Goal: Information Seeking & Learning: Learn about a topic

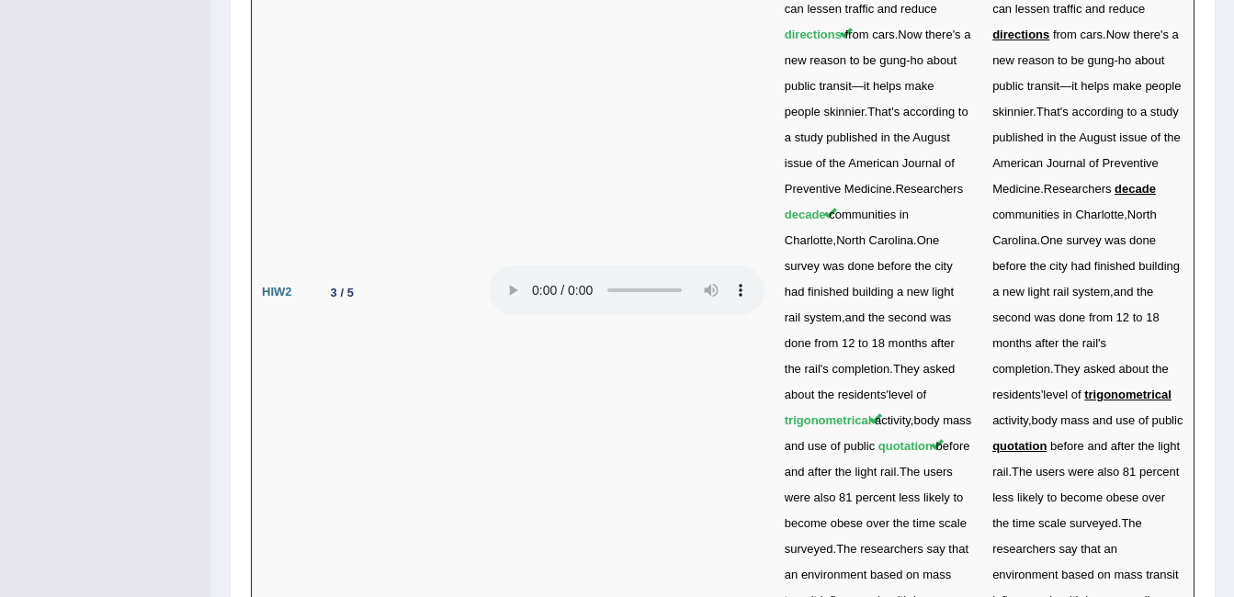
scroll to position [5096, 0]
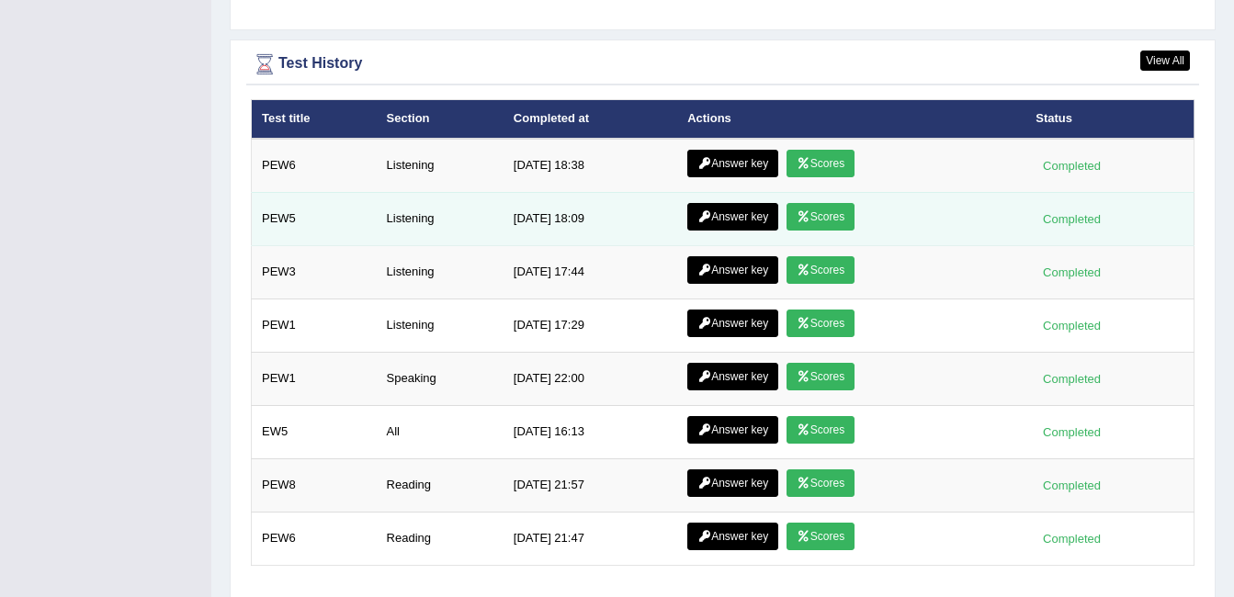
scroll to position [2431, 0]
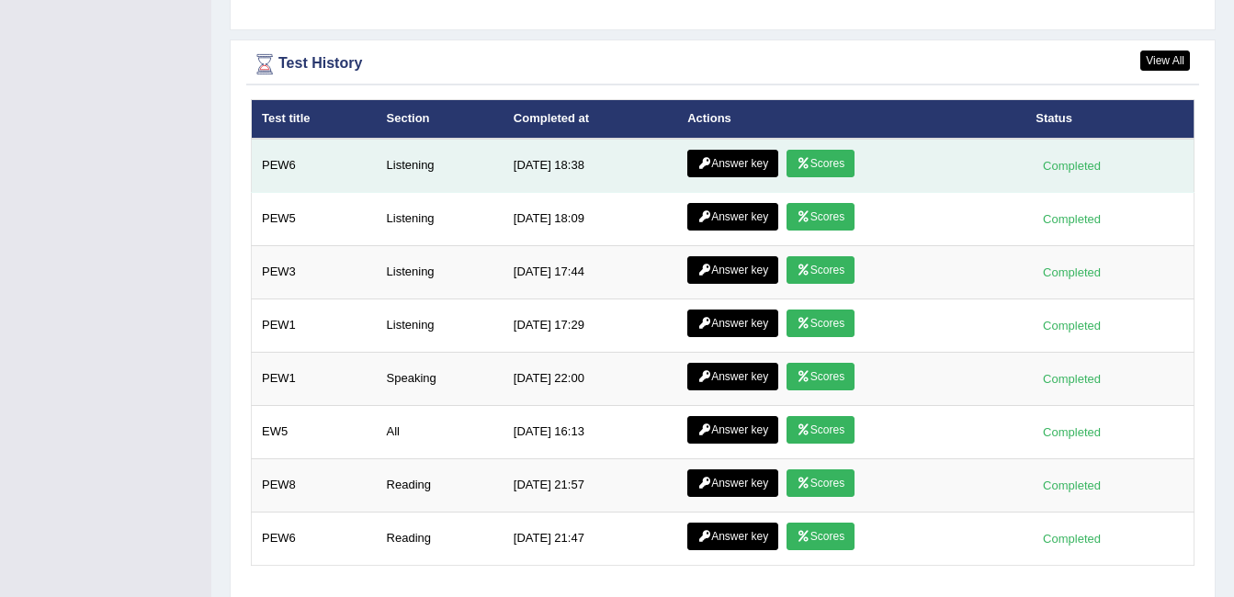
click at [803, 150] on link "Scores" at bounding box center [821, 164] width 68 height 28
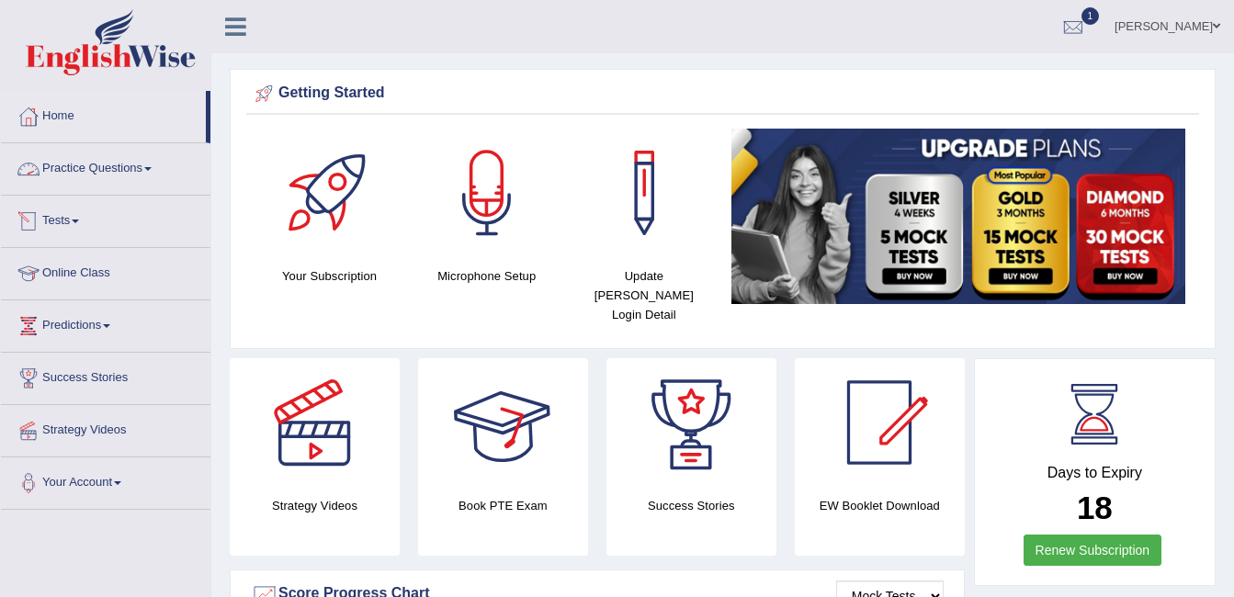
click at [144, 173] on link "Practice Questions" at bounding box center [106, 166] width 210 height 46
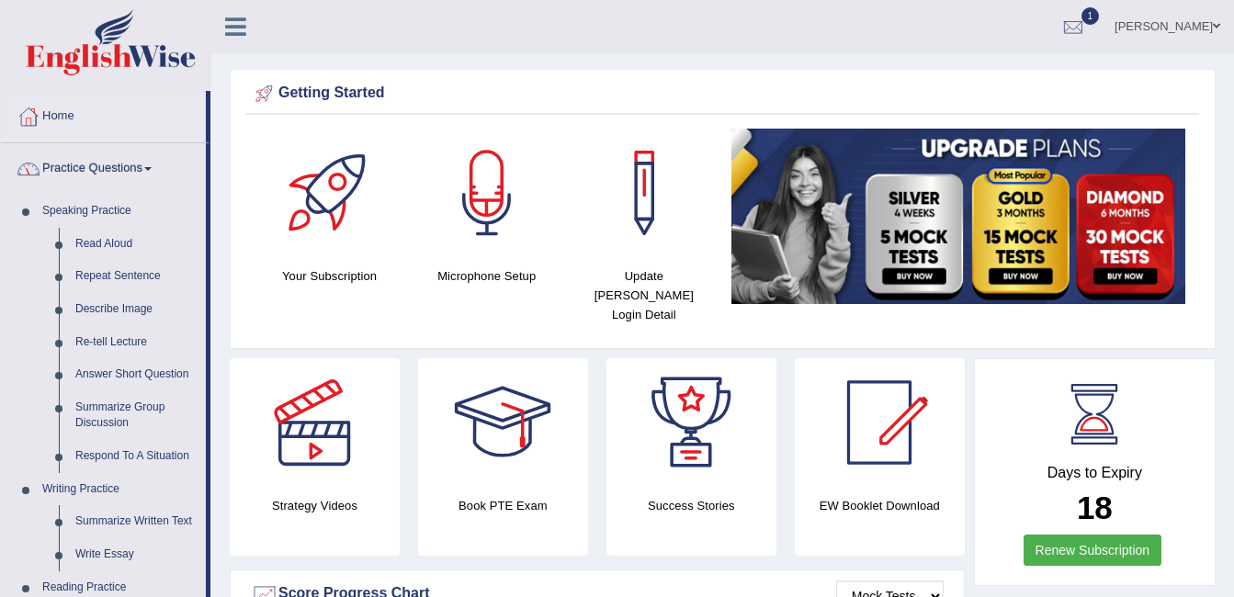
click at [144, 173] on link "Practice Questions" at bounding box center [103, 166] width 205 height 46
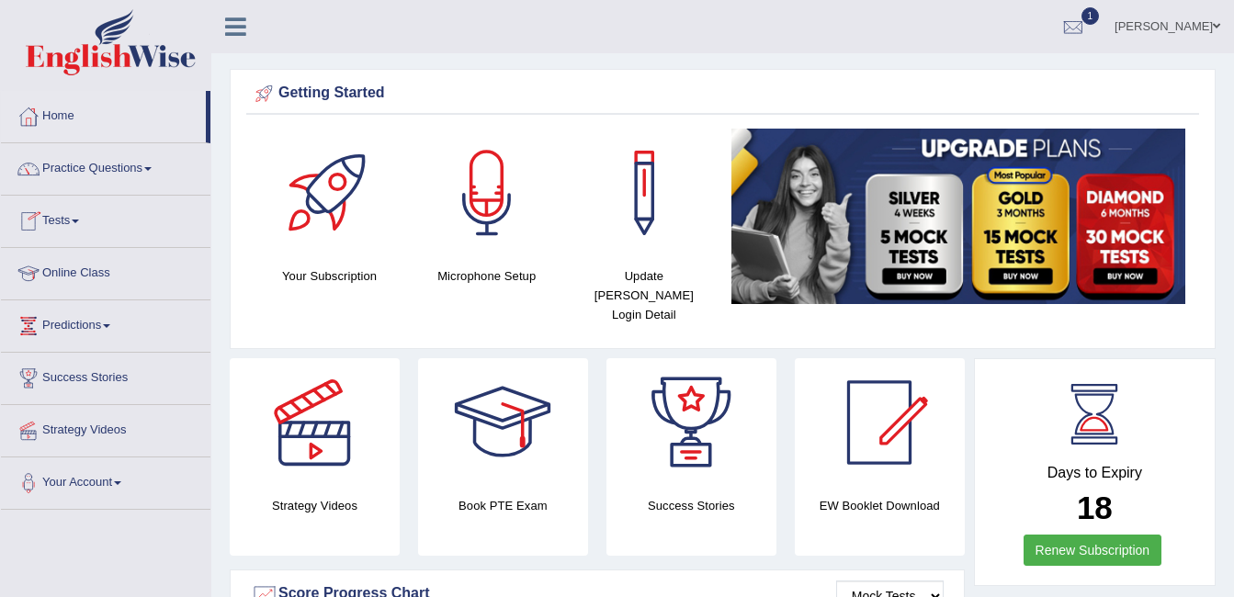
click at [87, 228] on link "Tests" at bounding box center [106, 219] width 210 height 46
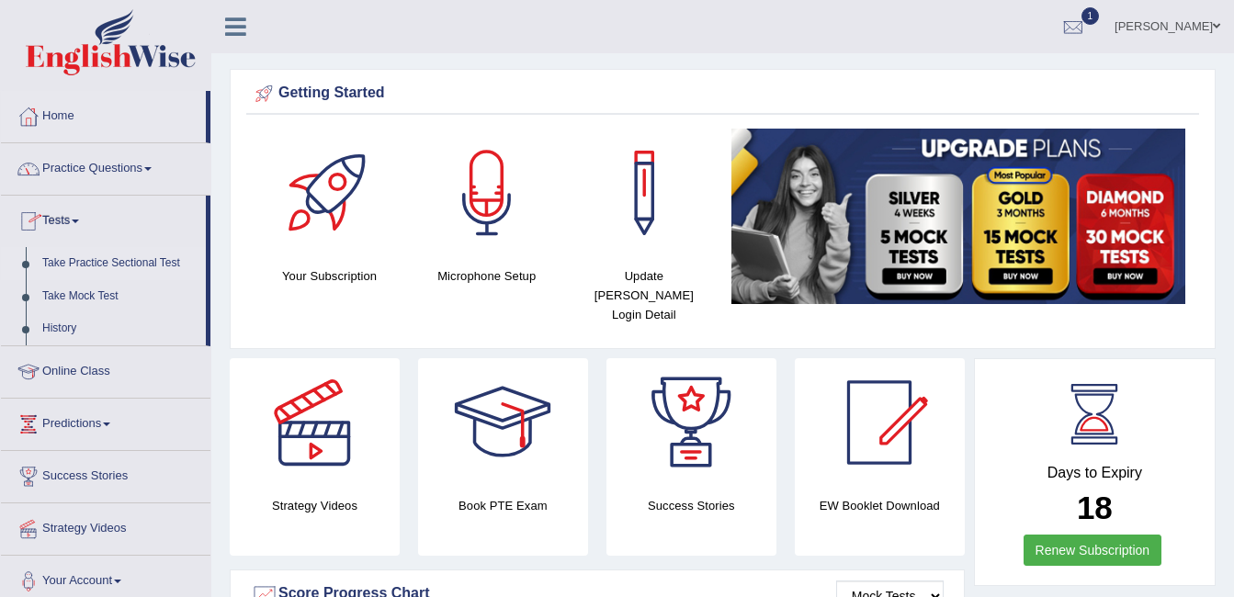
click at [119, 257] on link "Take Practice Sectional Test" at bounding box center [120, 263] width 172 height 33
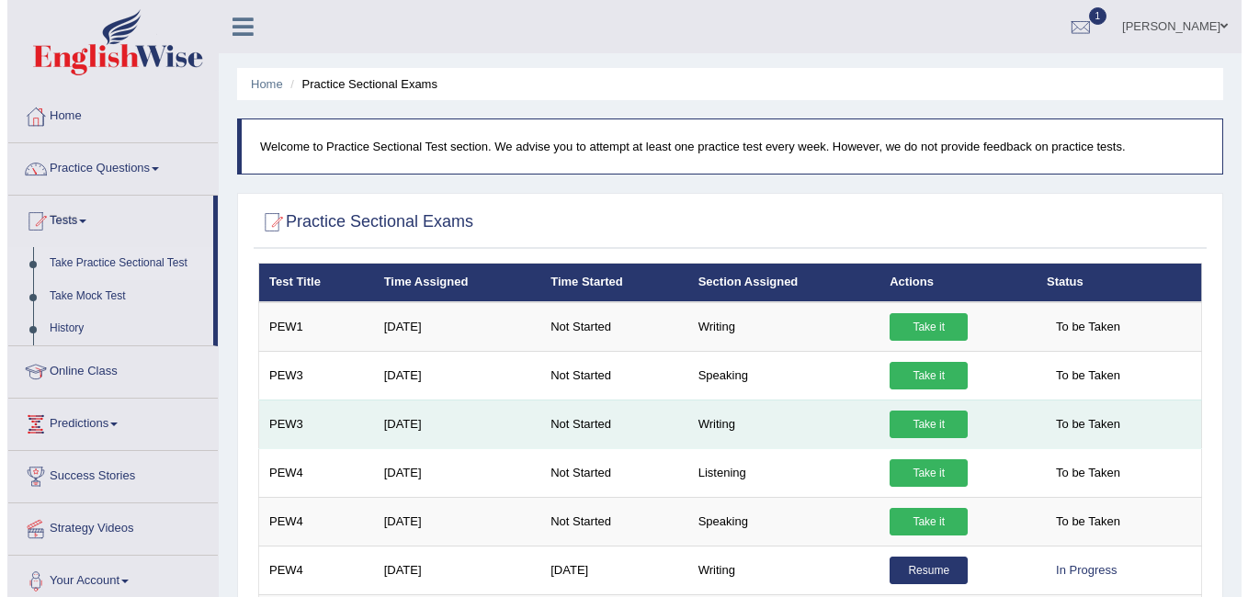
scroll to position [92, 0]
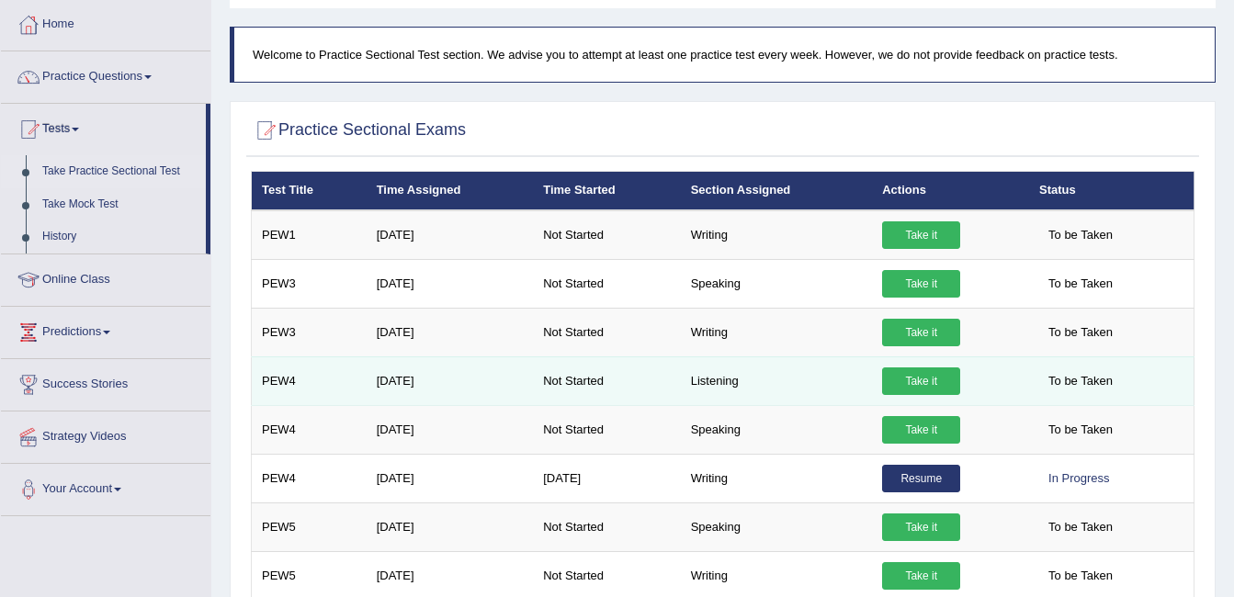
click at [927, 377] on link "Take it" at bounding box center [921, 382] width 78 height 28
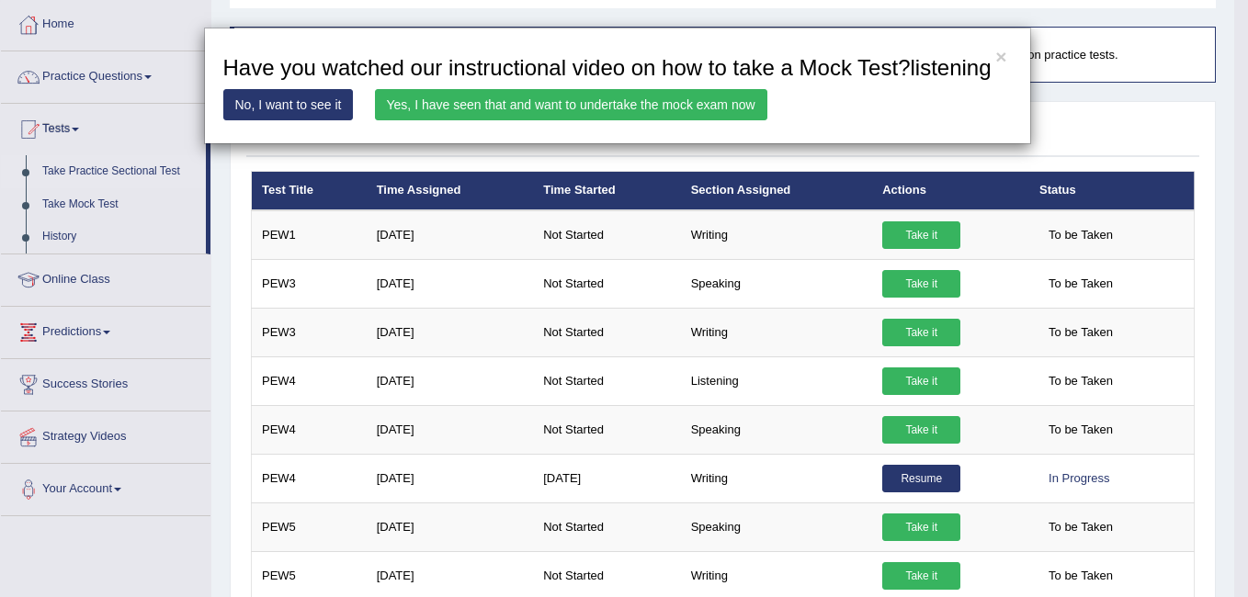
click at [671, 104] on link "Yes, I have seen that and want to undertake the mock exam now" at bounding box center [571, 104] width 392 height 31
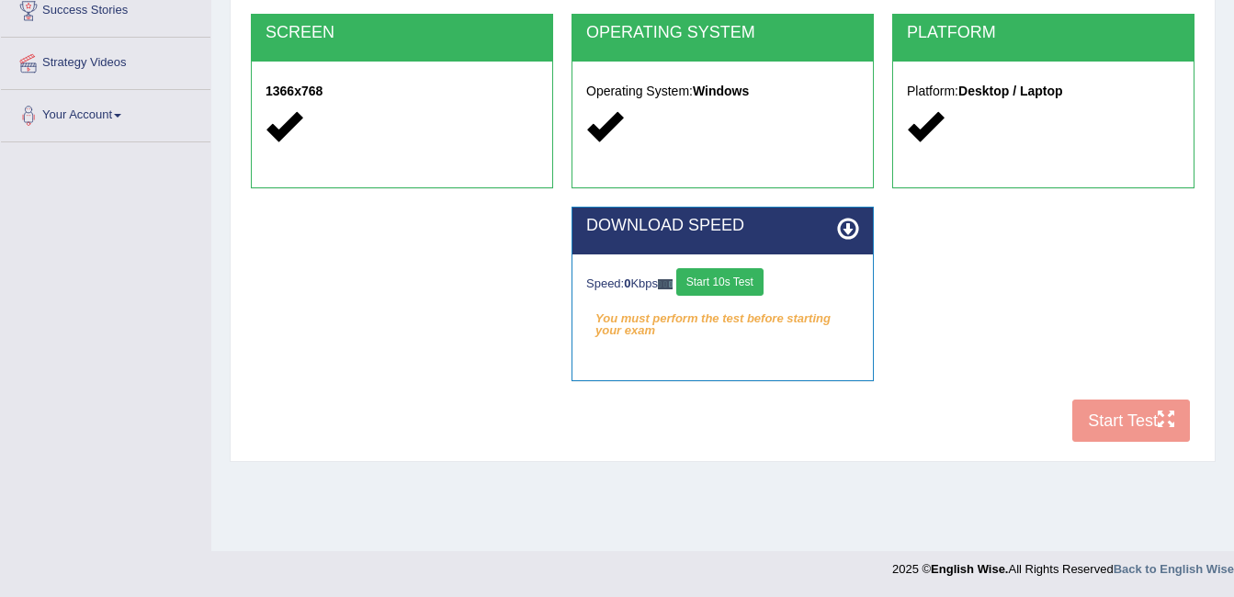
click at [750, 284] on button "Start 10s Test" at bounding box center [719, 282] width 87 height 28
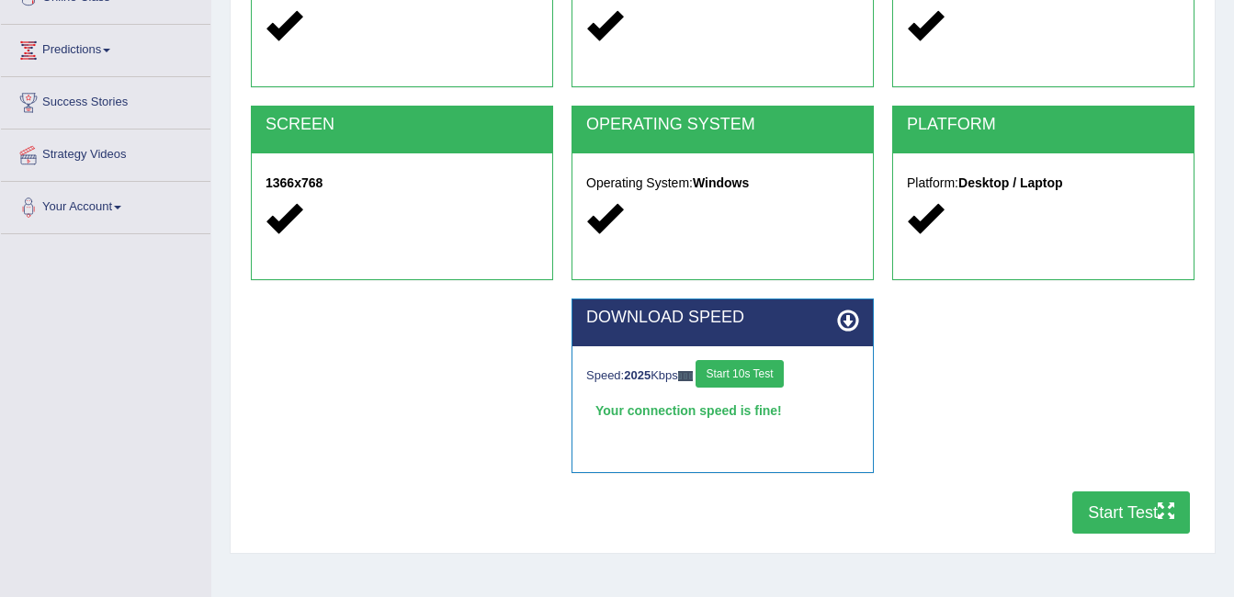
click at [1131, 503] on button "Start Test" at bounding box center [1131, 513] width 118 height 42
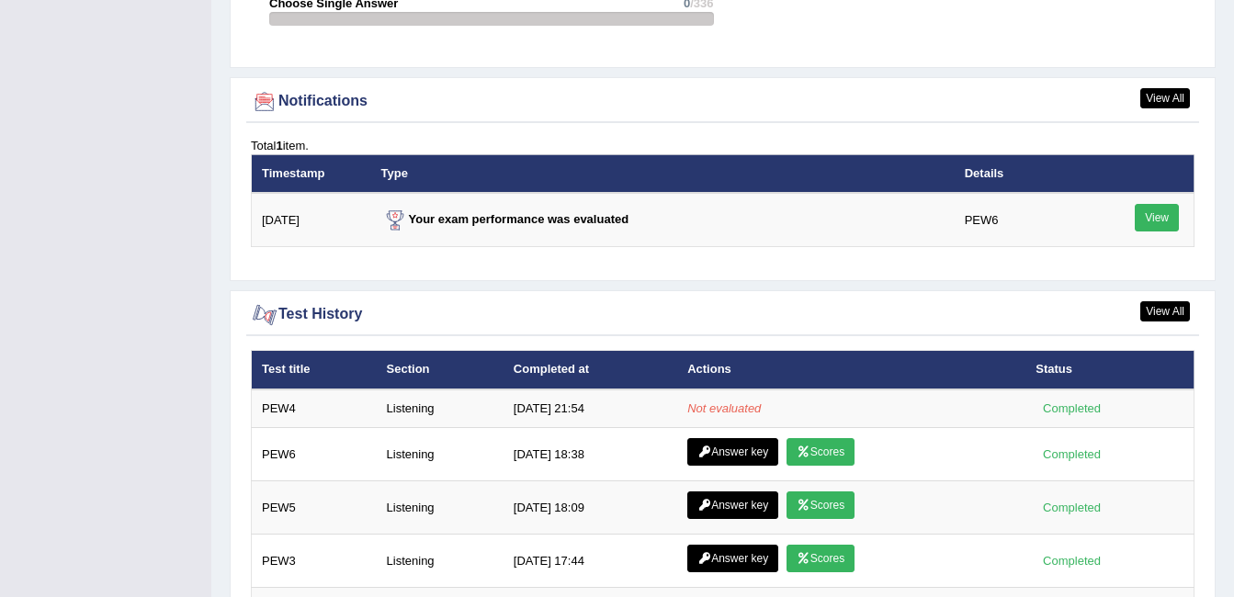
scroll to position [2179, 0]
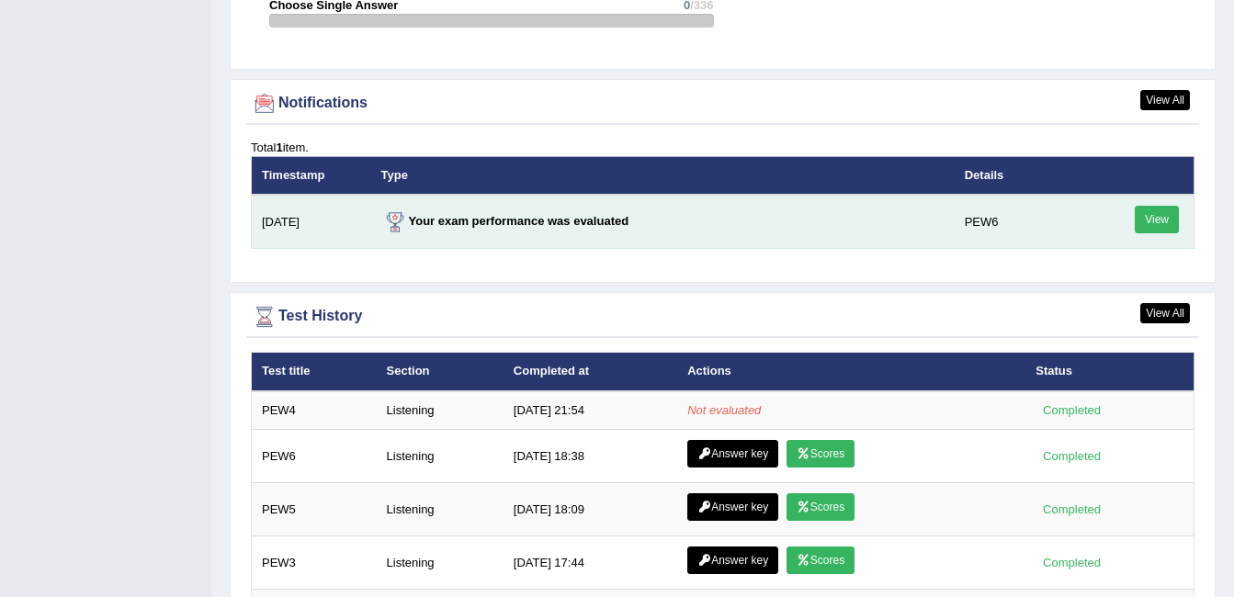
click at [1148, 206] on link "View" at bounding box center [1157, 220] width 44 height 28
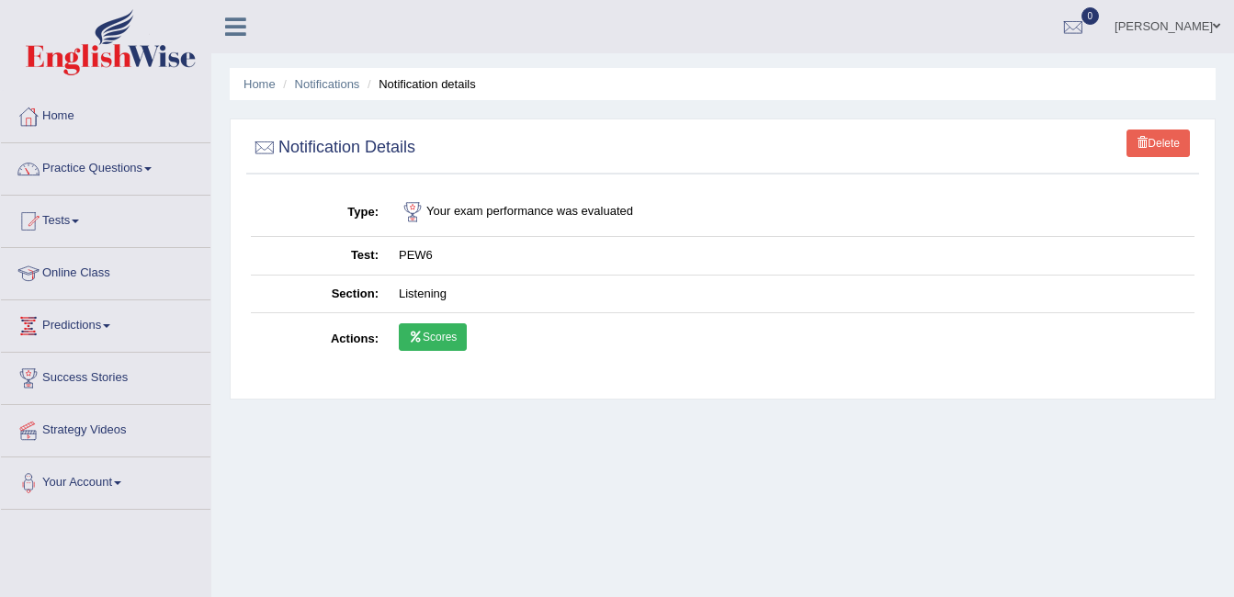
click at [440, 334] on link "Scores" at bounding box center [433, 337] width 68 height 28
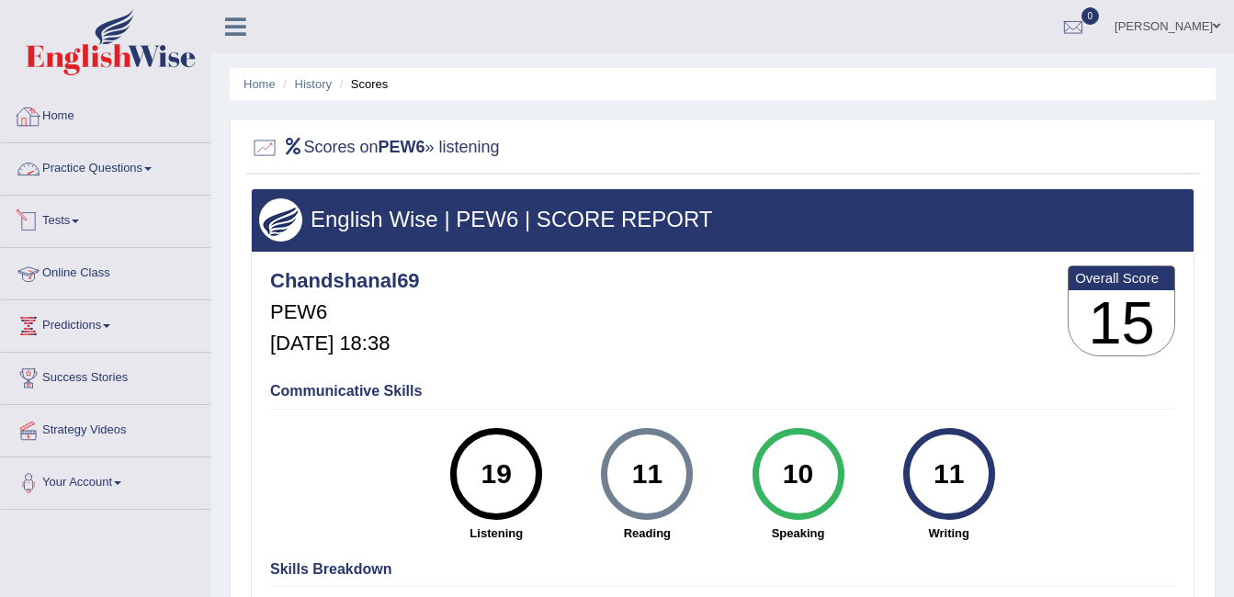
click at [44, 108] on link "Home" at bounding box center [106, 114] width 210 height 46
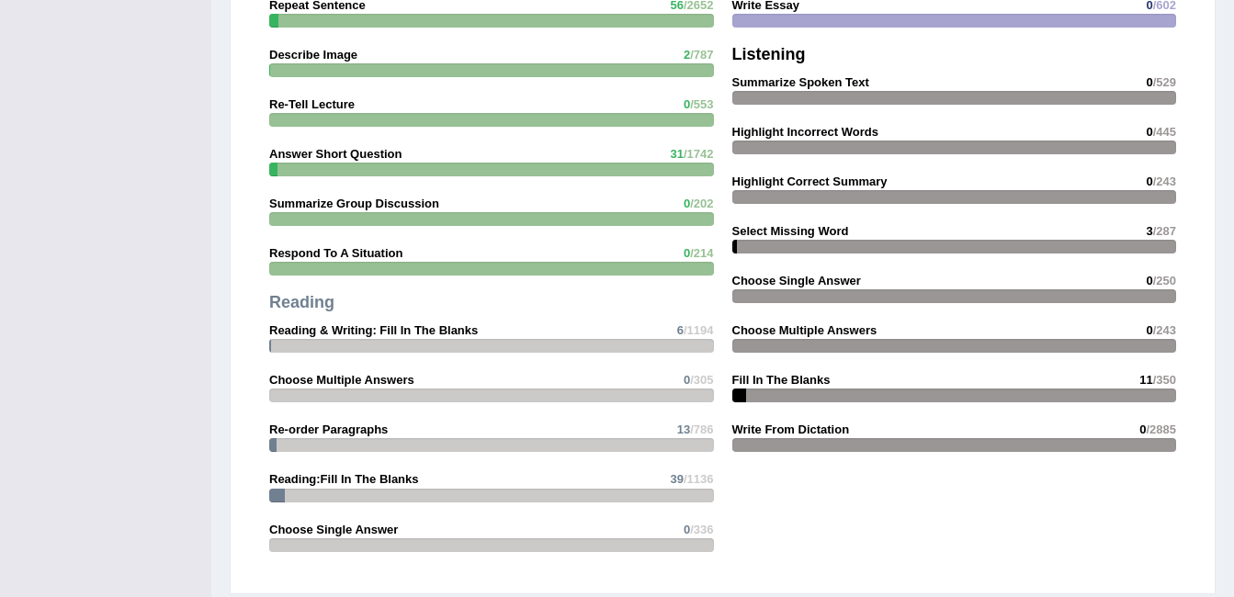
scroll to position [2297, 0]
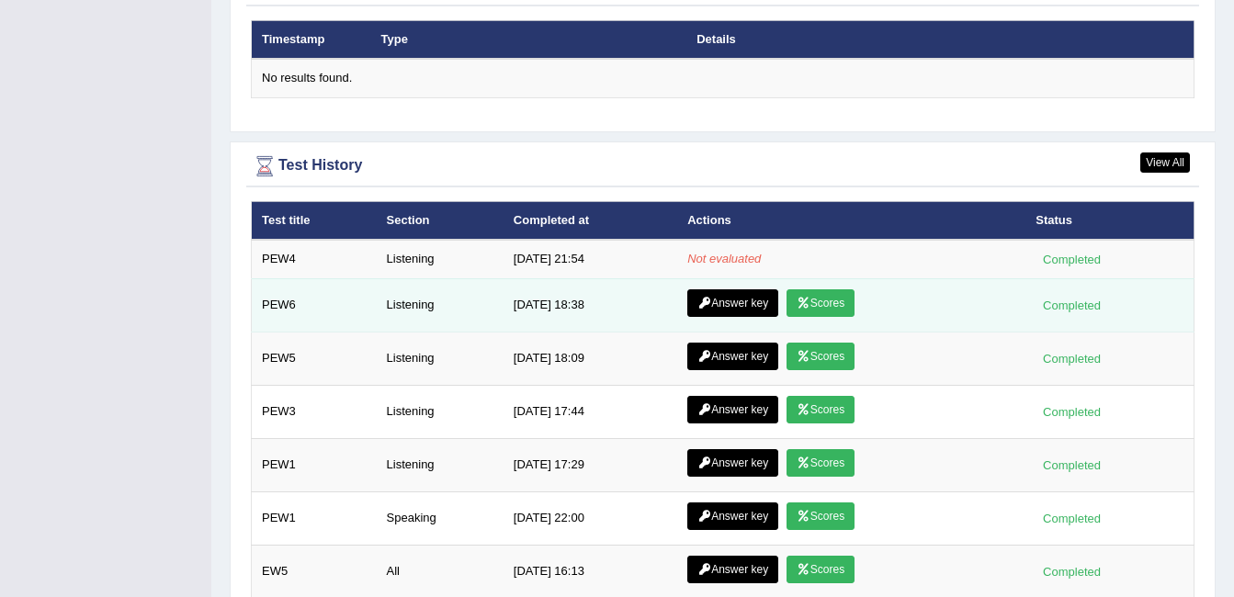
click at [709, 289] on link "Answer key" at bounding box center [732, 303] width 91 height 28
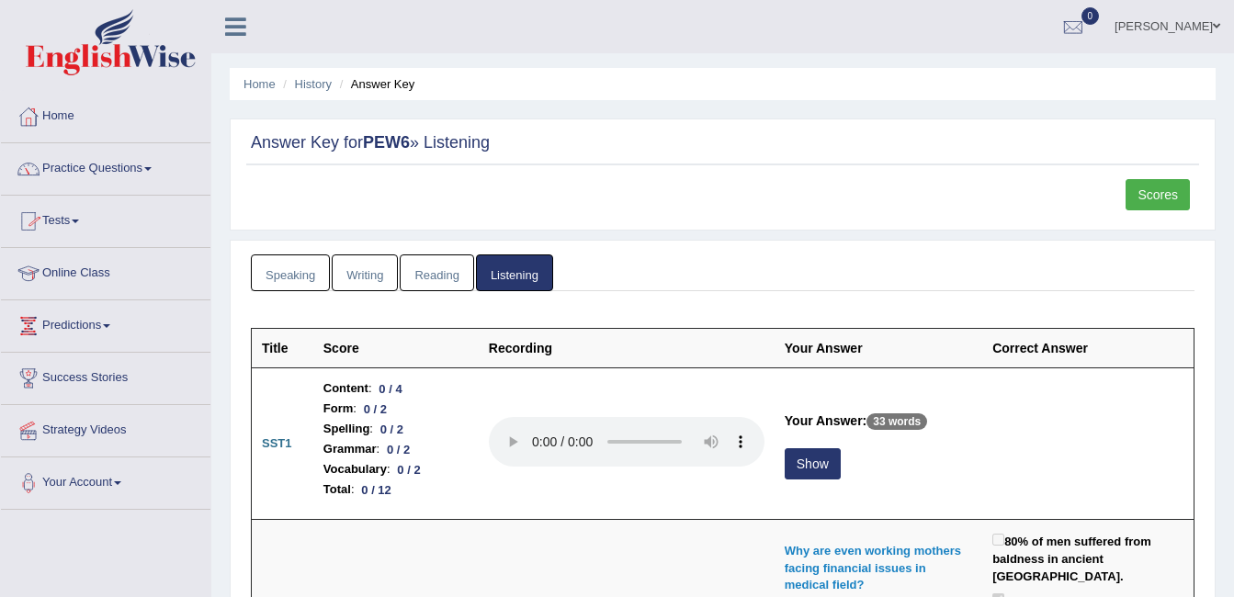
click at [36, 113] on div at bounding box center [29, 117] width 28 height 28
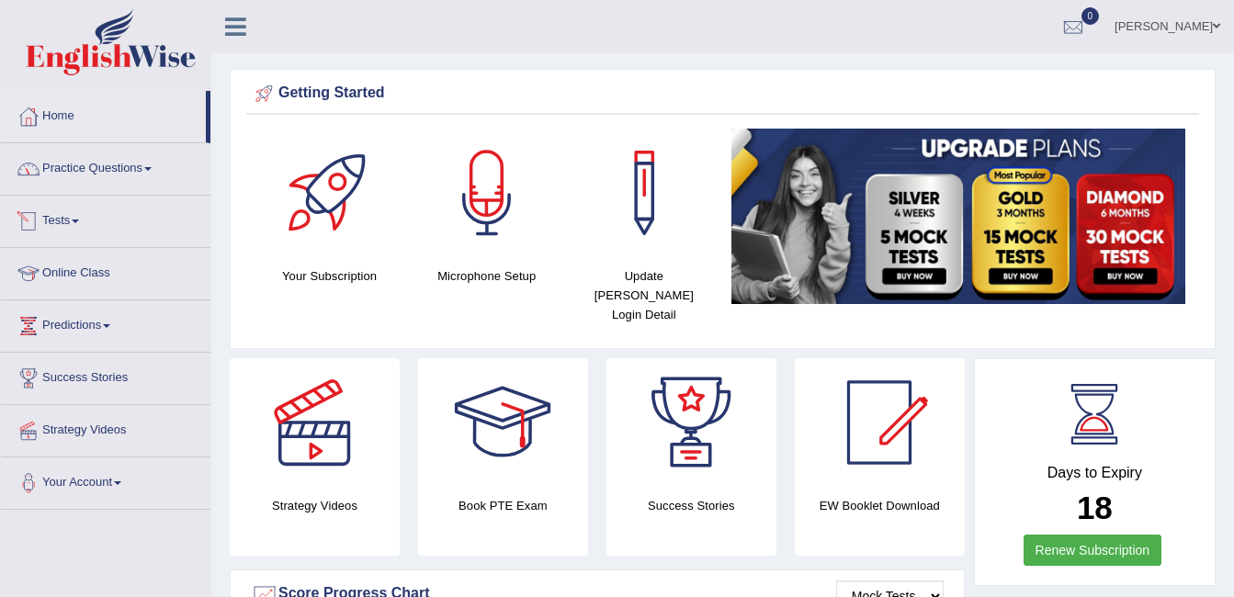
click at [125, 168] on link "Practice Questions" at bounding box center [106, 166] width 210 height 46
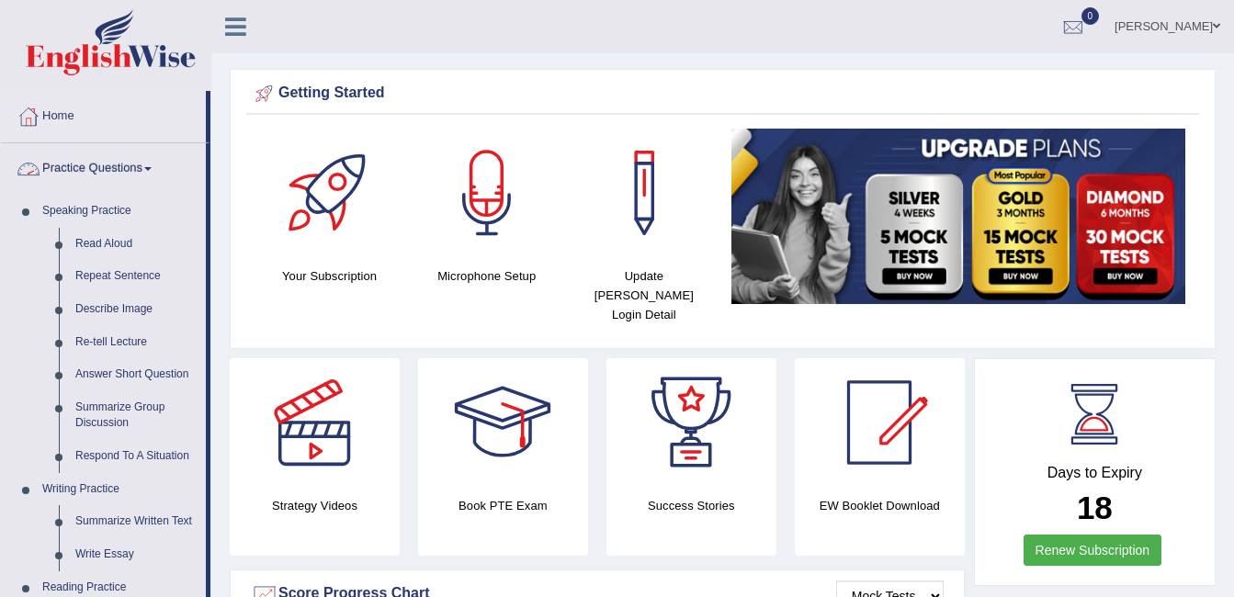
click at [92, 165] on link "Practice Questions" at bounding box center [103, 166] width 205 height 46
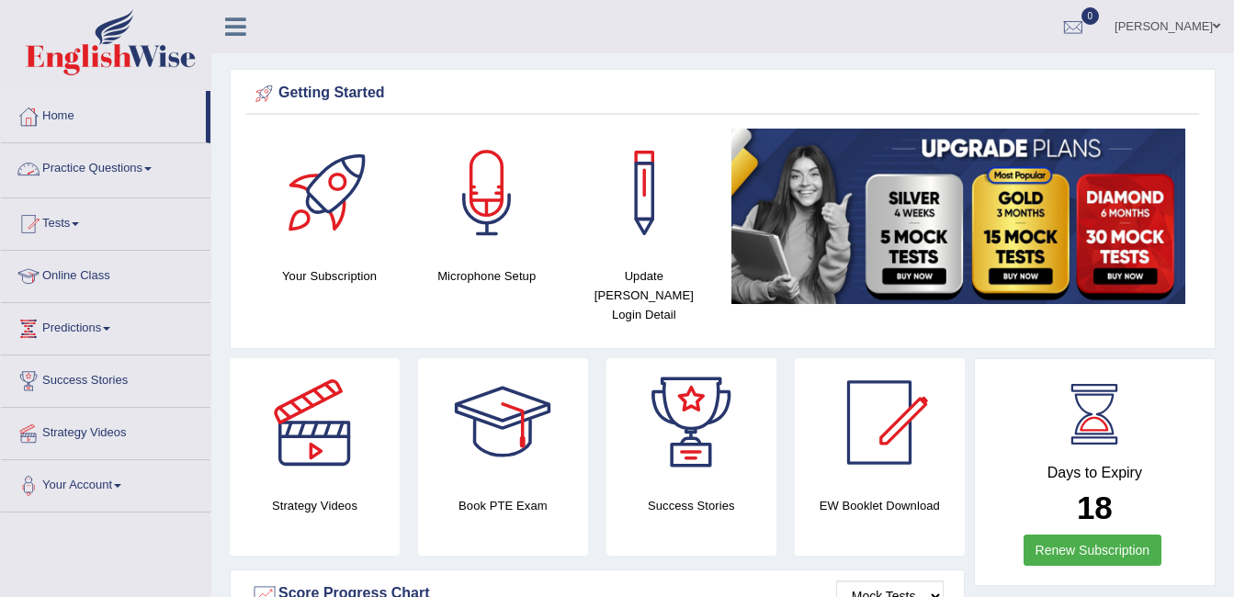
click at [92, 165] on link "Practice Questions" at bounding box center [106, 166] width 210 height 46
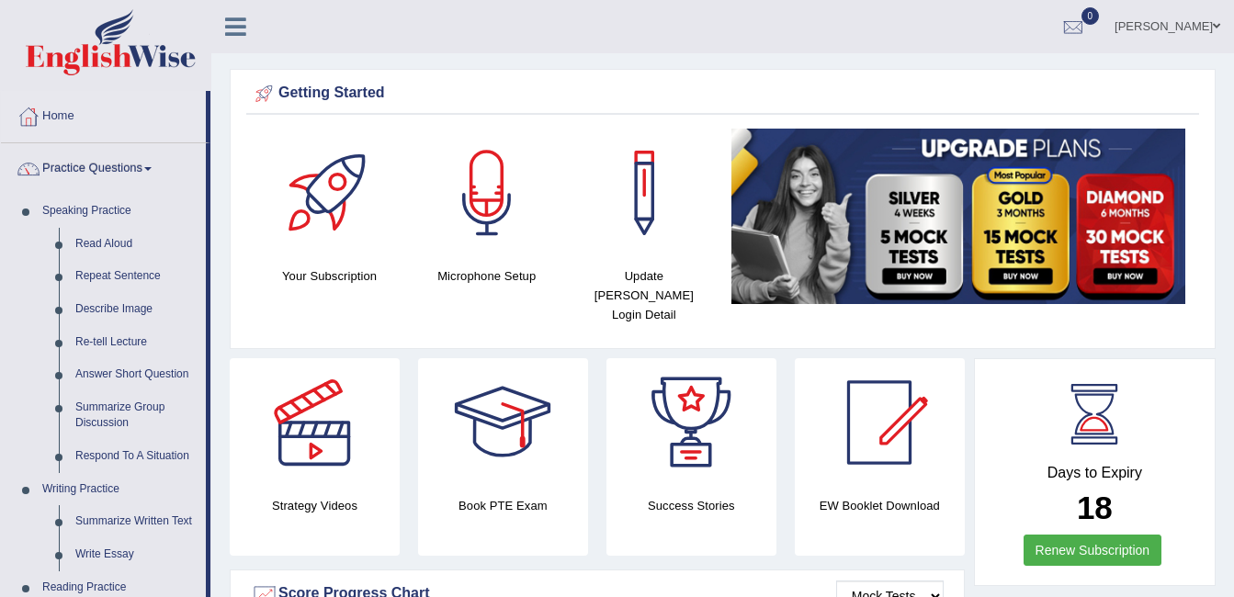
click at [92, 165] on link "Practice Questions" at bounding box center [103, 166] width 205 height 46
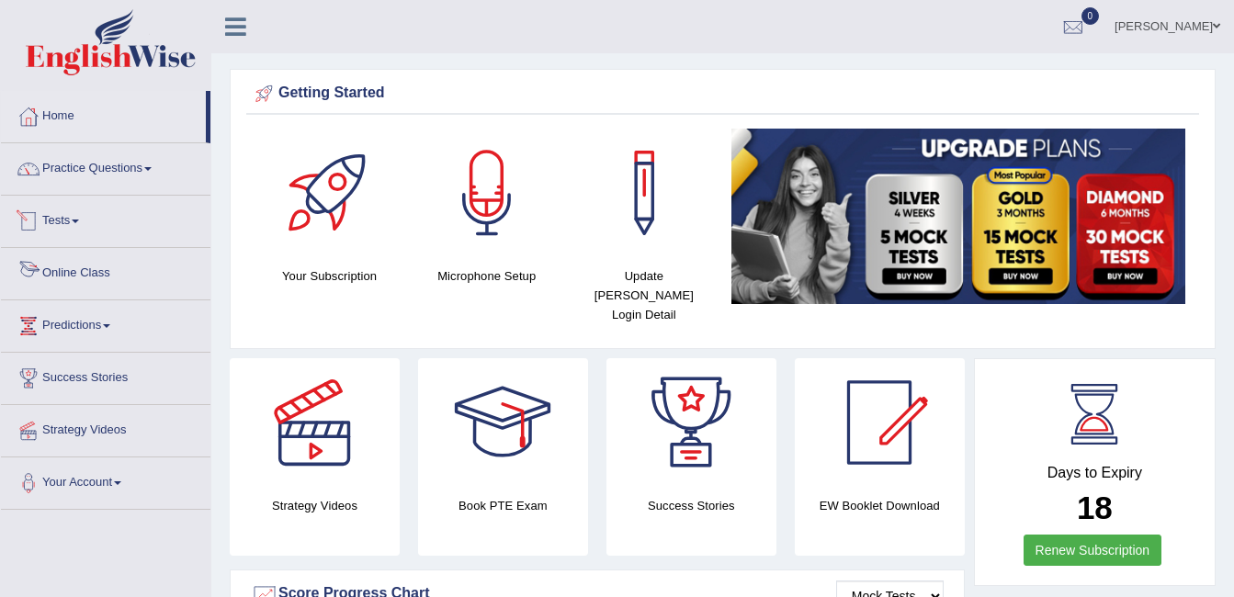
click at [68, 222] on link "Tests" at bounding box center [106, 219] width 210 height 46
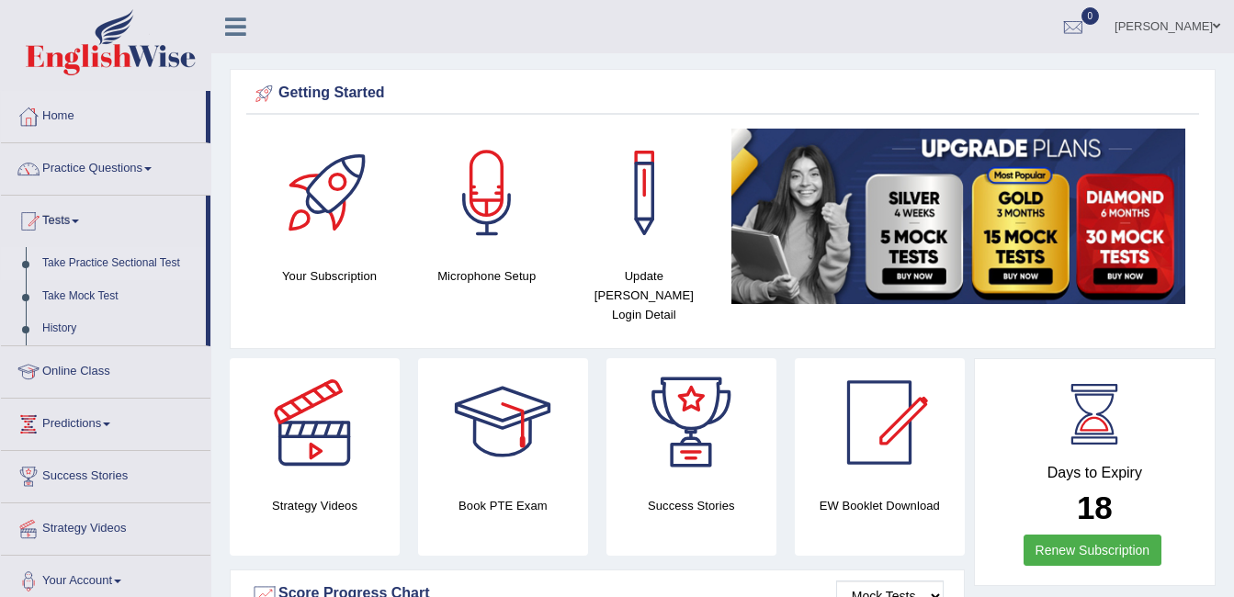
click at [109, 259] on link "Take Practice Sectional Test" at bounding box center [120, 263] width 172 height 33
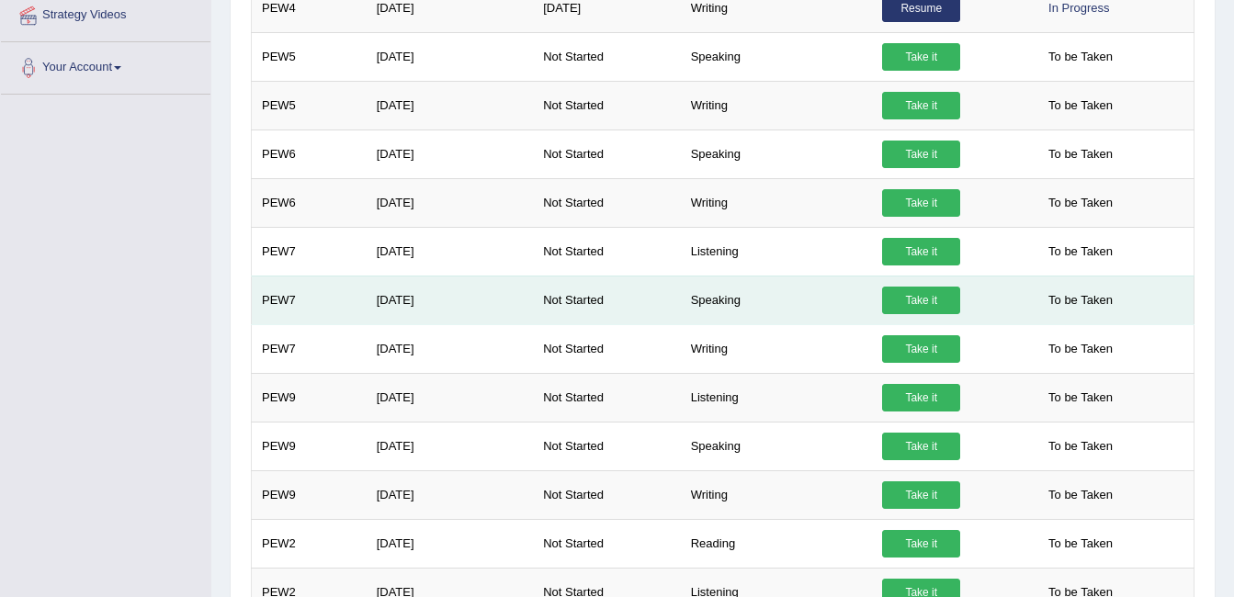
scroll to position [520, 0]
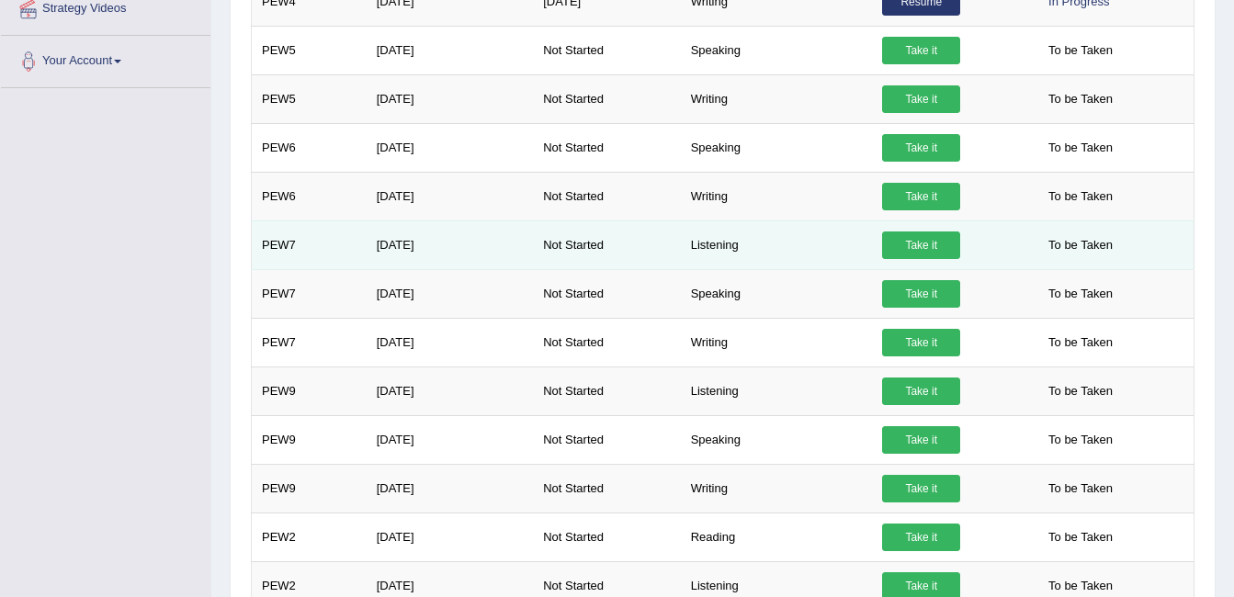
click at [903, 238] on link "Take it" at bounding box center [921, 246] width 78 height 28
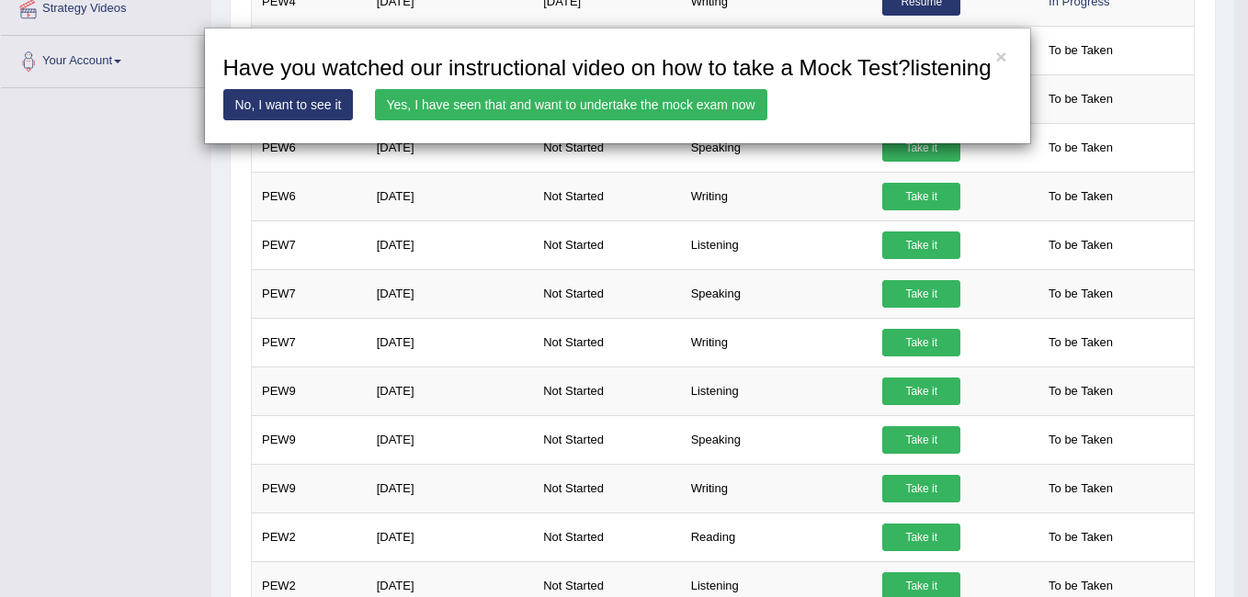
click at [583, 102] on link "Yes, I have seen that and want to undertake the mock exam now" at bounding box center [571, 104] width 392 height 31
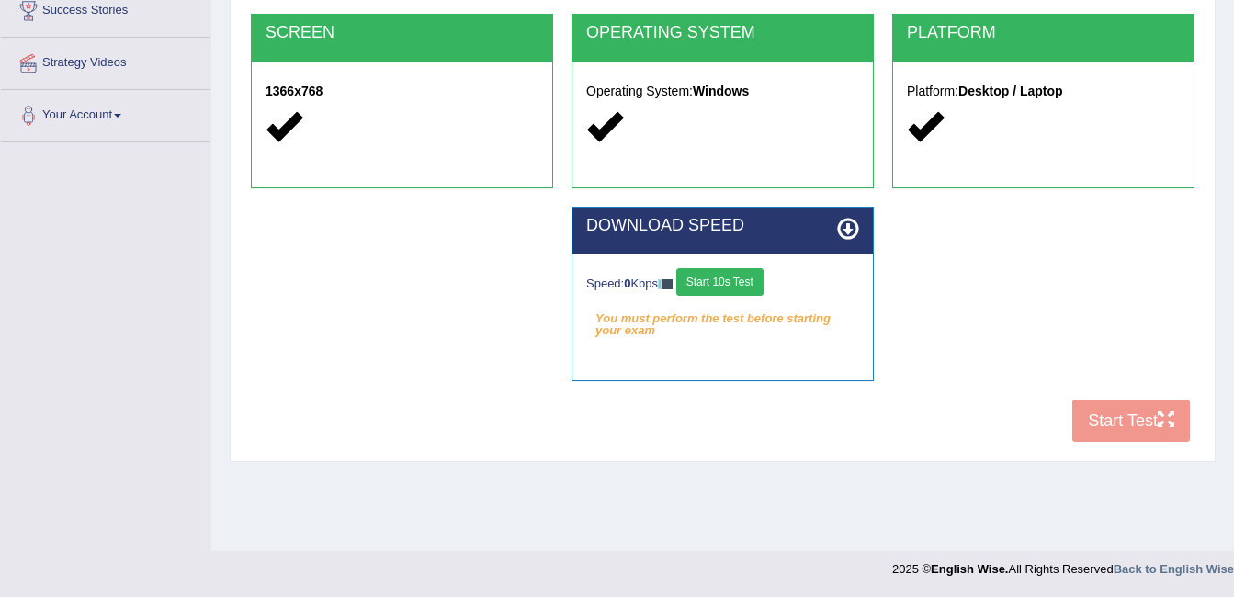
click at [742, 276] on button "Start 10s Test" at bounding box center [719, 282] width 87 height 28
click at [742, 276] on button "Start 10s Test" at bounding box center [739, 282] width 87 height 28
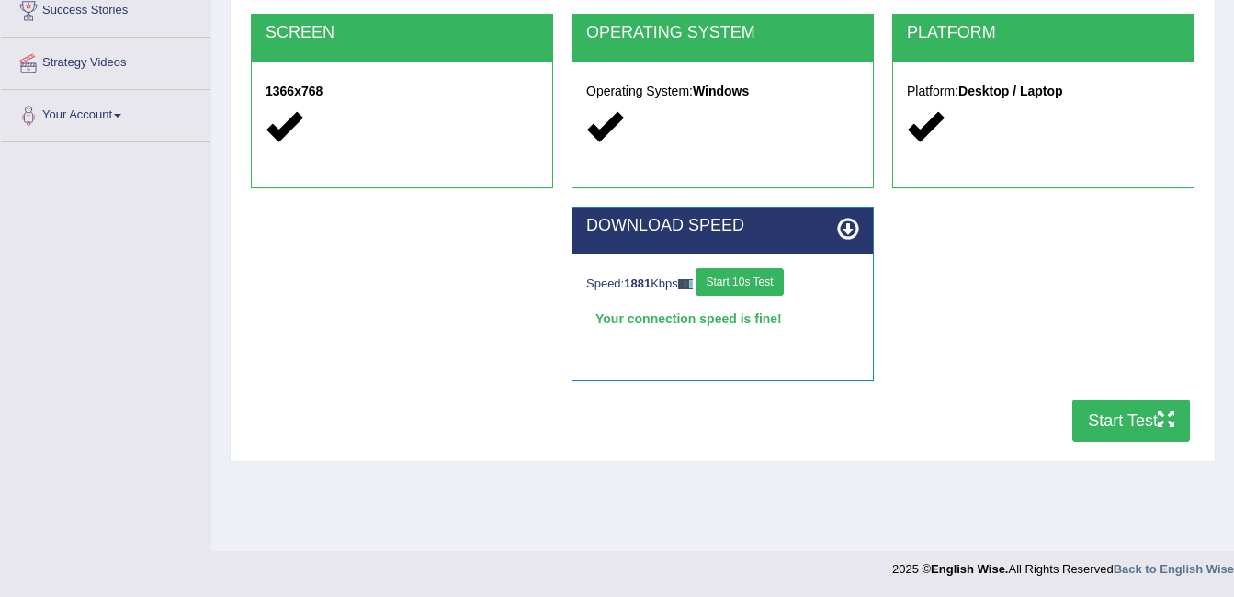
click at [1113, 402] on button "Start Test" at bounding box center [1131, 421] width 118 height 42
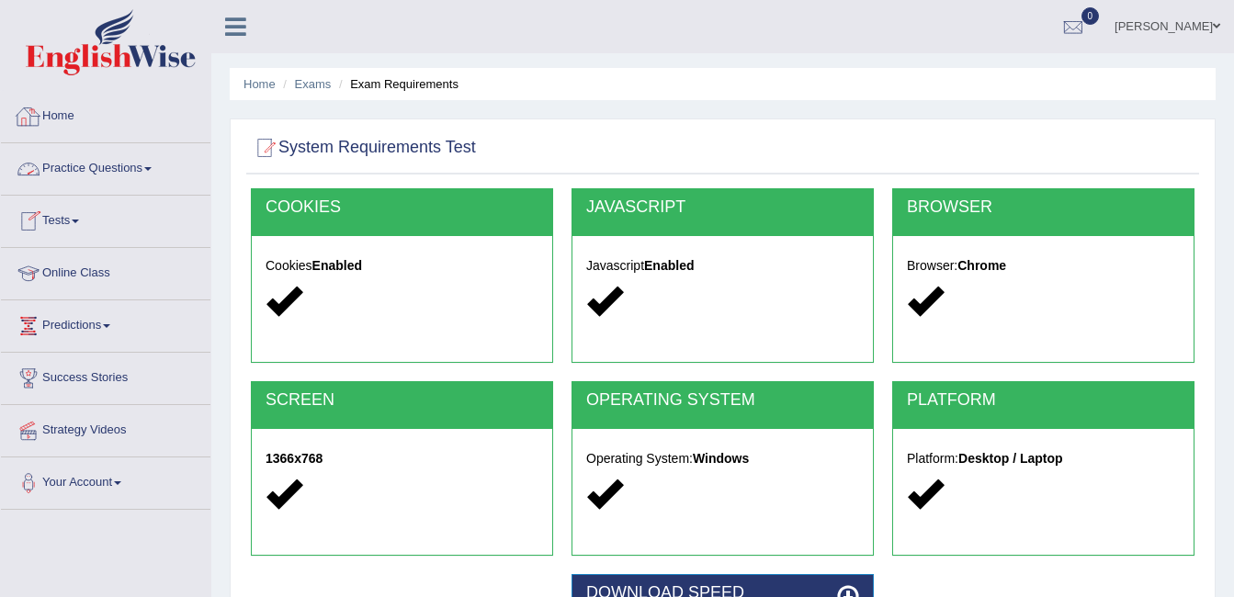
click at [77, 130] on link "Home" at bounding box center [106, 114] width 210 height 46
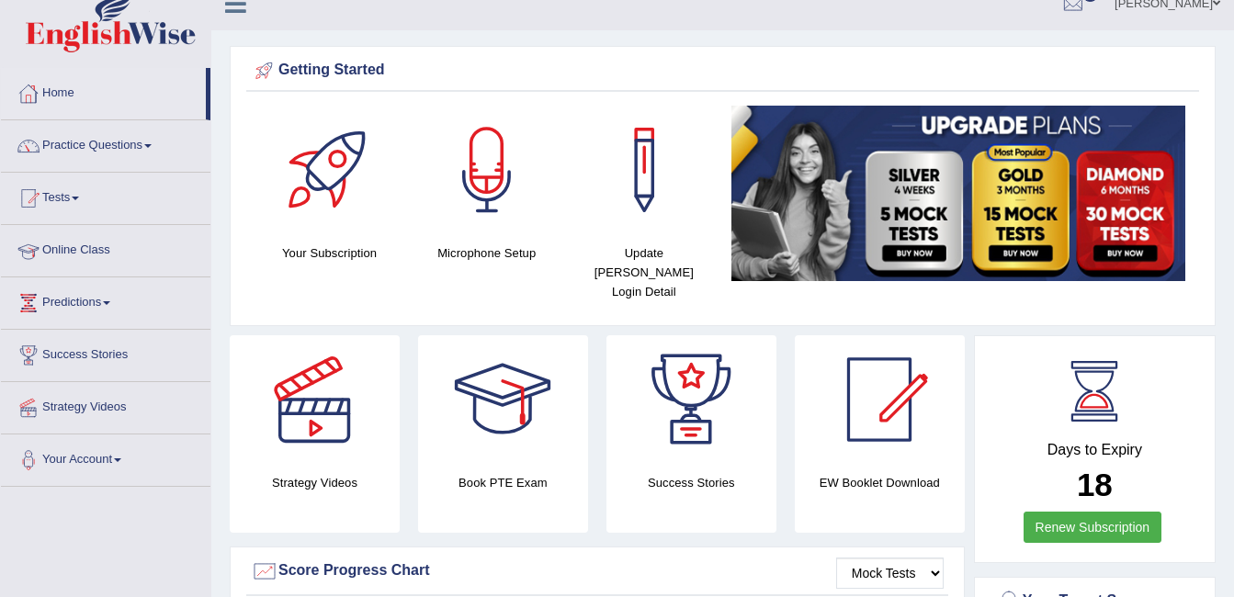
scroll to position [10, 0]
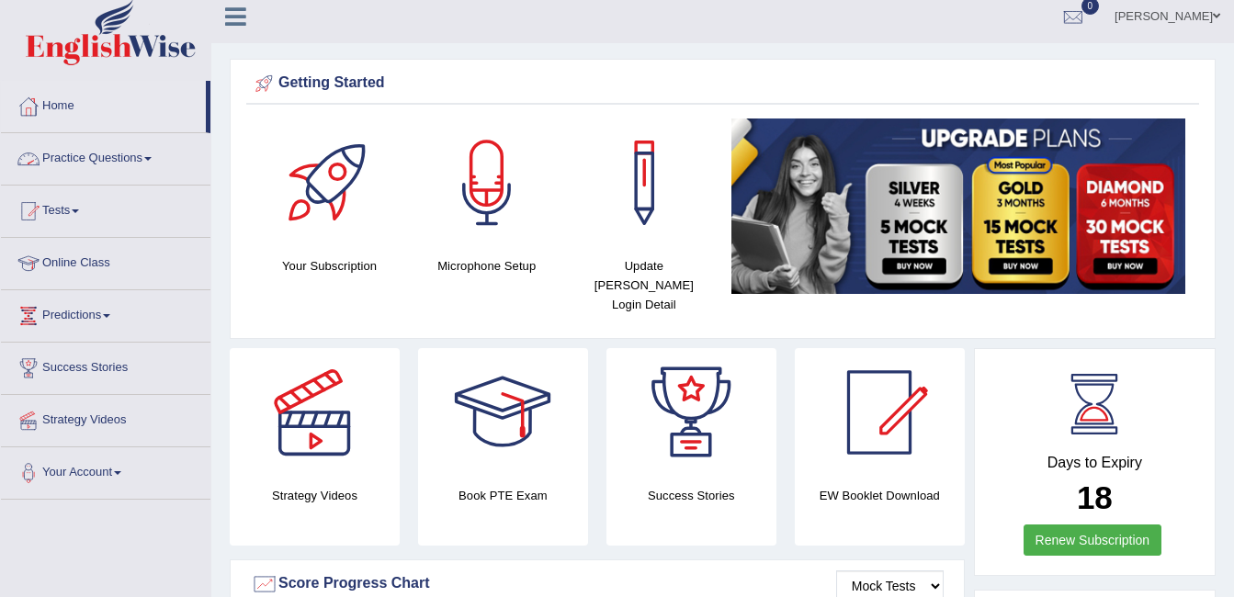
click at [51, 101] on link "Home" at bounding box center [103, 104] width 205 height 46
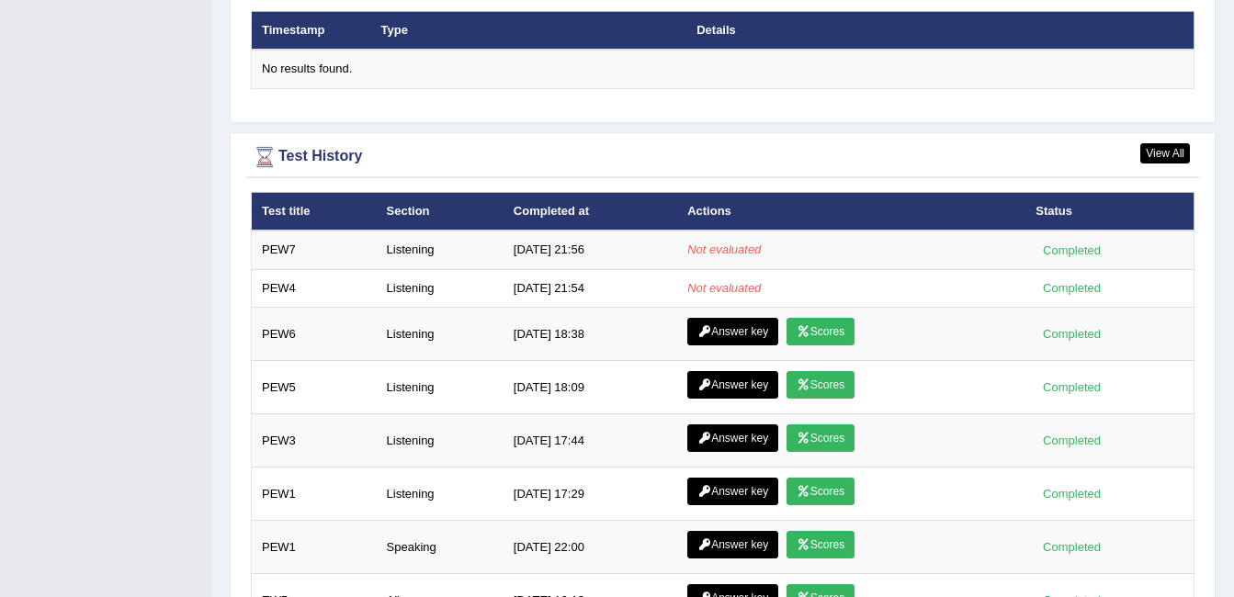
scroll to position [2307, 0]
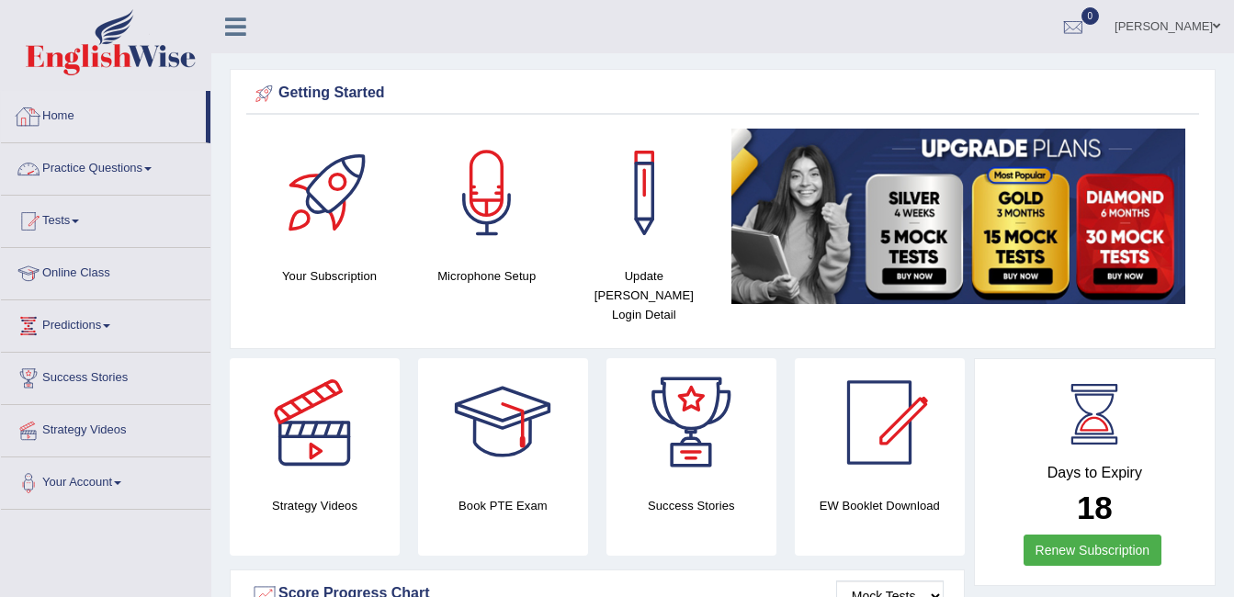
click at [74, 123] on link "Home" at bounding box center [103, 114] width 205 height 46
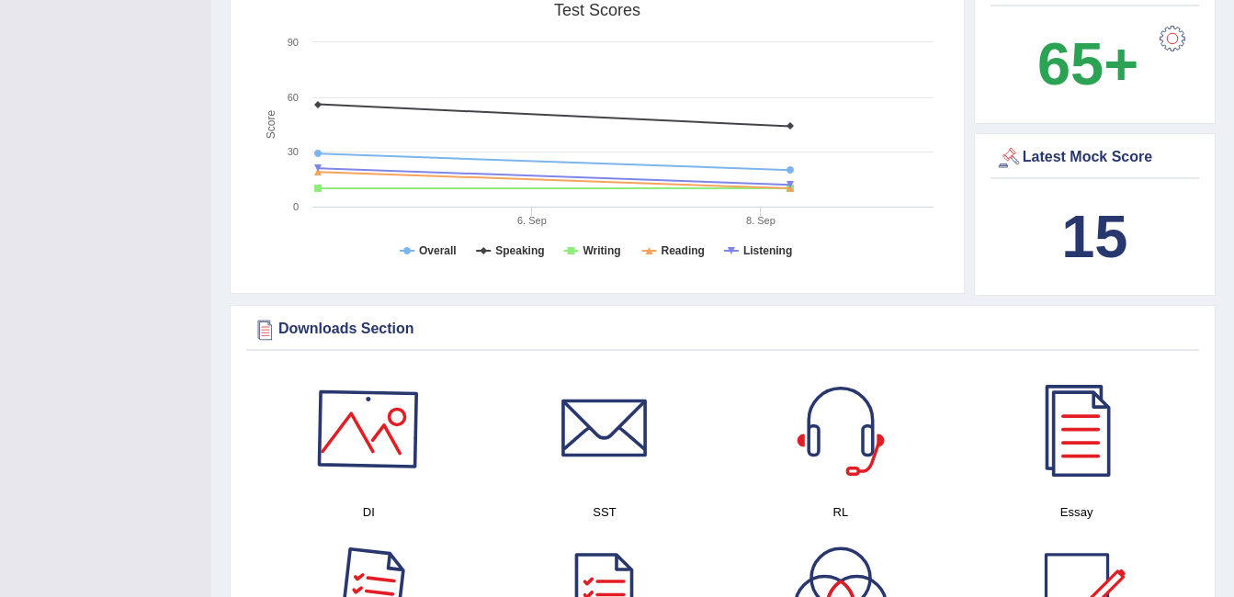
scroll to position [293, 0]
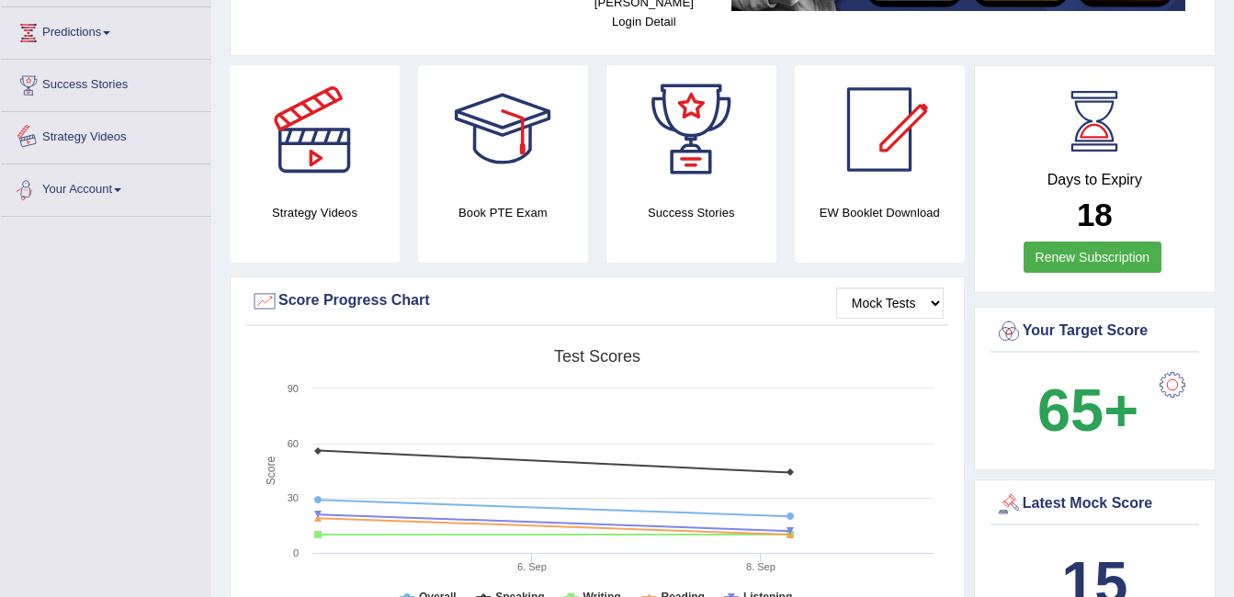
click at [97, 87] on link "Success Stories" at bounding box center [106, 83] width 210 height 46
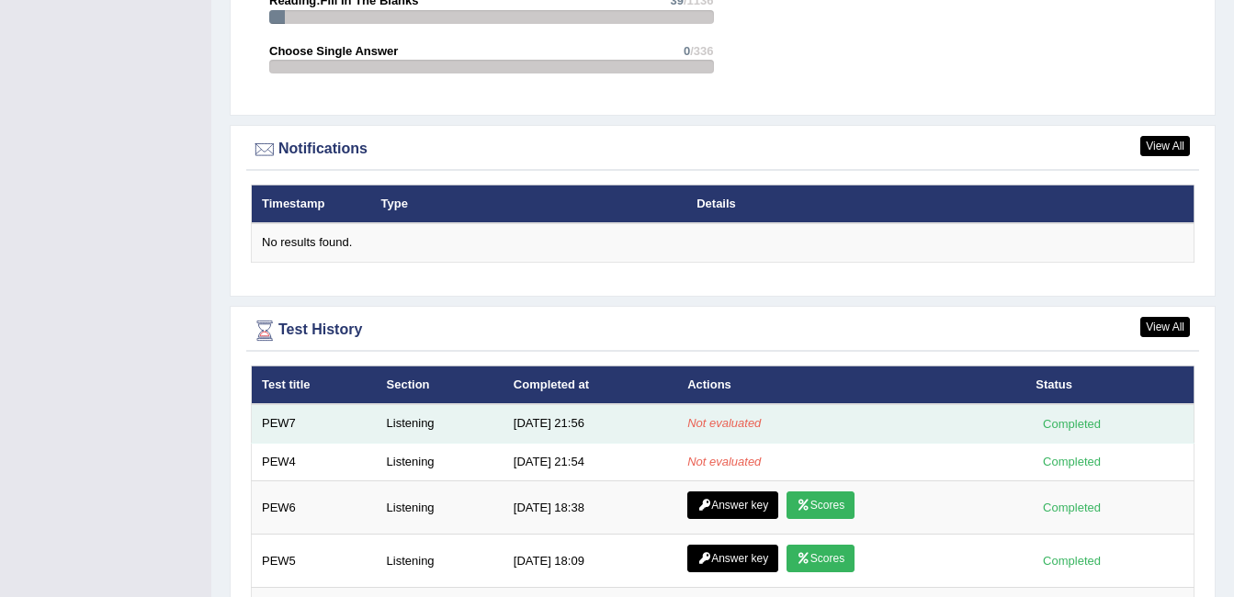
scroll to position [2131, 0]
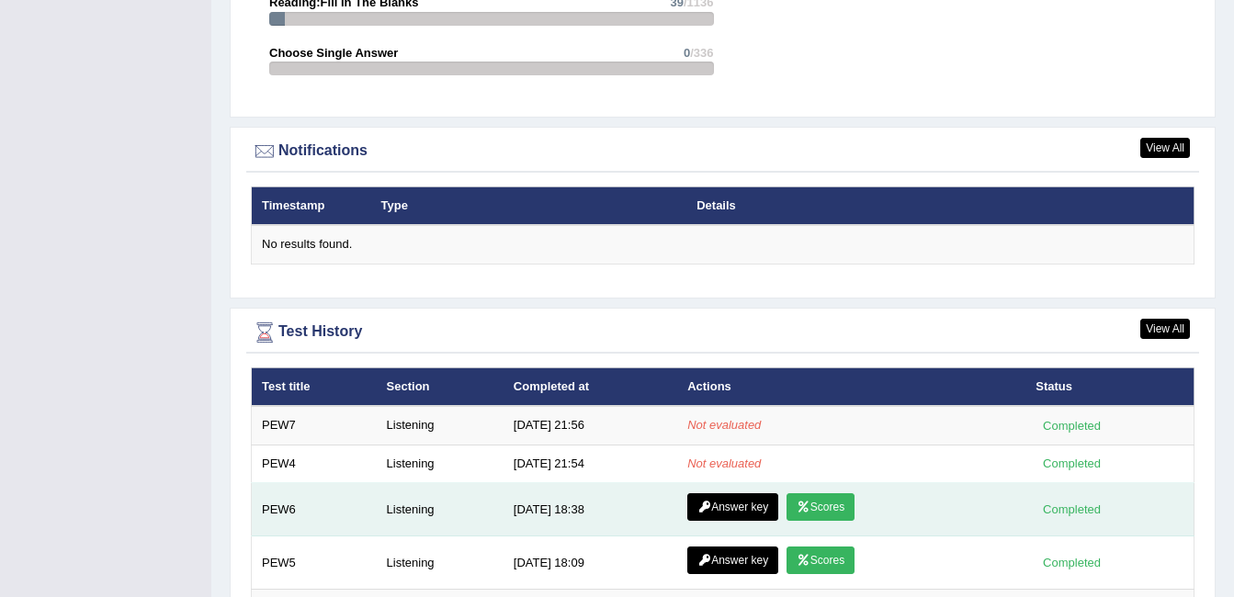
click at [805, 493] on link "Scores" at bounding box center [821, 507] width 68 height 28
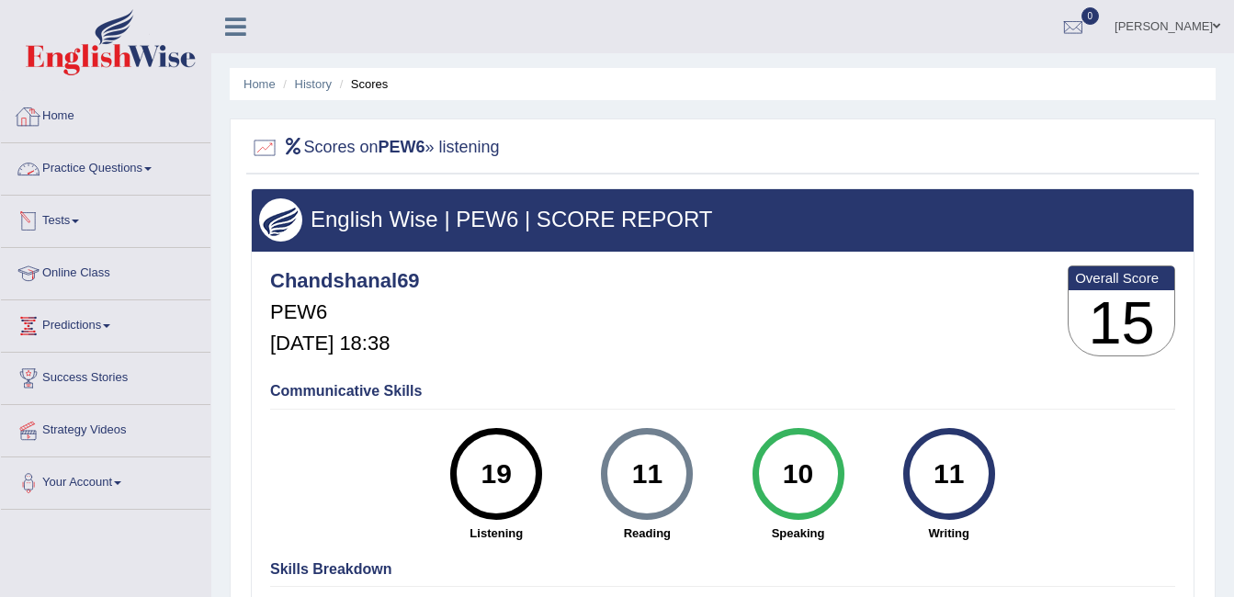
click at [62, 113] on link "Home" at bounding box center [106, 114] width 210 height 46
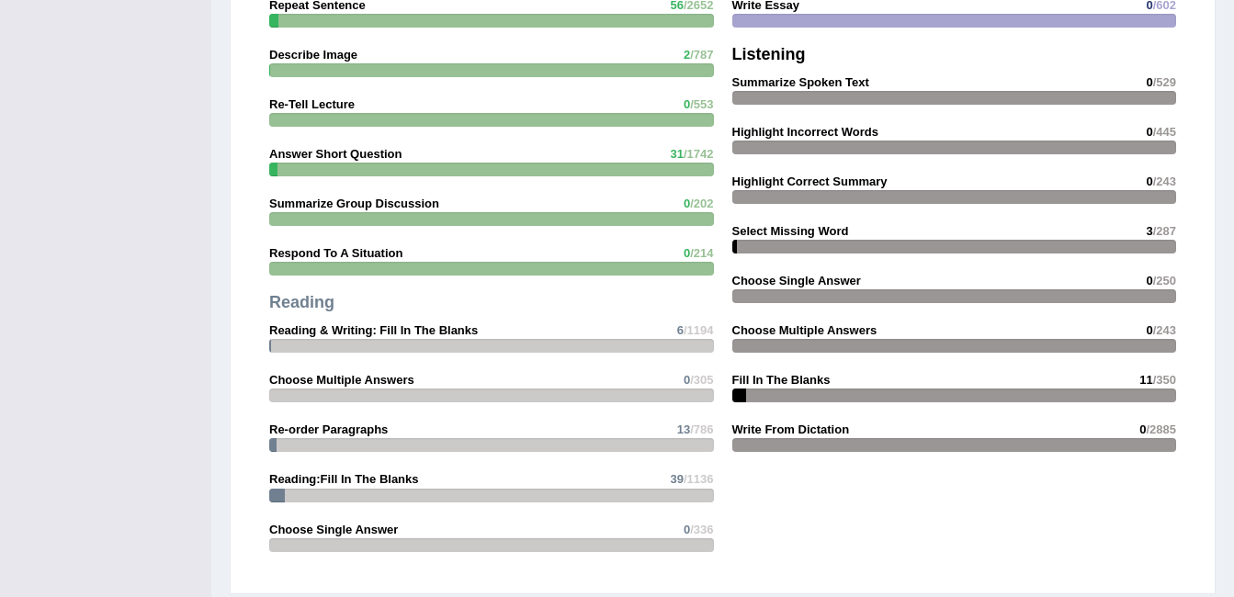
scroll to position [2205, 0]
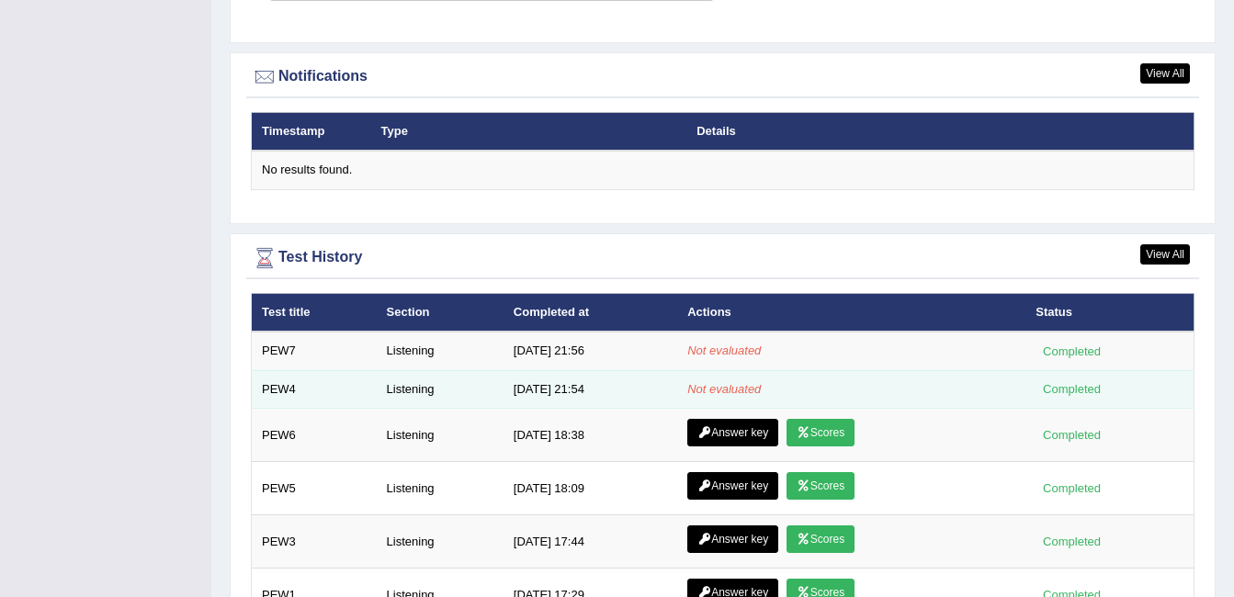
click at [729, 382] on em "Not evaluated" at bounding box center [724, 389] width 74 height 14
click at [1087, 379] on div "Completed" at bounding box center [1072, 388] width 72 height 19
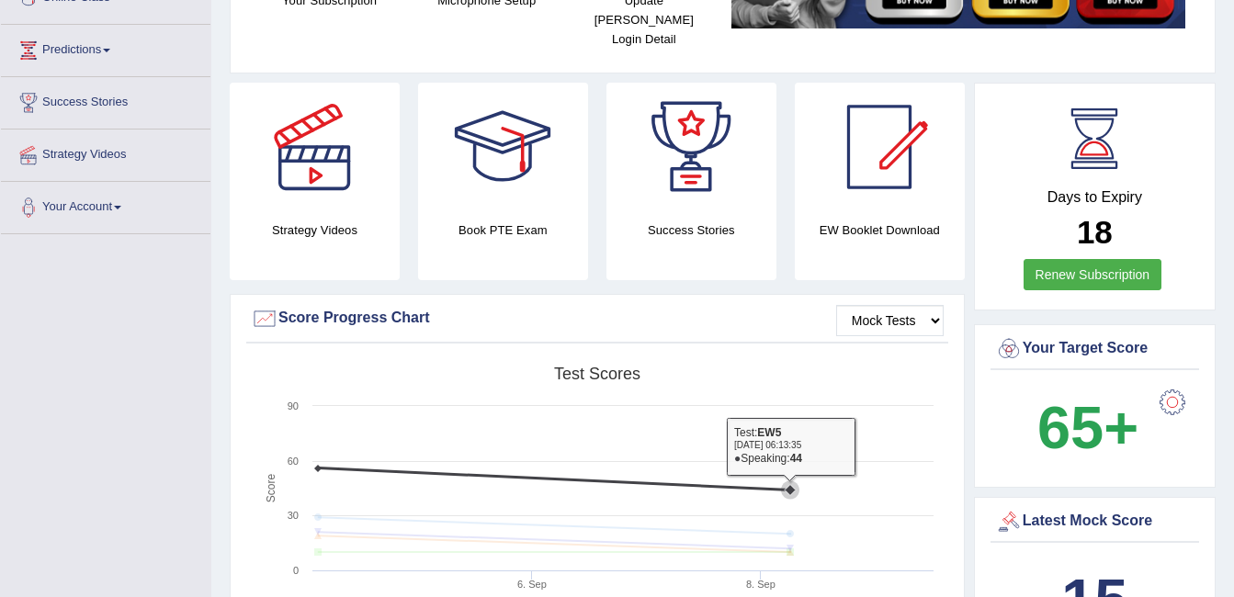
scroll to position [0, 0]
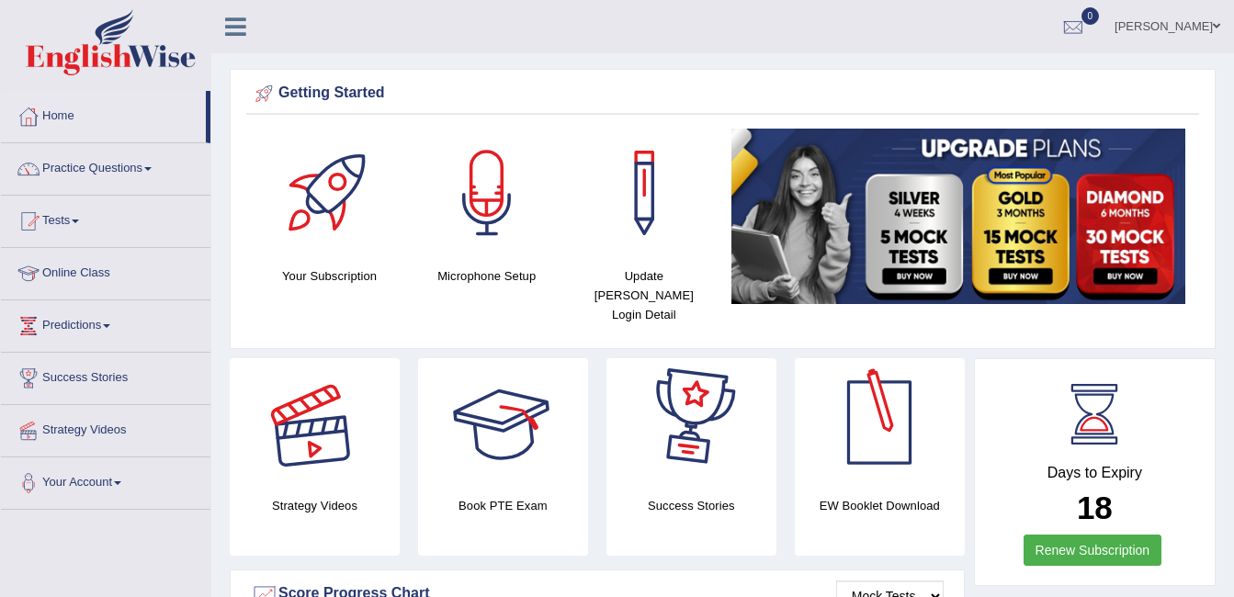
click at [337, 412] on div at bounding box center [314, 422] width 129 height 129
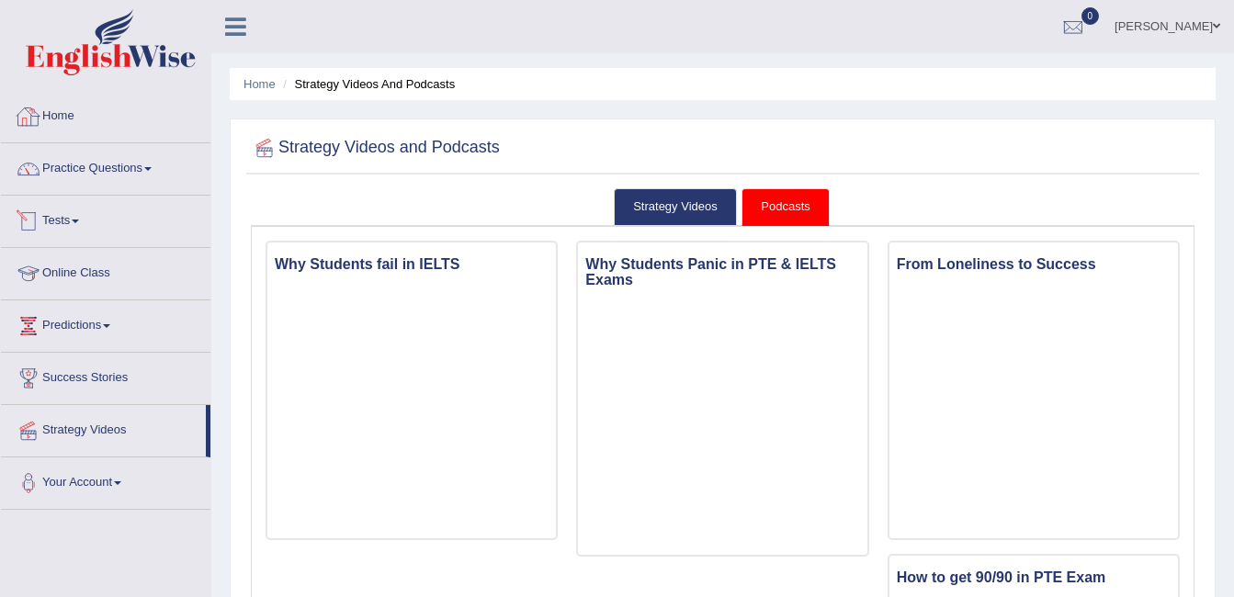
click at [51, 111] on link "Home" at bounding box center [106, 114] width 210 height 46
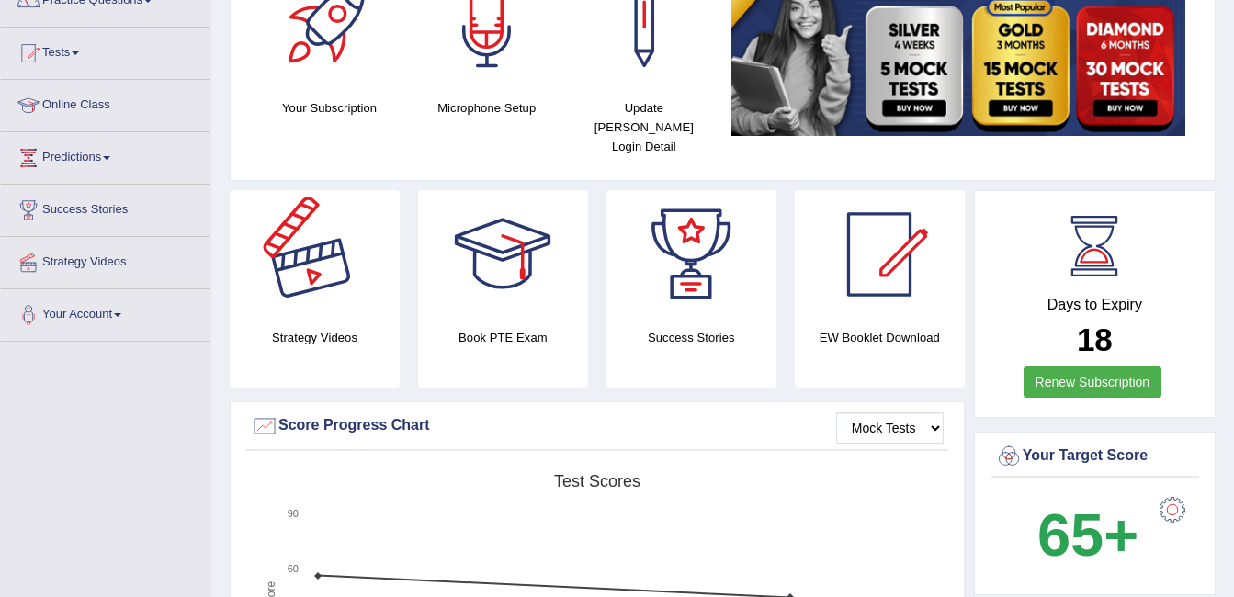
scroll to position [184, 0]
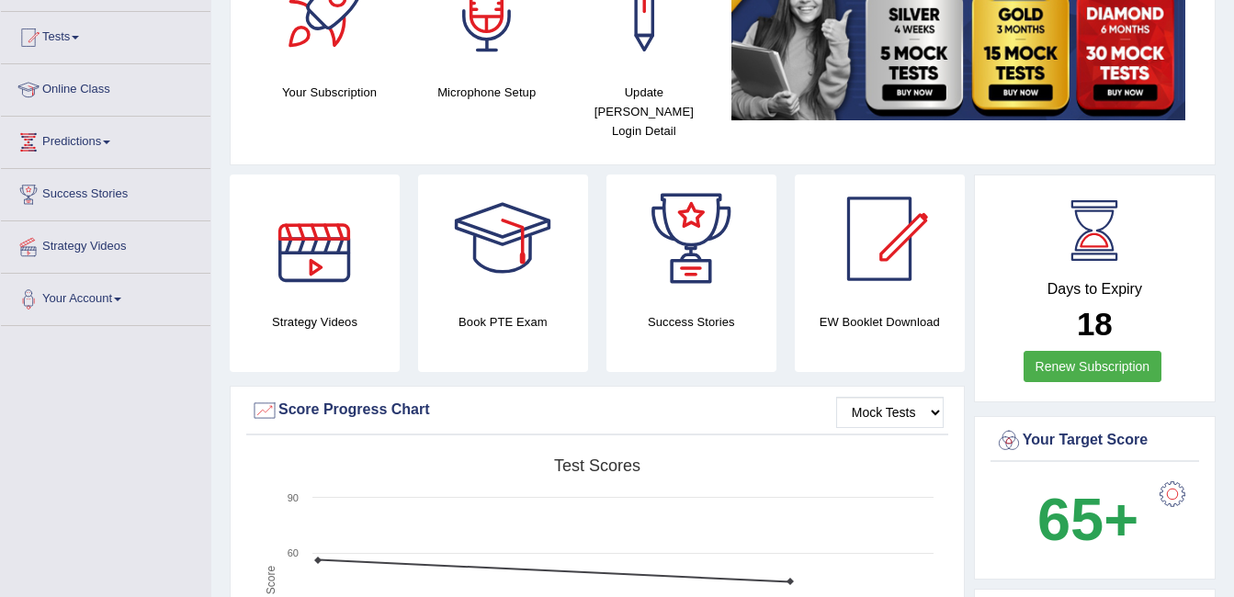
click at [335, 312] on h4 "Strategy Videos" at bounding box center [315, 321] width 170 height 19
click at [339, 277] on div at bounding box center [314, 239] width 129 height 129
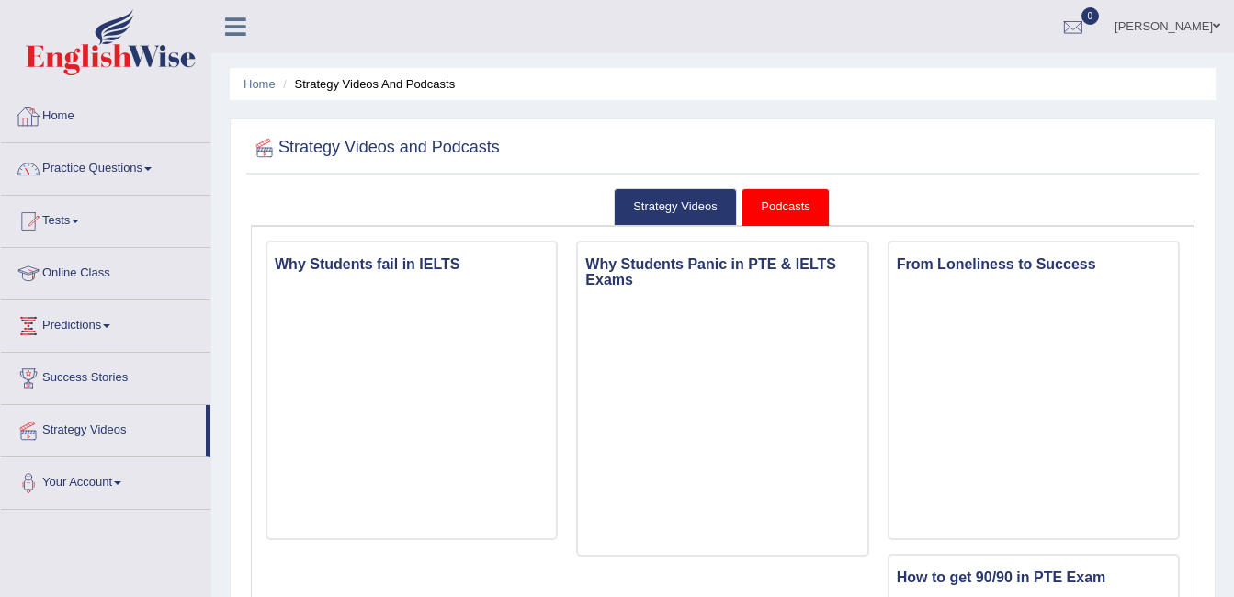
click at [78, 112] on link "Home" at bounding box center [106, 114] width 210 height 46
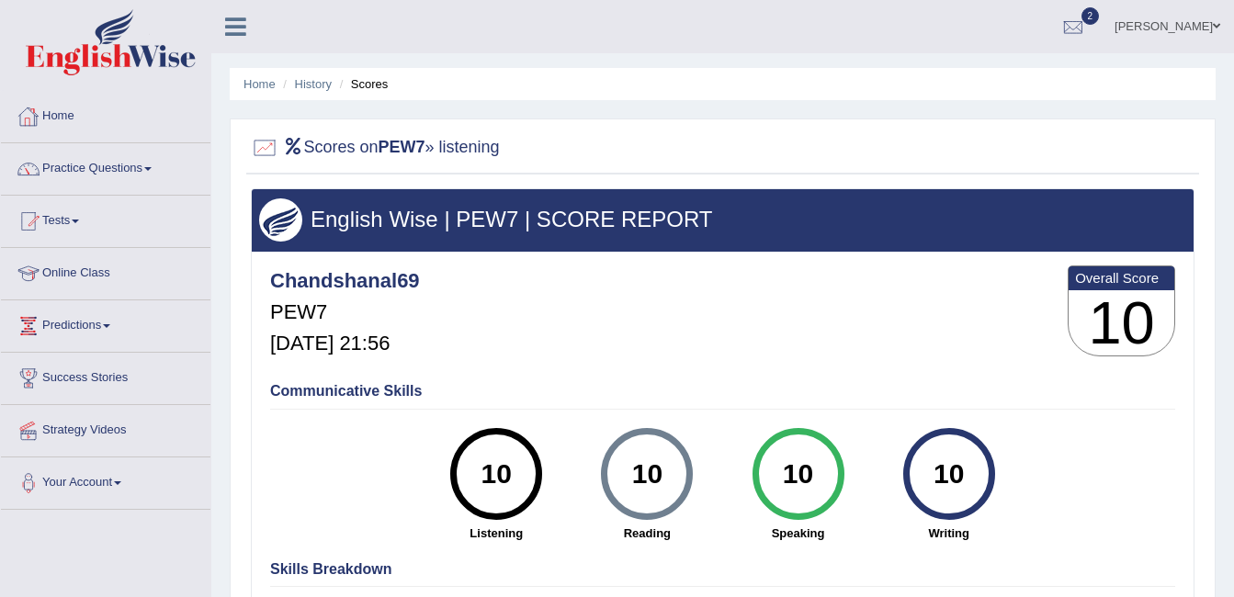
click at [74, 119] on link "Home" at bounding box center [106, 114] width 210 height 46
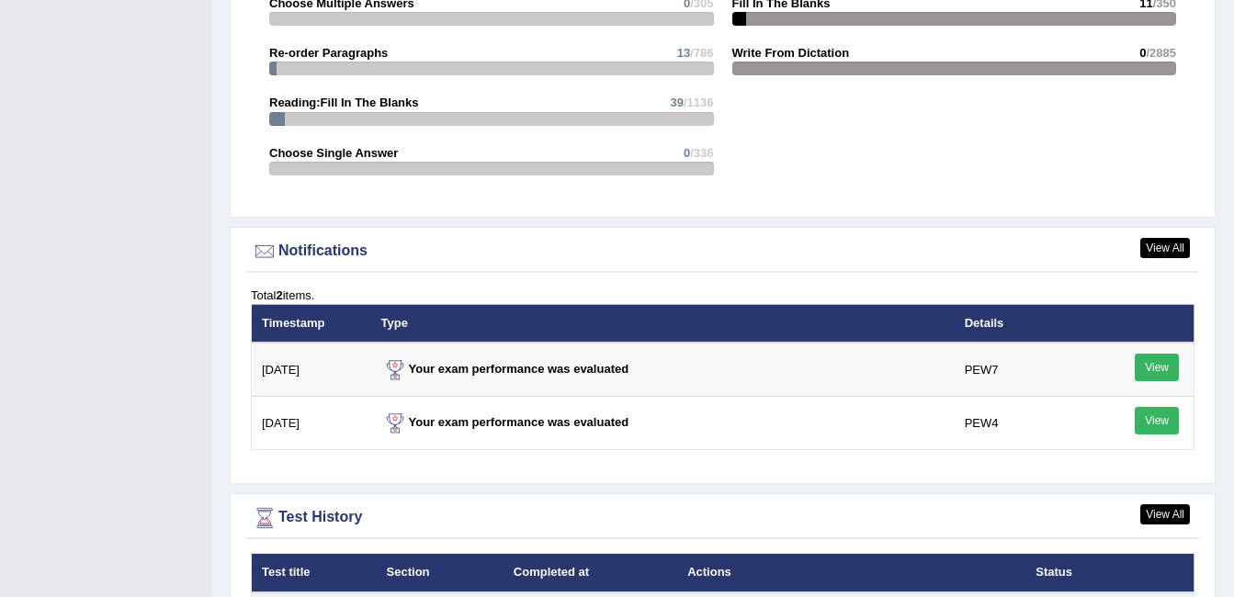
scroll to position [2523, 0]
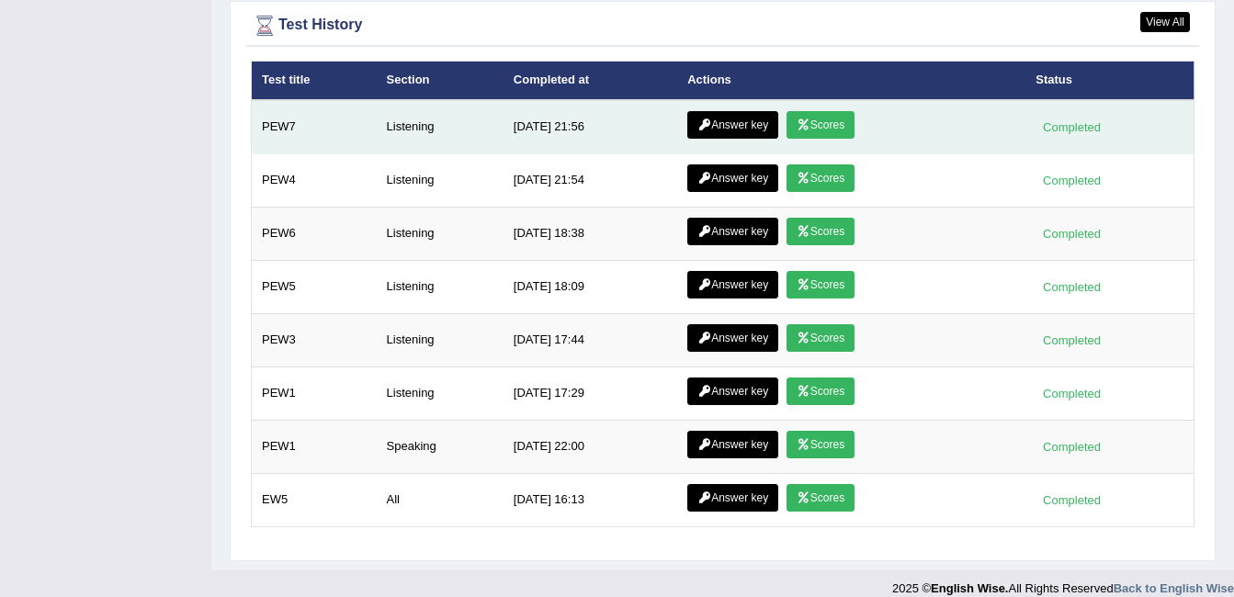
click at [718, 111] on link "Answer key" at bounding box center [732, 125] width 91 height 28
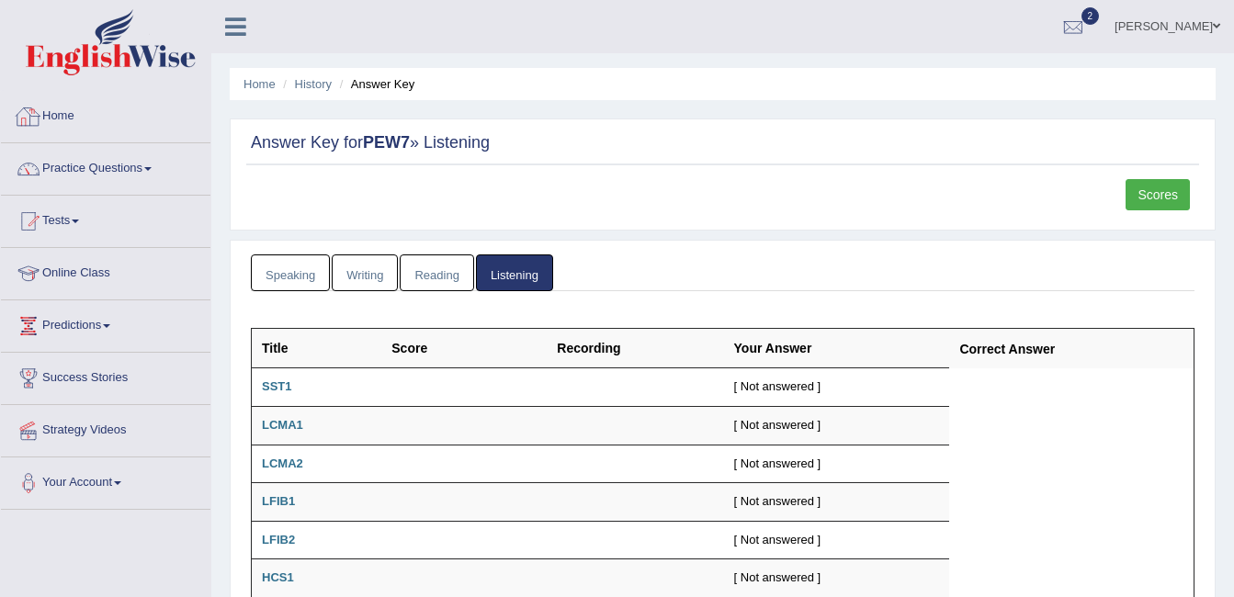
click at [50, 108] on link "Home" at bounding box center [106, 114] width 210 height 46
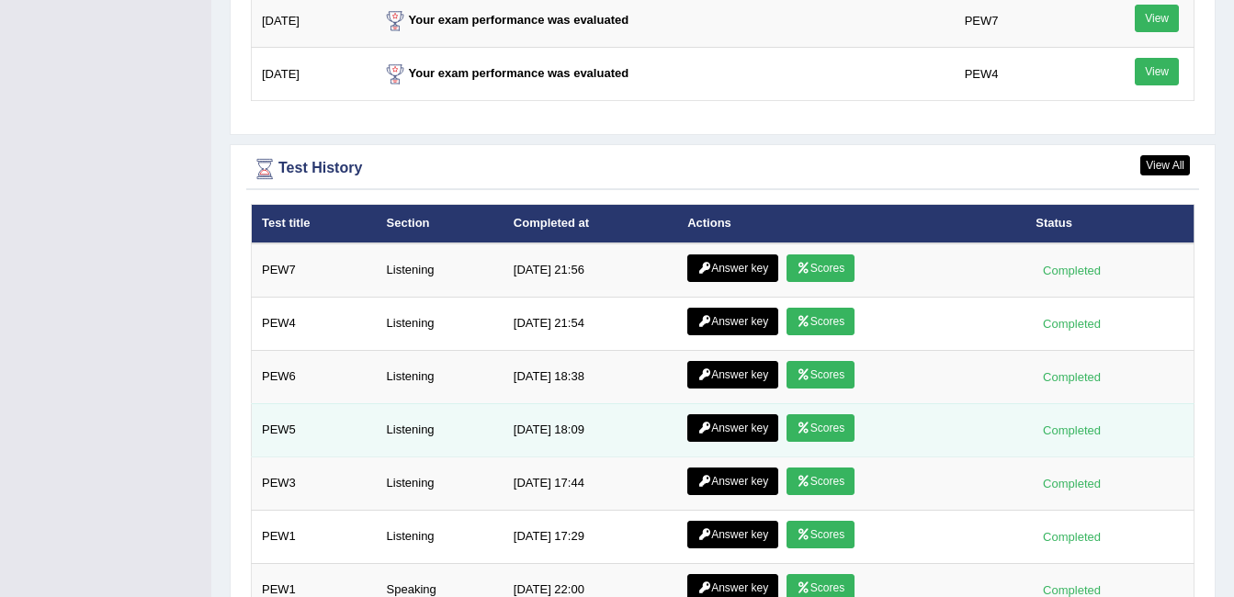
scroll to position [2523, 0]
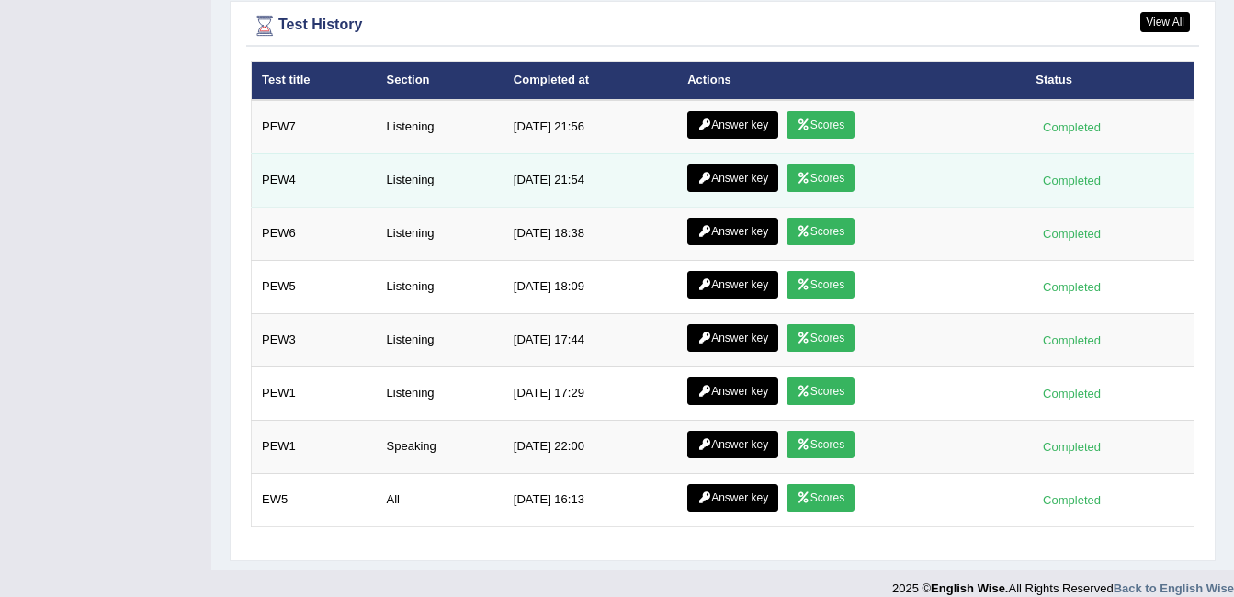
click at [800, 173] on icon at bounding box center [804, 178] width 14 height 11
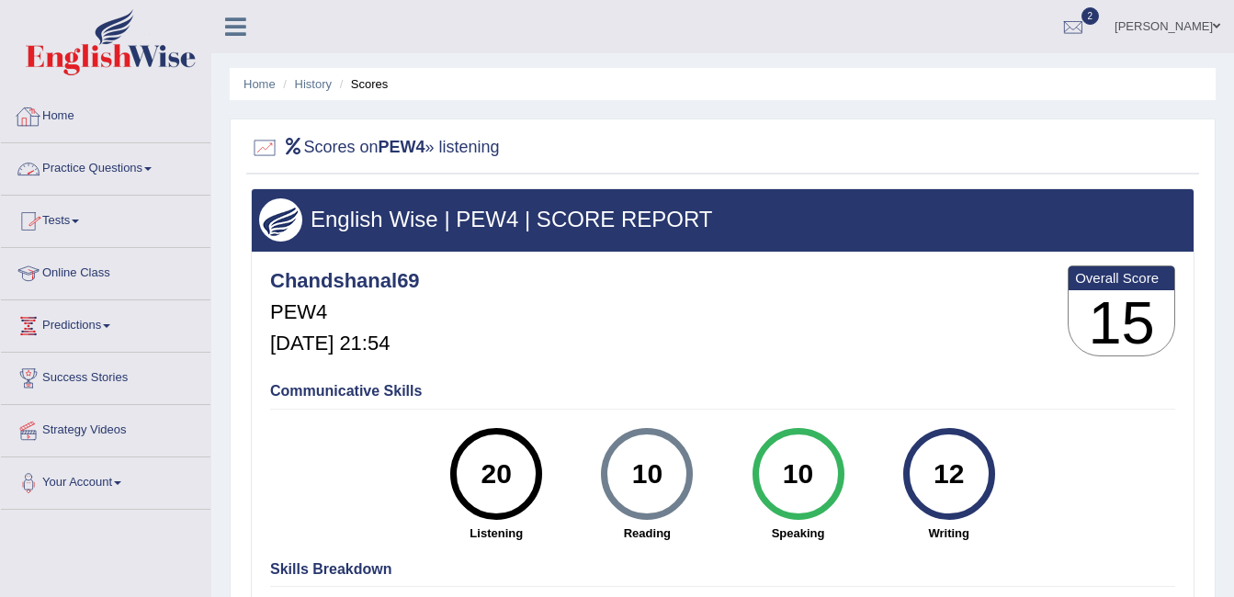
click at [82, 113] on link "Home" at bounding box center [106, 114] width 210 height 46
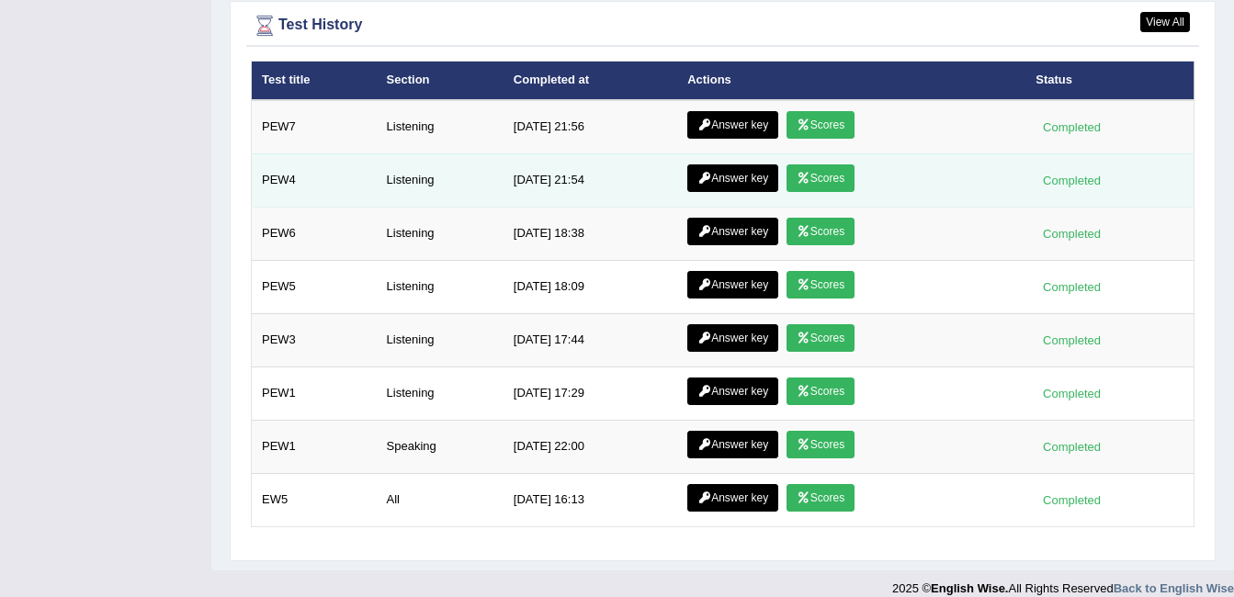
click at [702, 173] on icon at bounding box center [704, 178] width 14 height 11
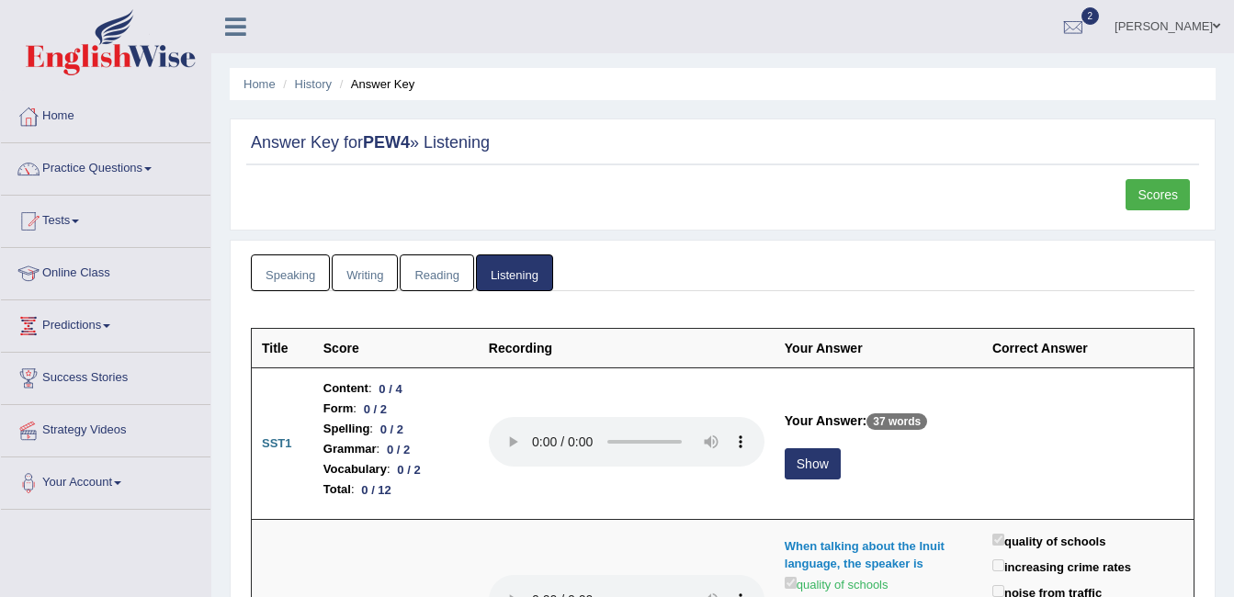
click at [1146, 187] on link "Scores" at bounding box center [1158, 194] width 64 height 31
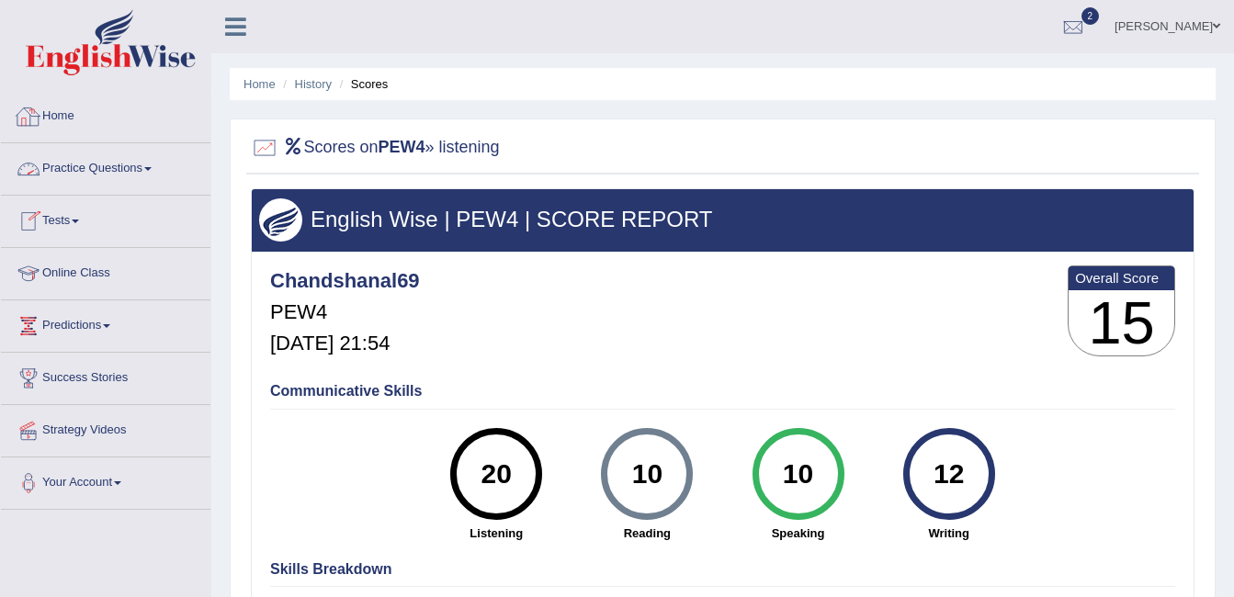
click at [71, 118] on link "Home" at bounding box center [106, 114] width 210 height 46
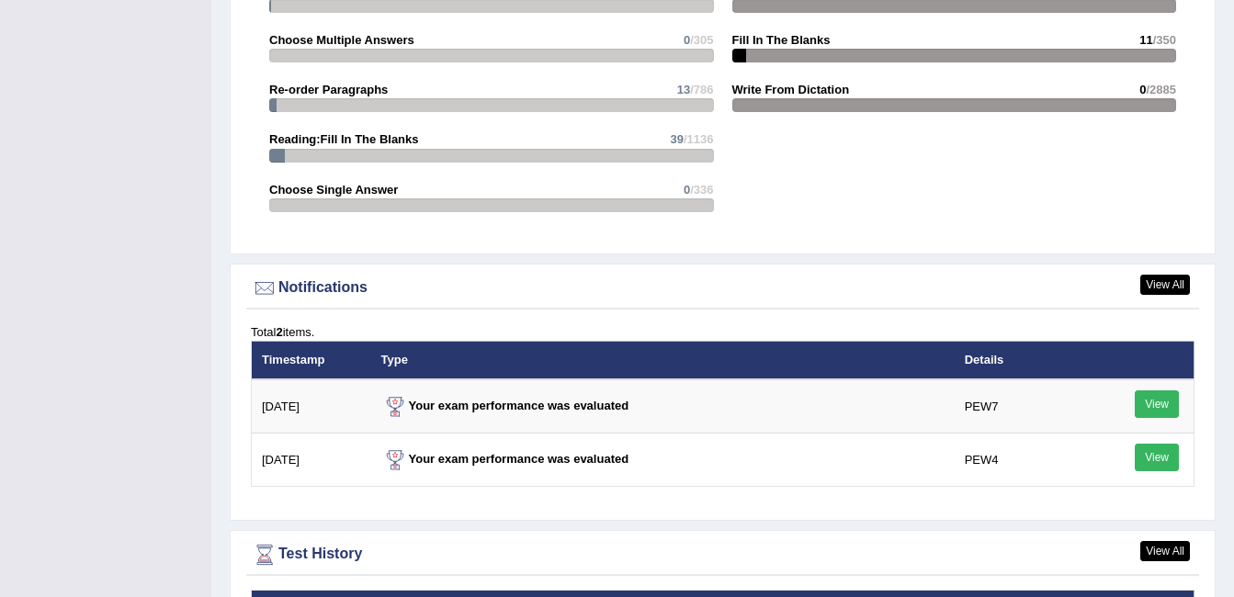
scroll to position [2297, 0]
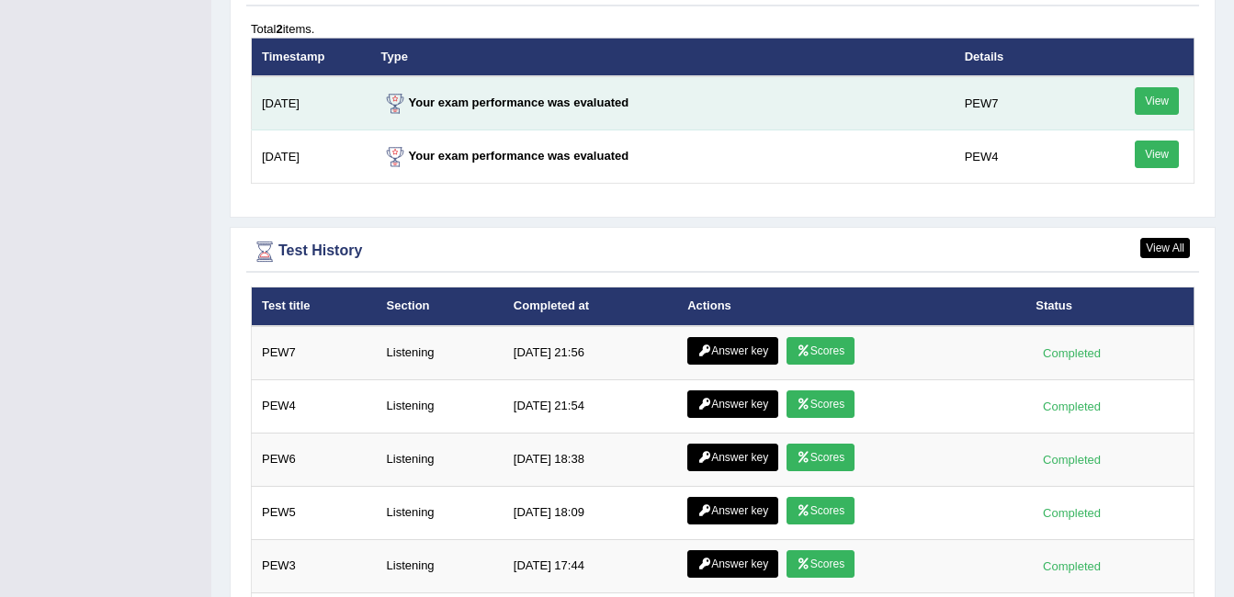
click at [1151, 87] on link "View" at bounding box center [1157, 101] width 44 height 28
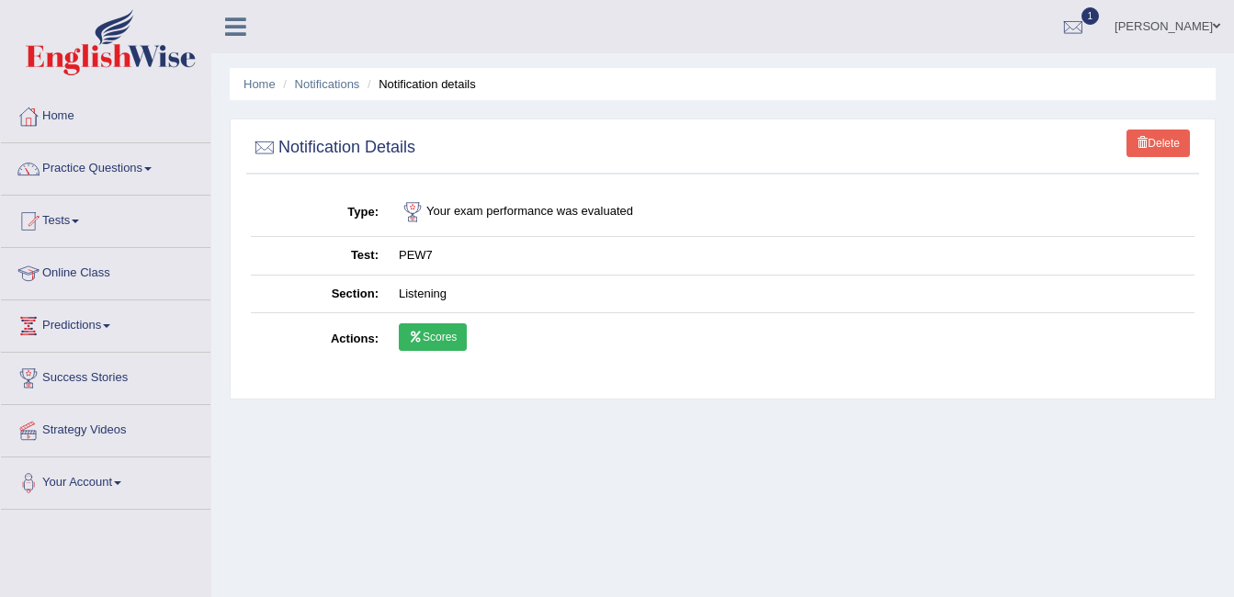
click at [444, 334] on link "Scores" at bounding box center [433, 337] width 68 height 28
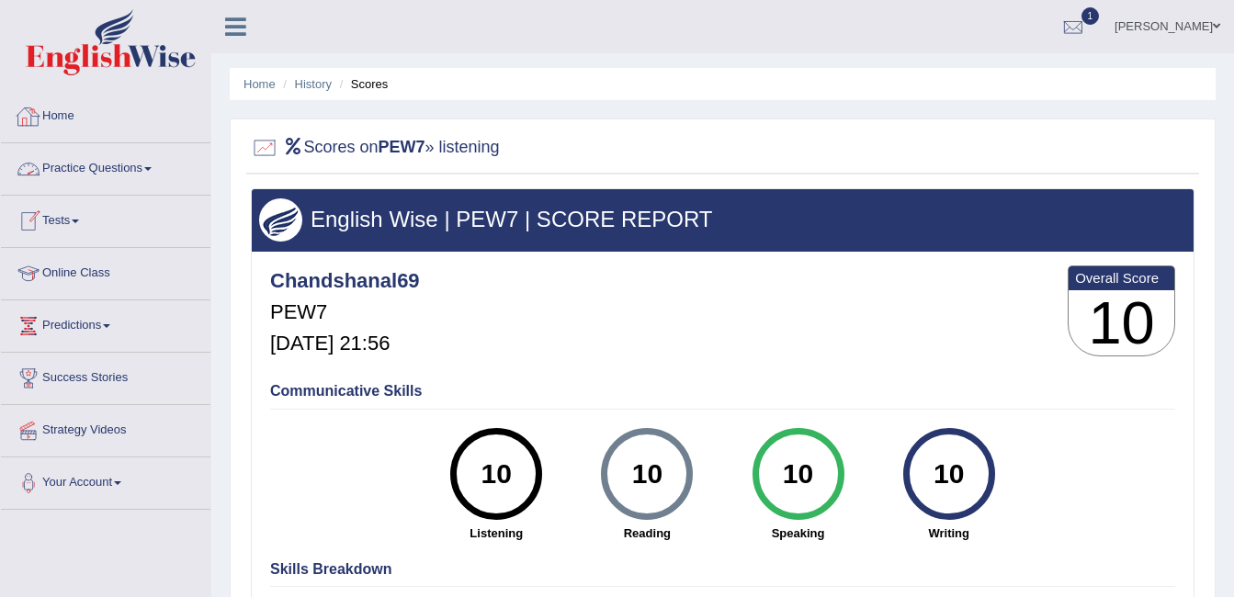
click at [82, 118] on link "Home" at bounding box center [106, 114] width 210 height 46
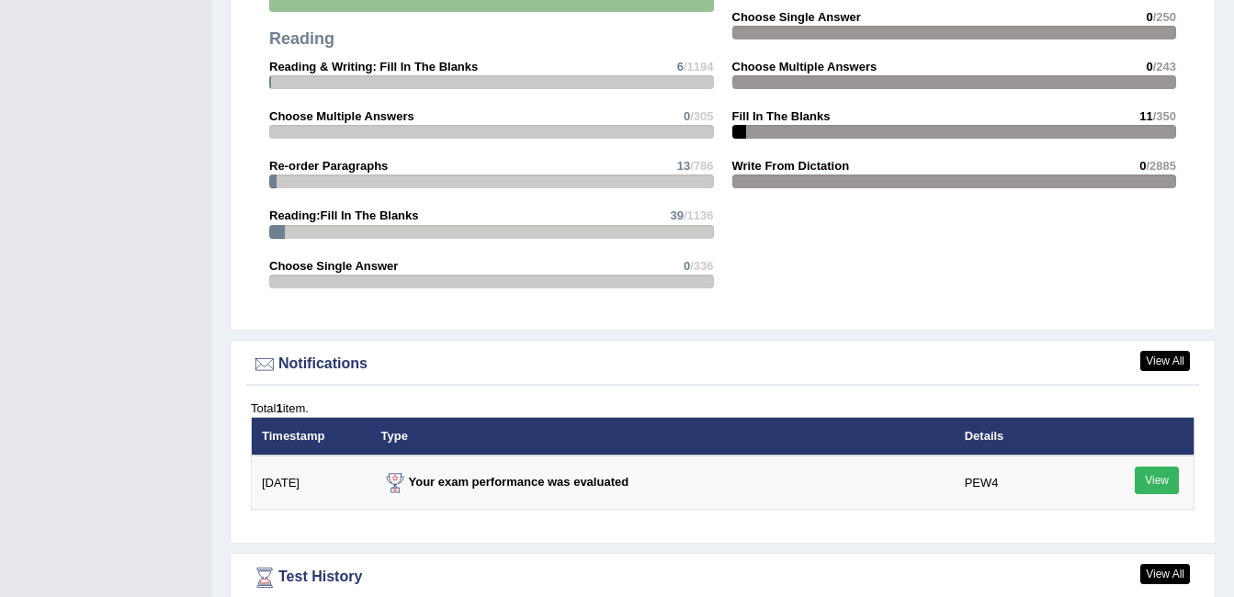
scroll to position [2150, 0]
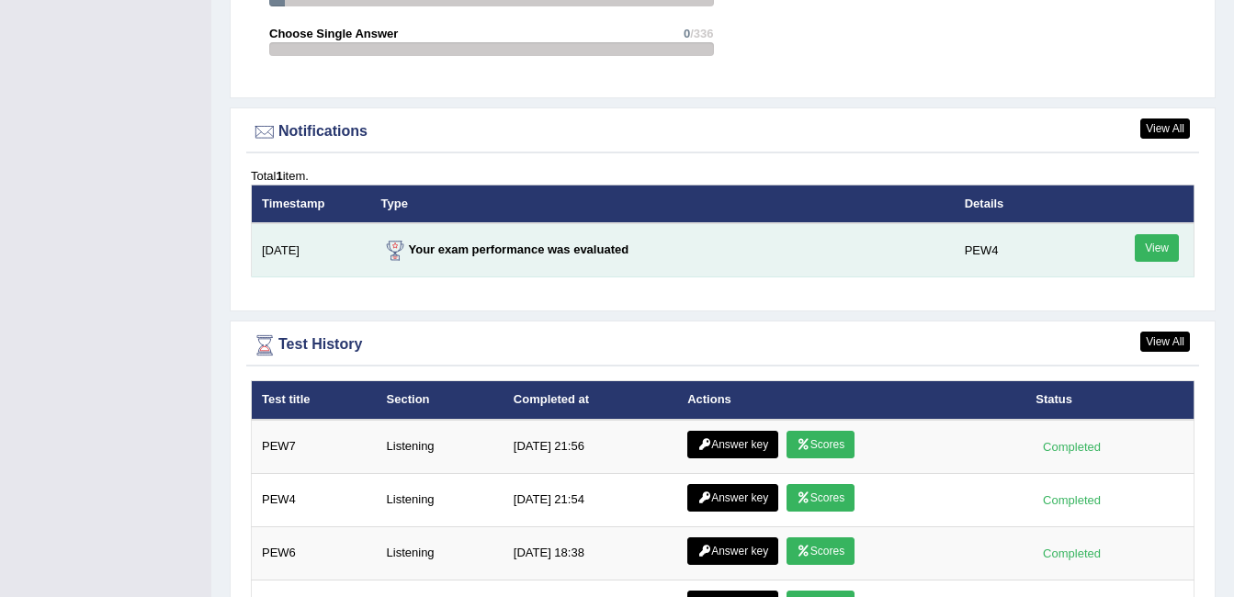
click at [1145, 234] on link "View" at bounding box center [1157, 248] width 44 height 28
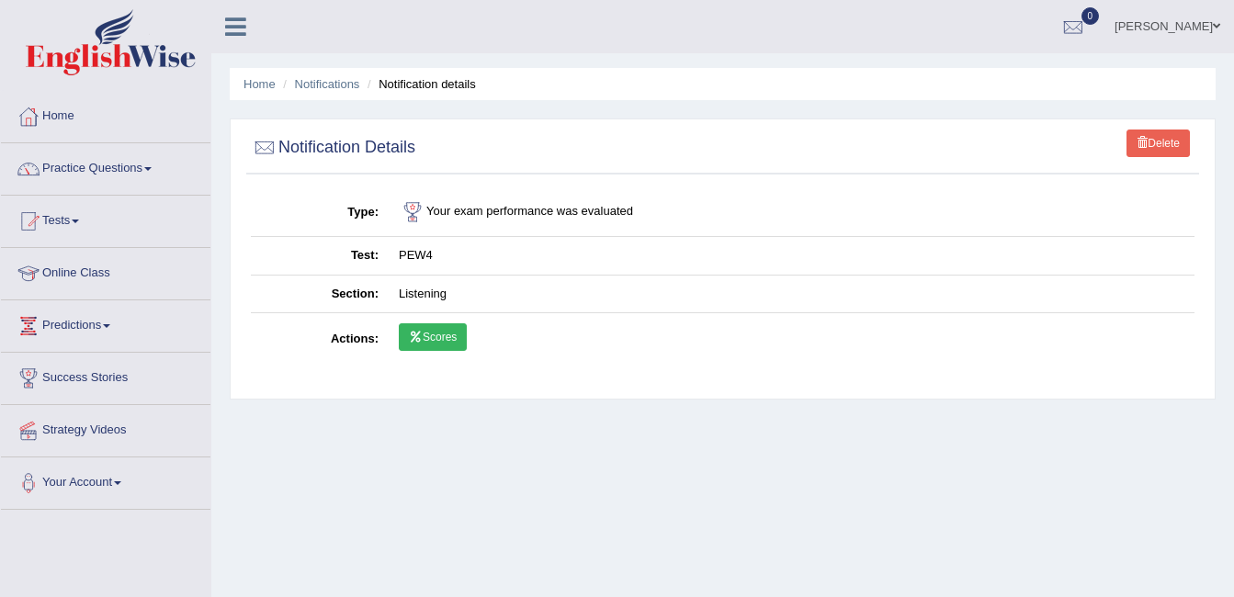
click at [450, 330] on link "Scores" at bounding box center [433, 337] width 68 height 28
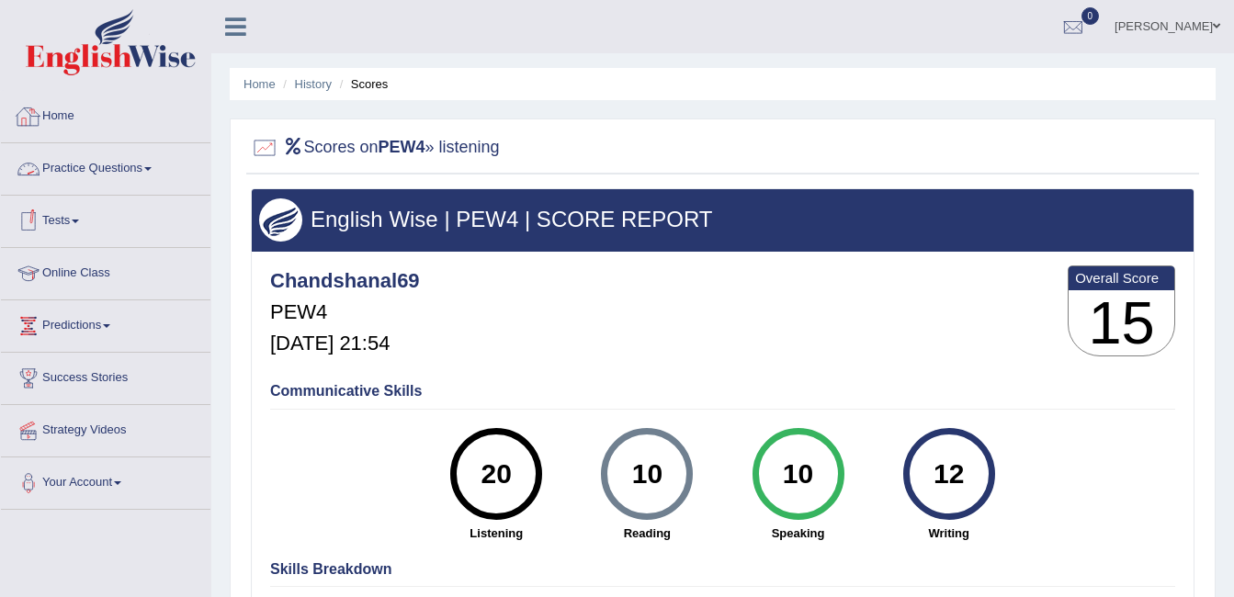
click at [65, 112] on link "Home" at bounding box center [106, 114] width 210 height 46
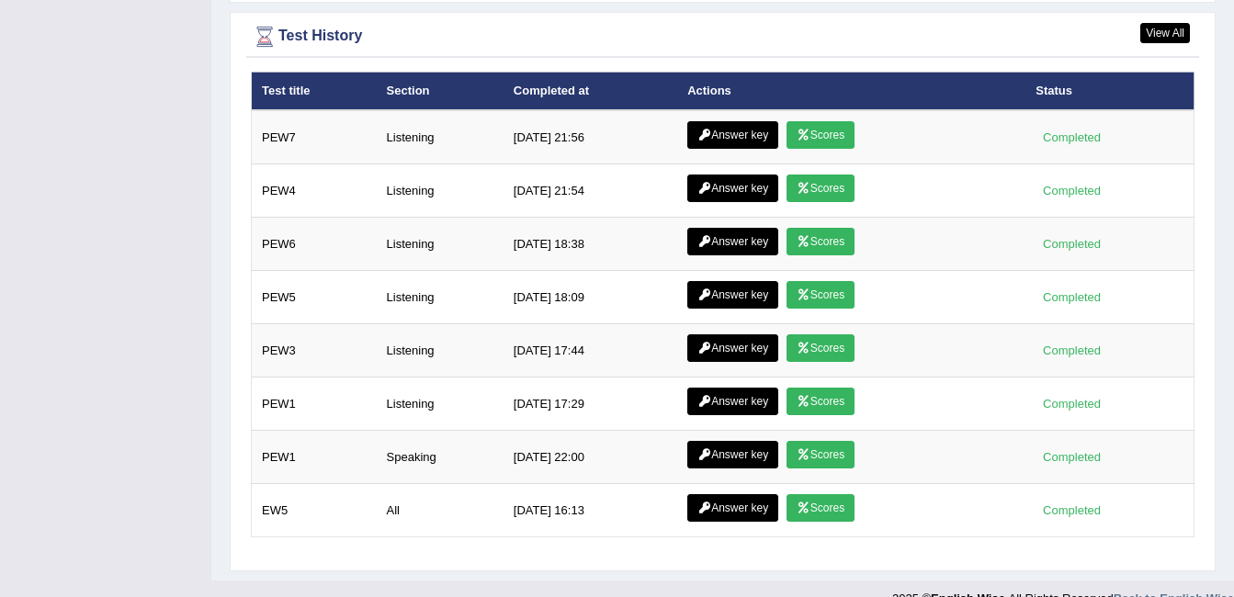
scroll to position [2437, 0]
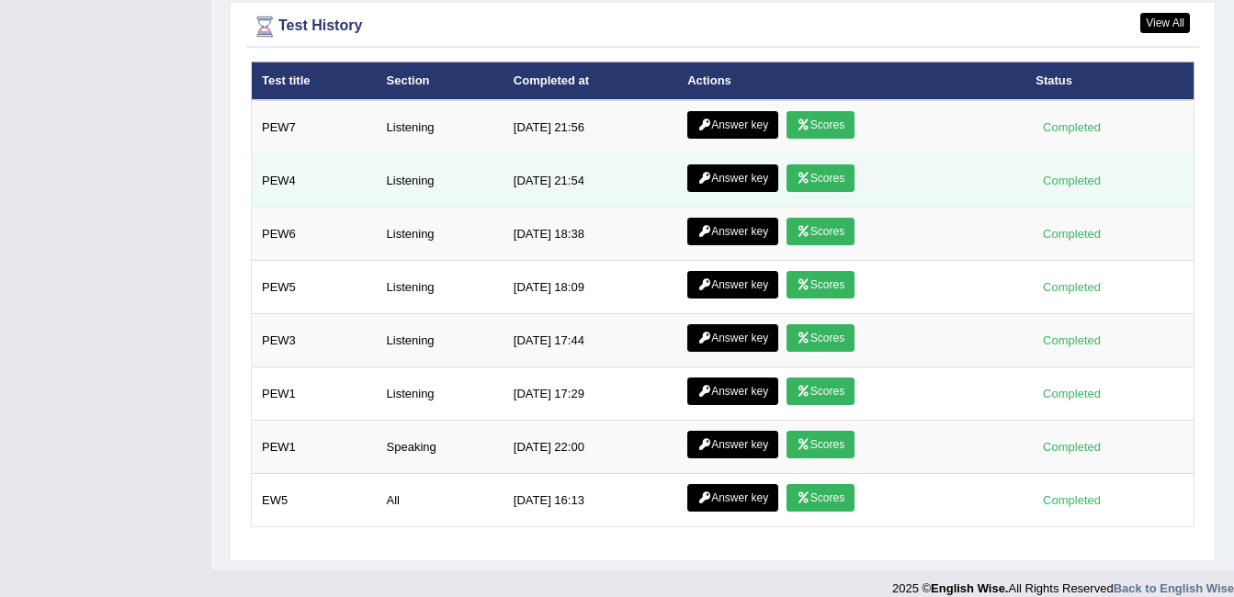
click at [811, 164] on link "Scores" at bounding box center [821, 178] width 68 height 28
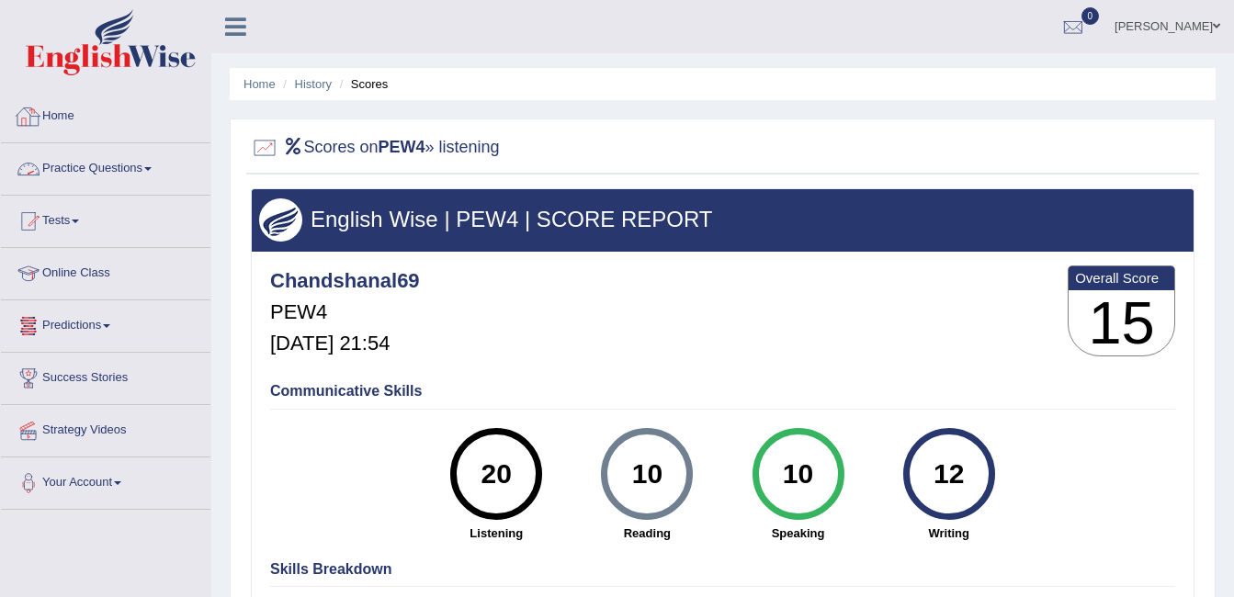
click at [71, 118] on link "Home" at bounding box center [106, 114] width 210 height 46
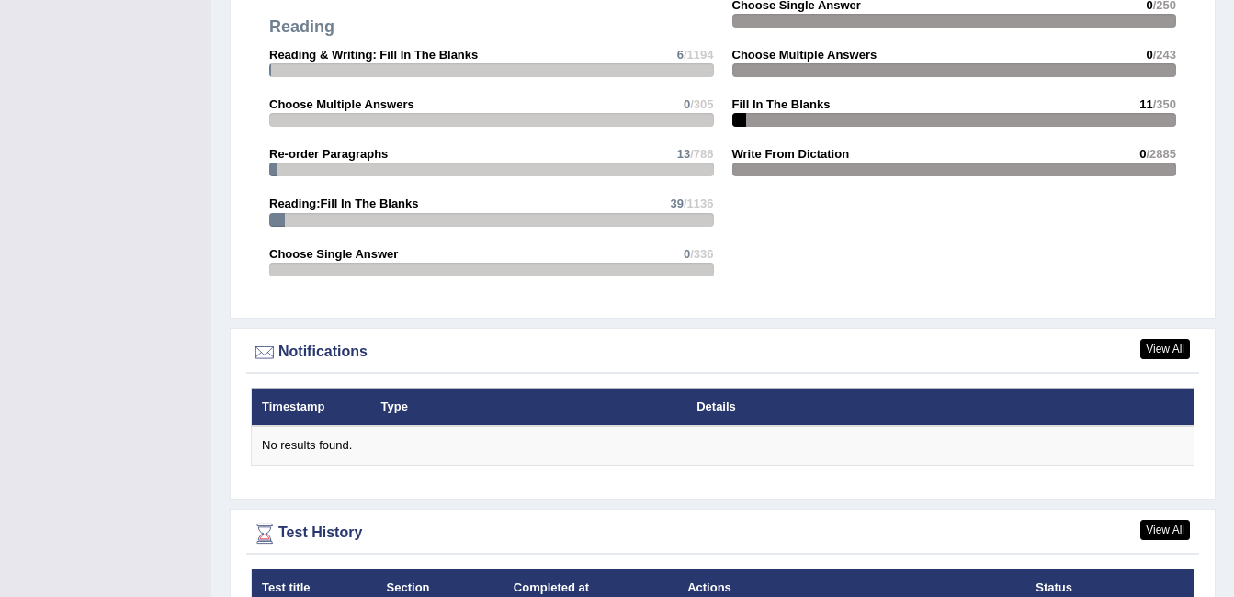
scroll to position [2437, 0]
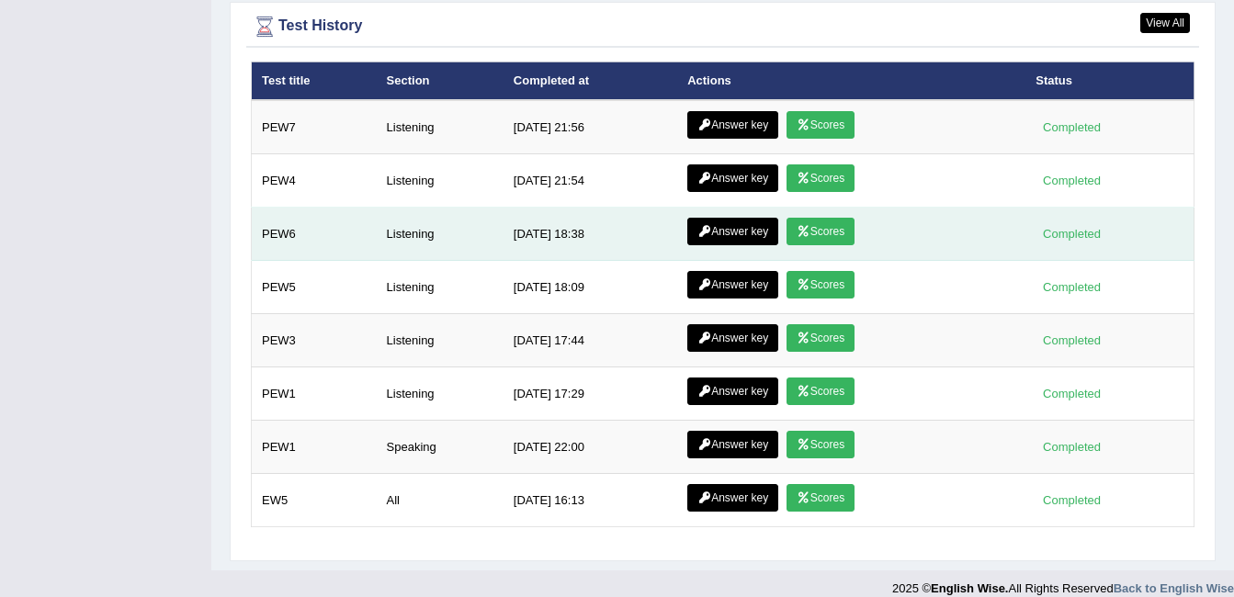
click at [817, 218] on link "Scores" at bounding box center [821, 232] width 68 height 28
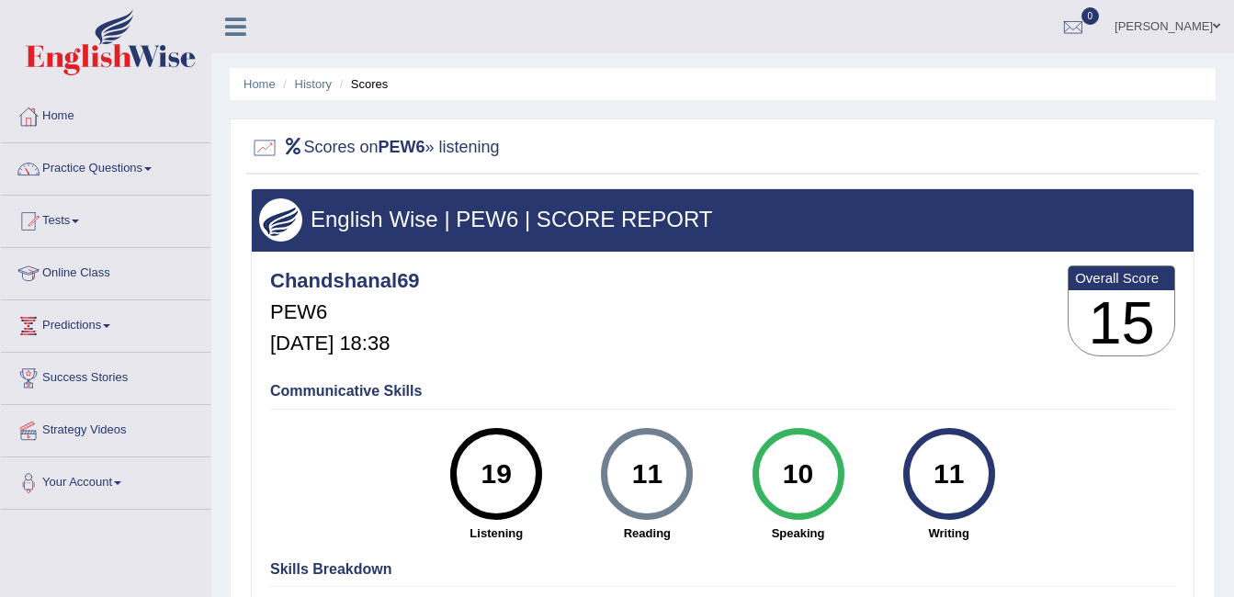
click at [69, 109] on link "Home" at bounding box center [106, 114] width 210 height 46
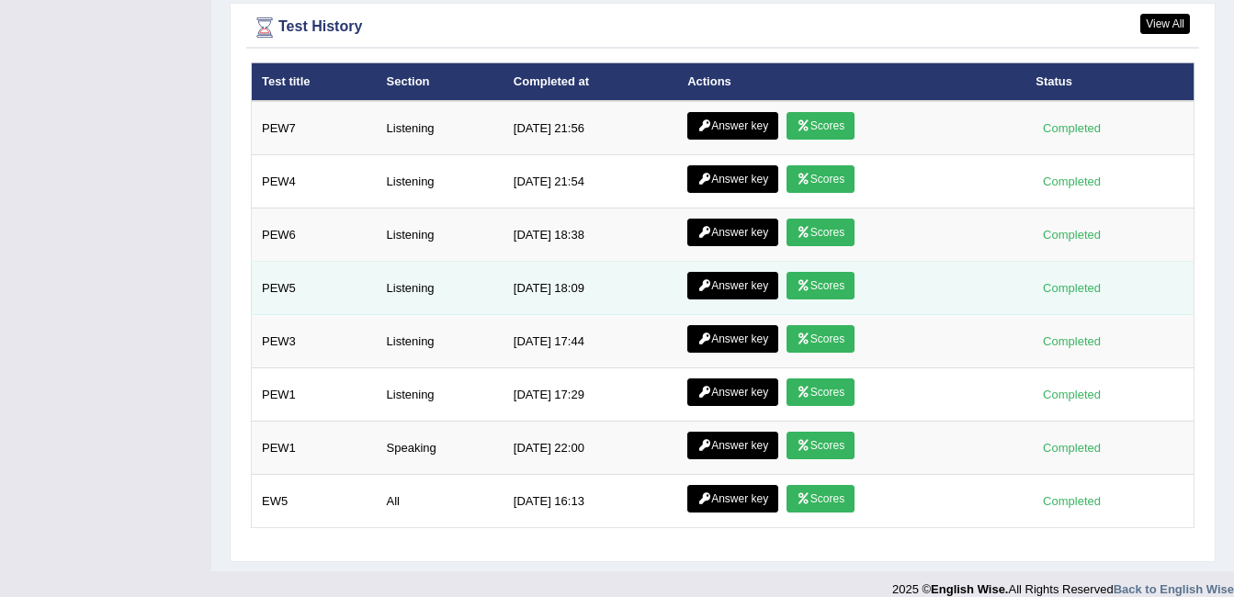
scroll to position [2437, 0]
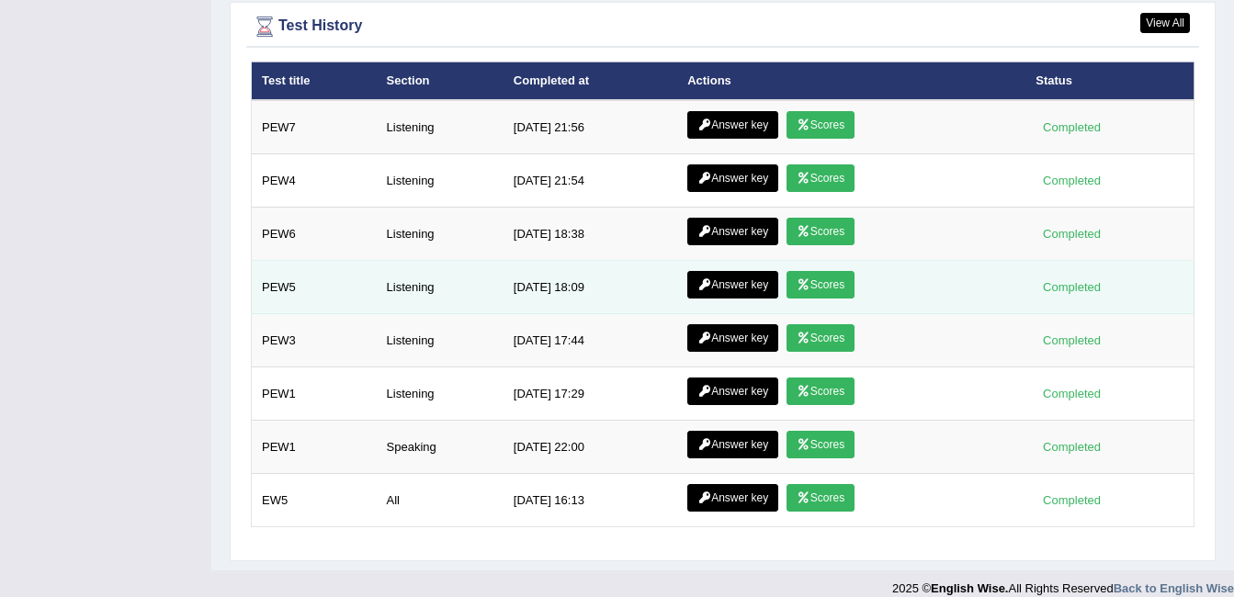
click at [810, 271] on link "Scores" at bounding box center [821, 285] width 68 height 28
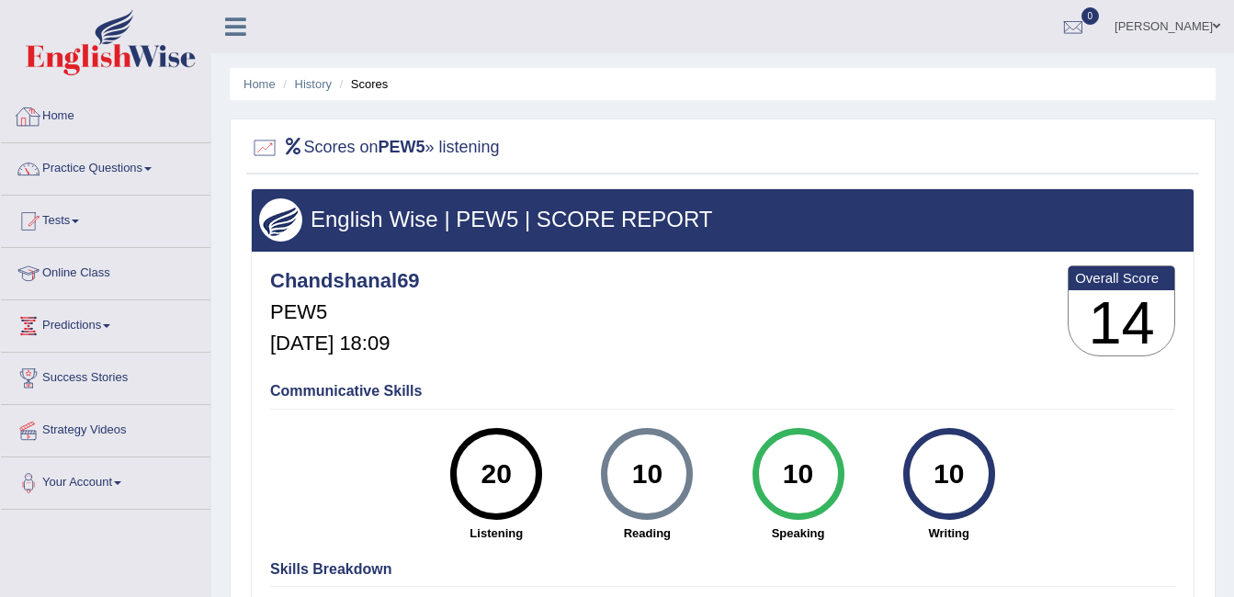
click at [61, 112] on link "Home" at bounding box center [106, 114] width 210 height 46
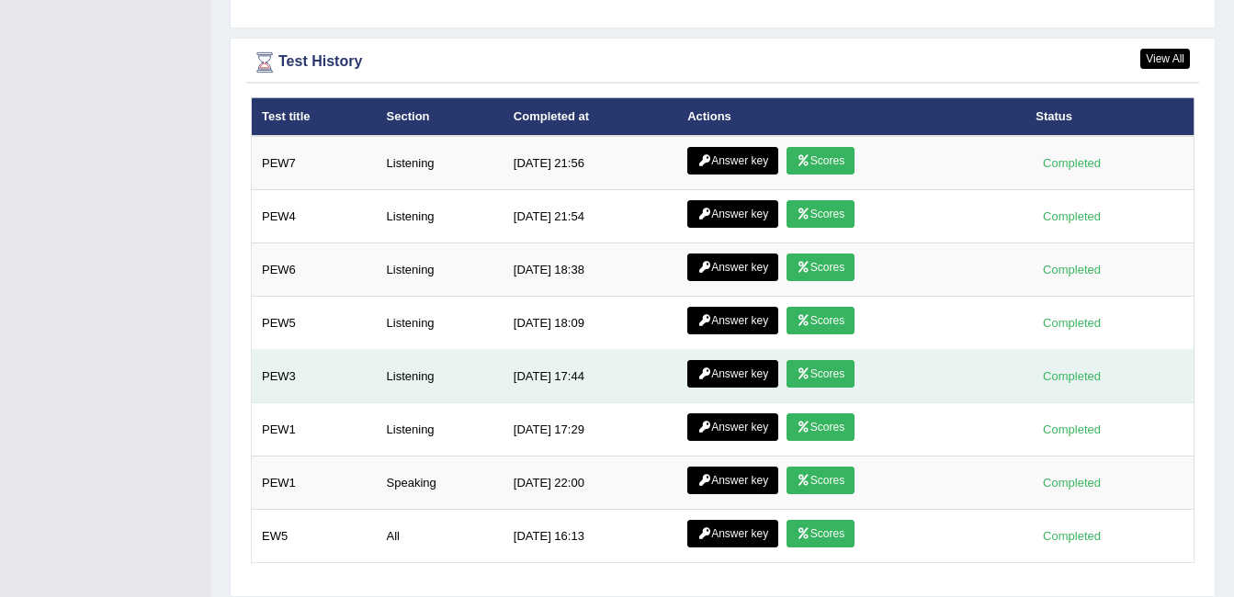
click at [815, 360] on link "Scores" at bounding box center [821, 374] width 68 height 28
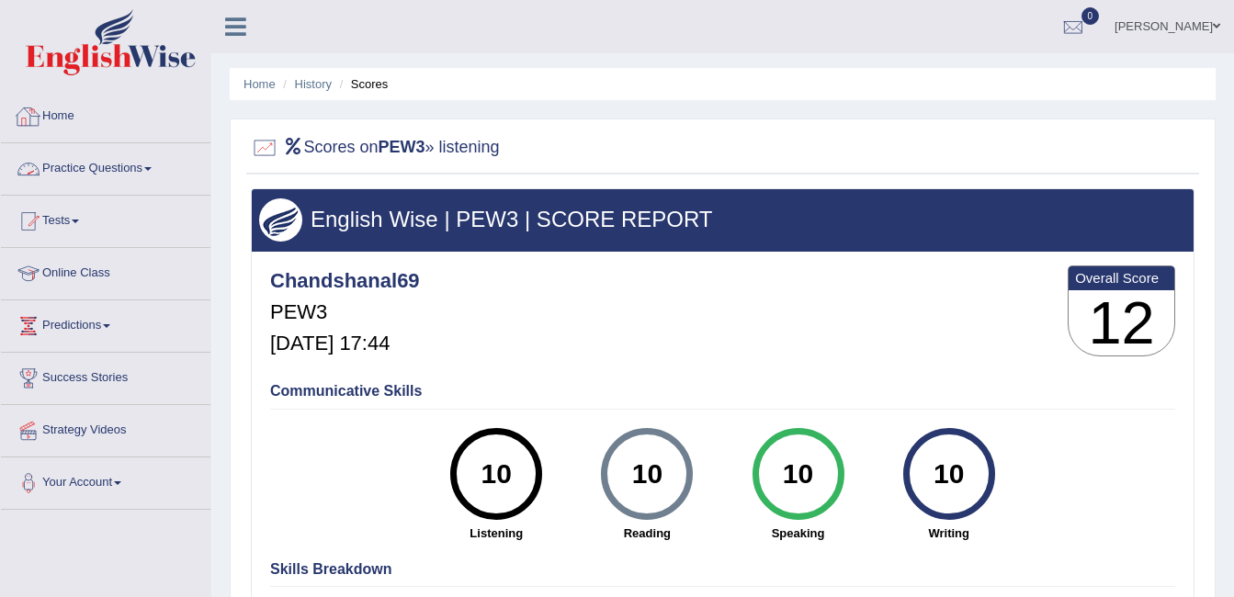
click at [59, 115] on link "Home" at bounding box center [106, 114] width 210 height 46
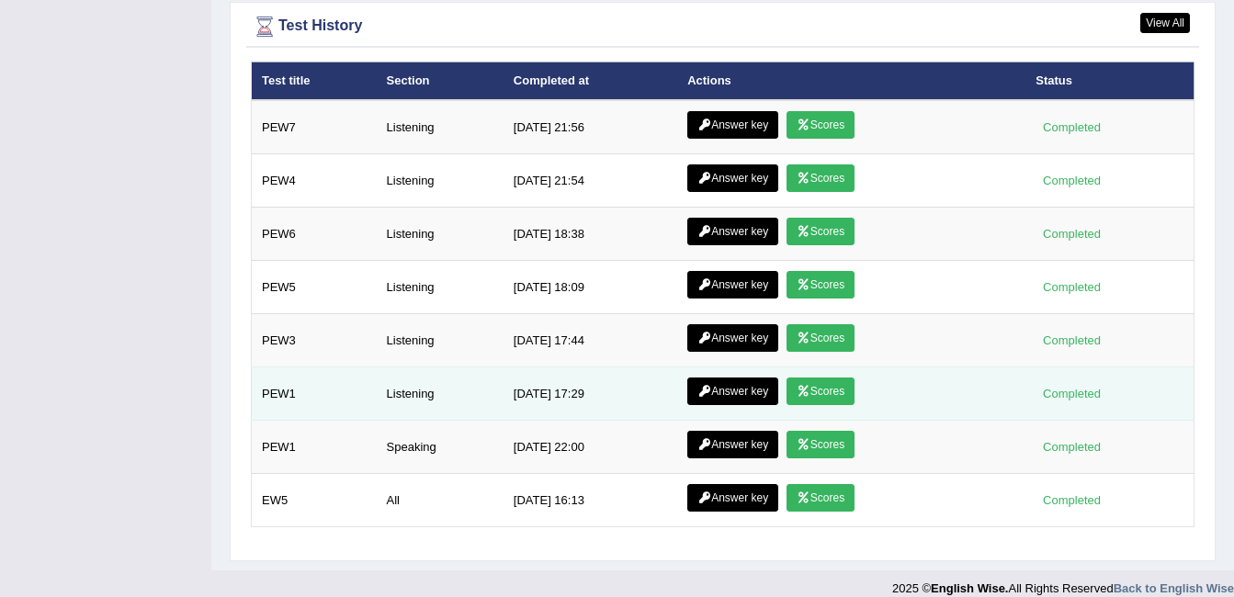
click at [818, 378] on link "Scores" at bounding box center [821, 392] width 68 height 28
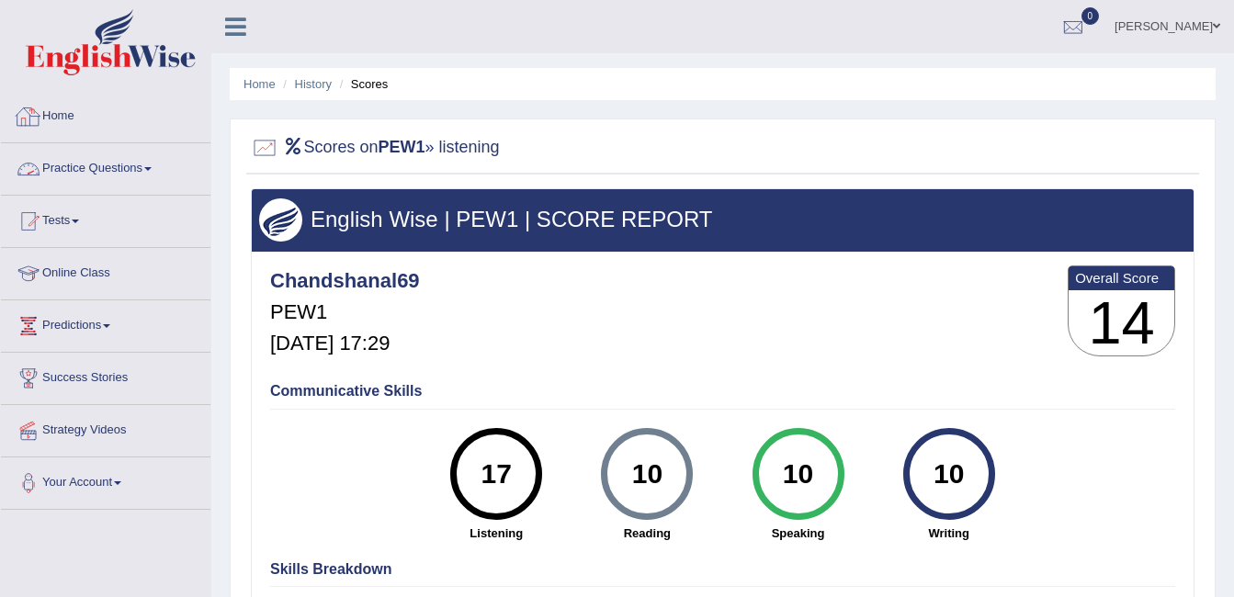
click at [67, 130] on link "Home" at bounding box center [106, 114] width 210 height 46
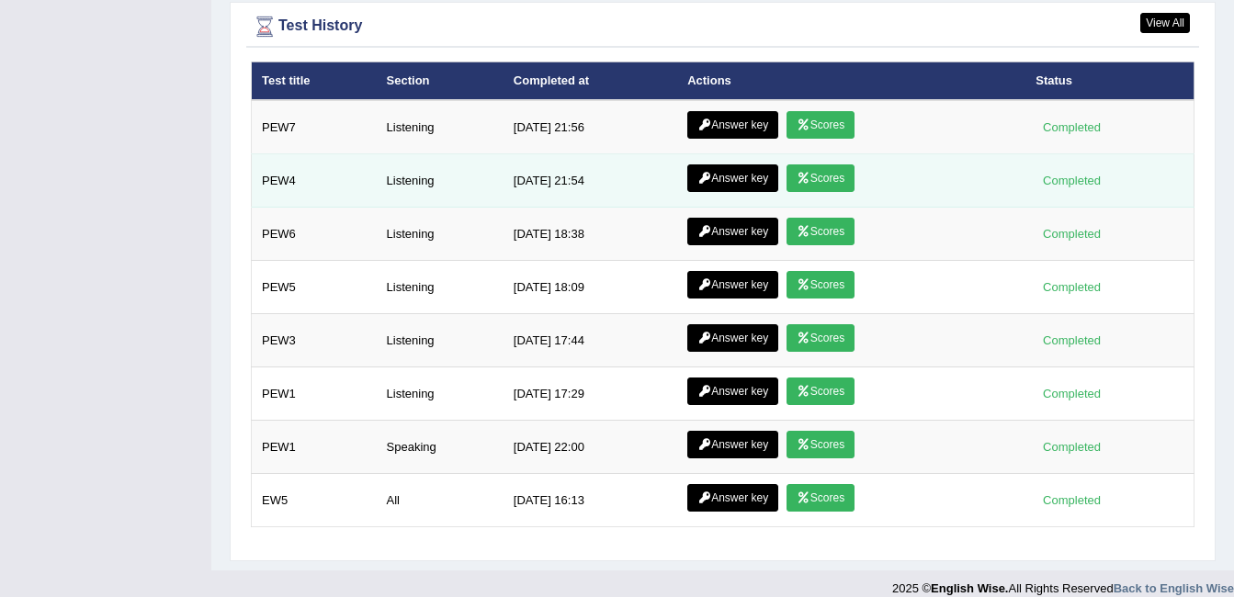
click at [828, 164] on link "Scores" at bounding box center [821, 178] width 68 height 28
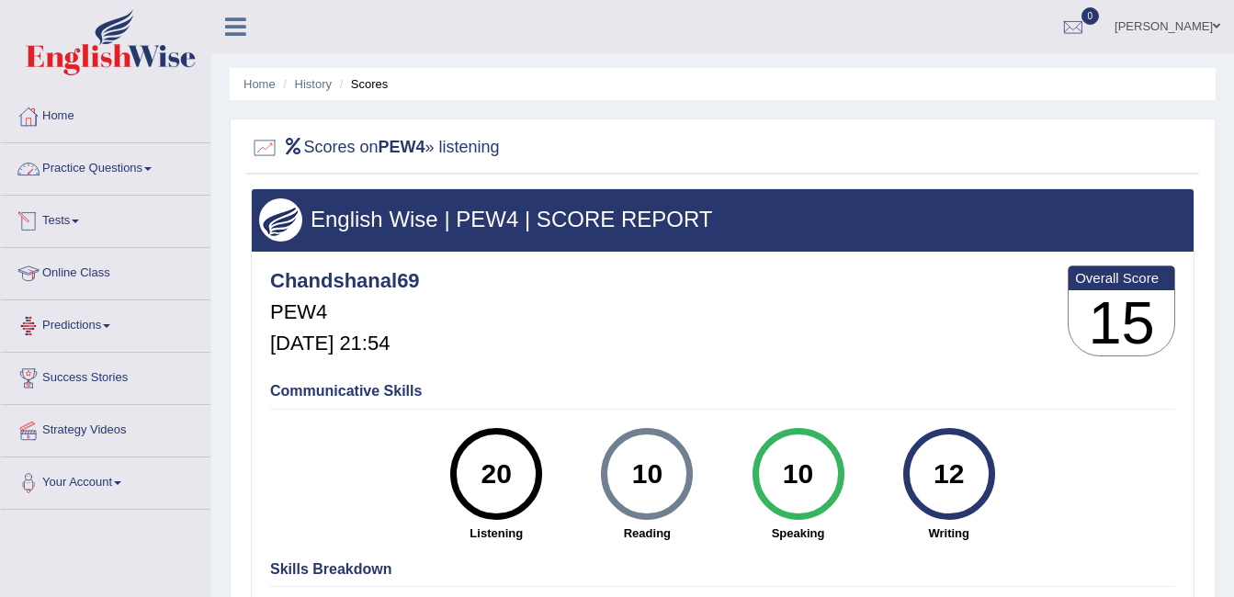
click at [72, 108] on link "Home" at bounding box center [106, 114] width 210 height 46
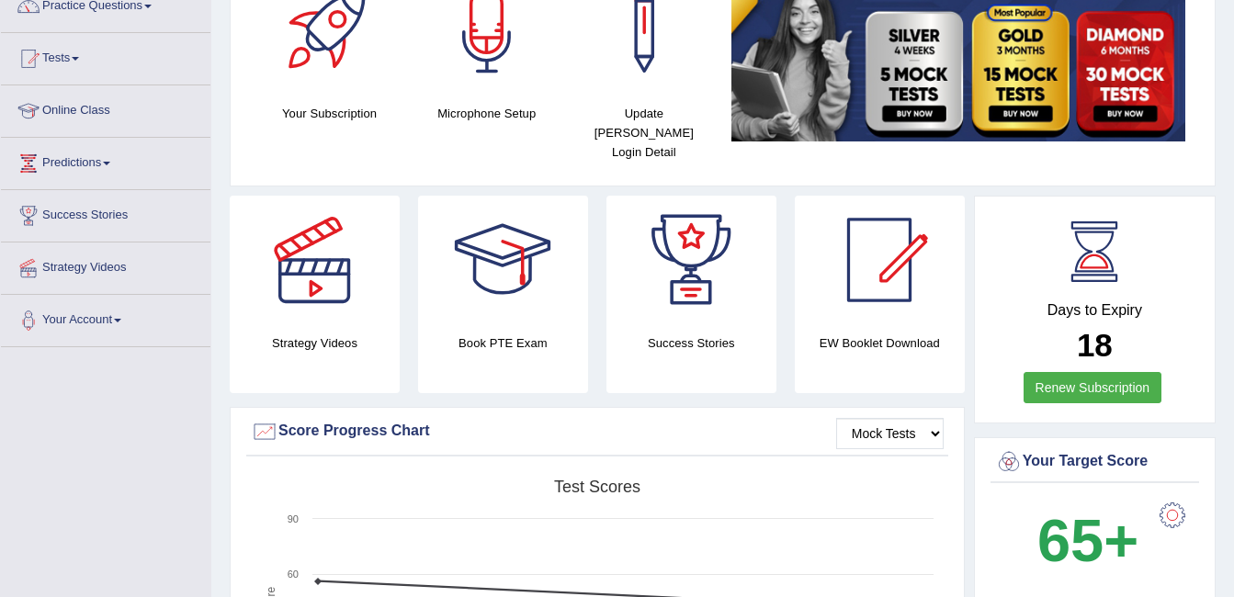
scroll to position [151, 0]
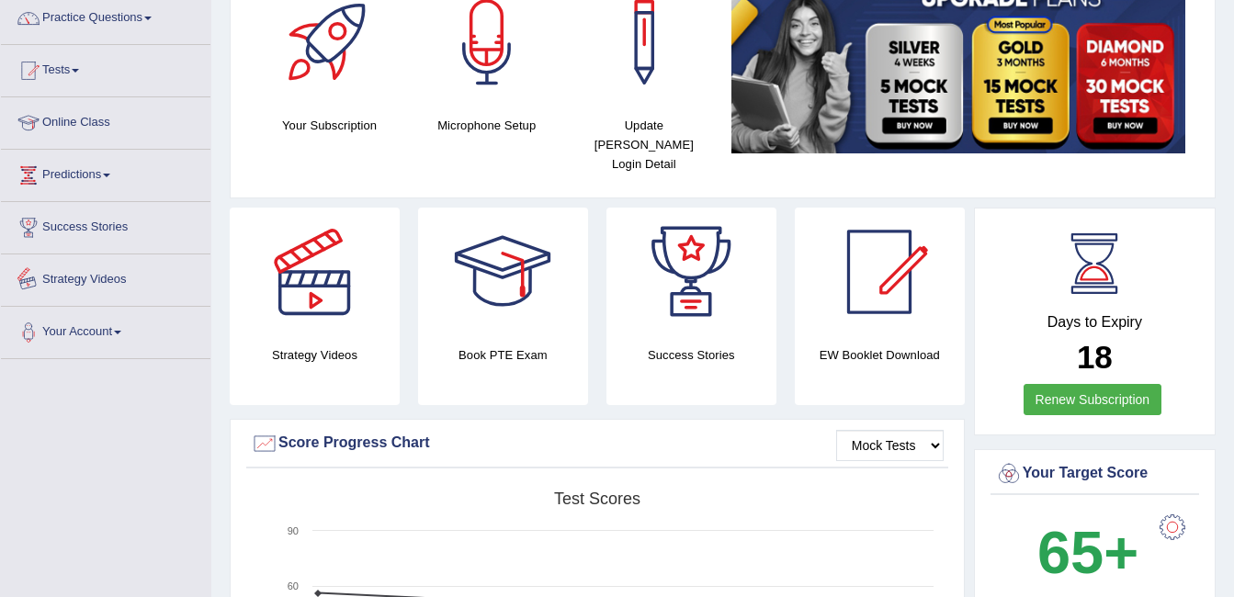
click at [108, 282] on link "Strategy Videos" at bounding box center [106, 278] width 210 height 46
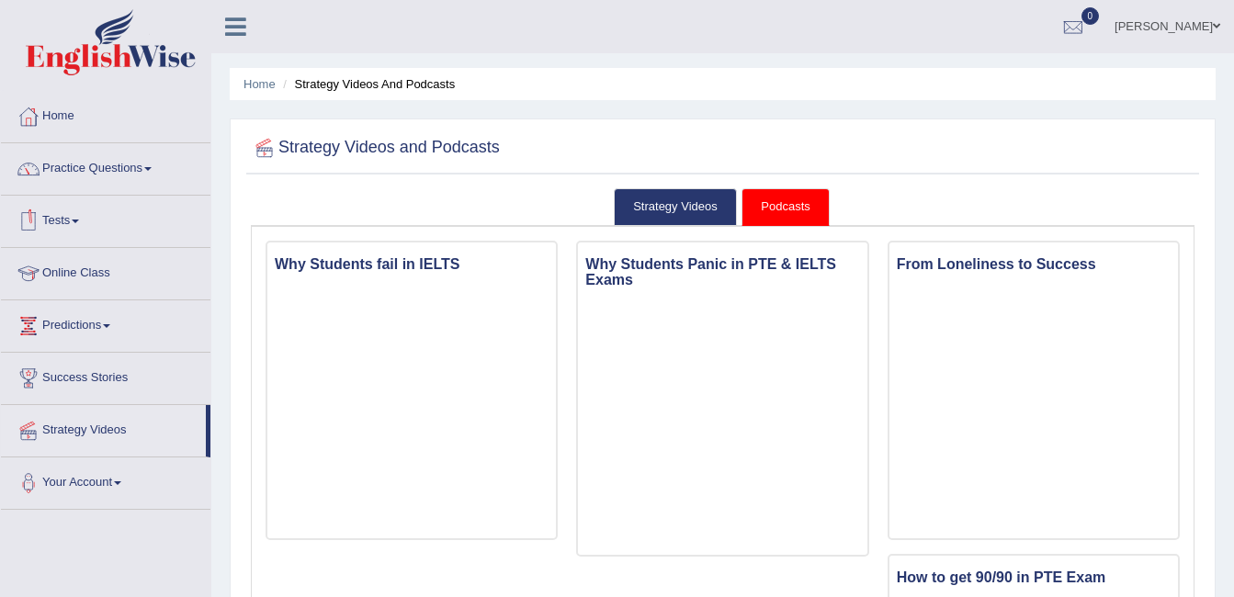
click at [148, 165] on link "Practice Questions" at bounding box center [106, 166] width 210 height 46
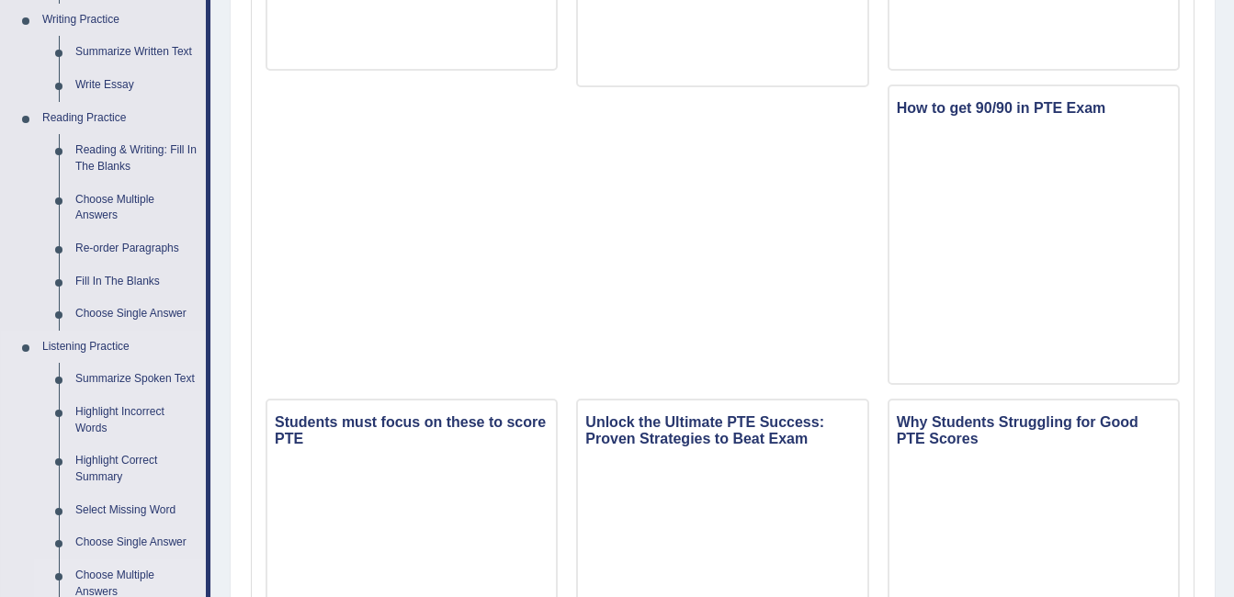
scroll to position [459, 0]
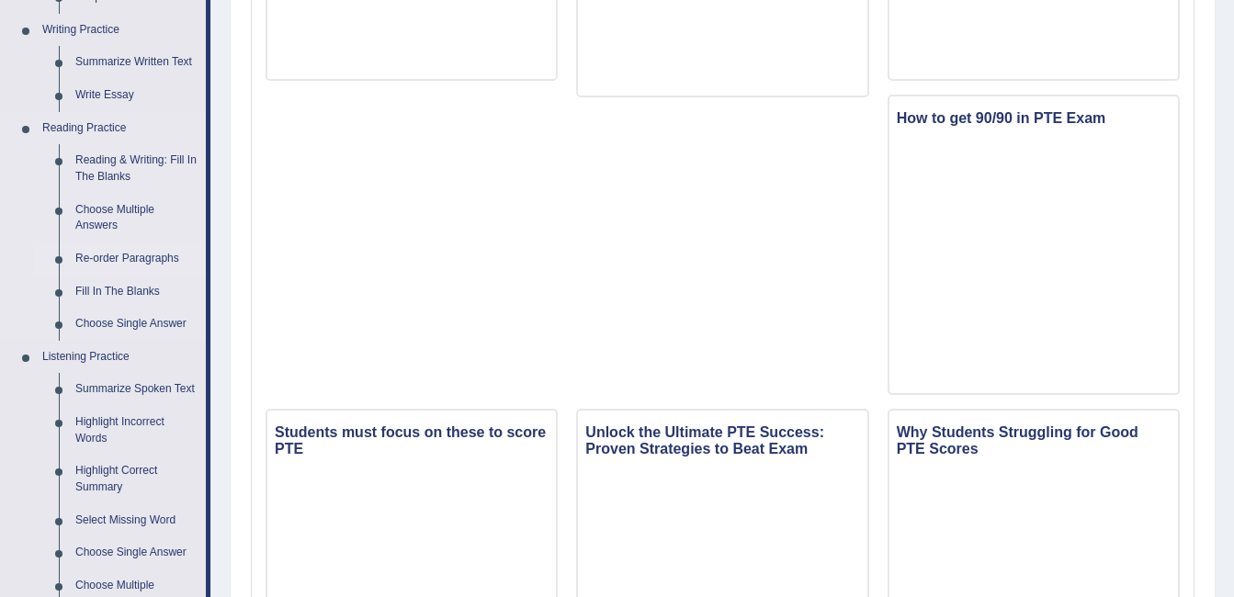
click at [168, 253] on link "Re-order Paragraphs" at bounding box center [136, 259] width 139 height 33
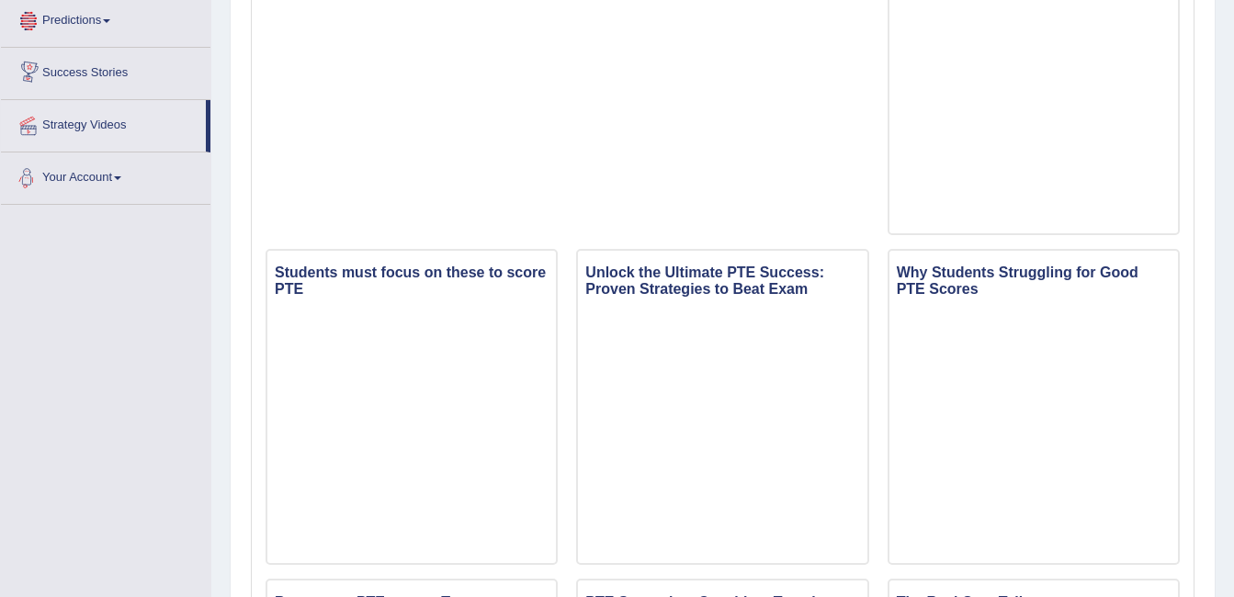
scroll to position [1431, 0]
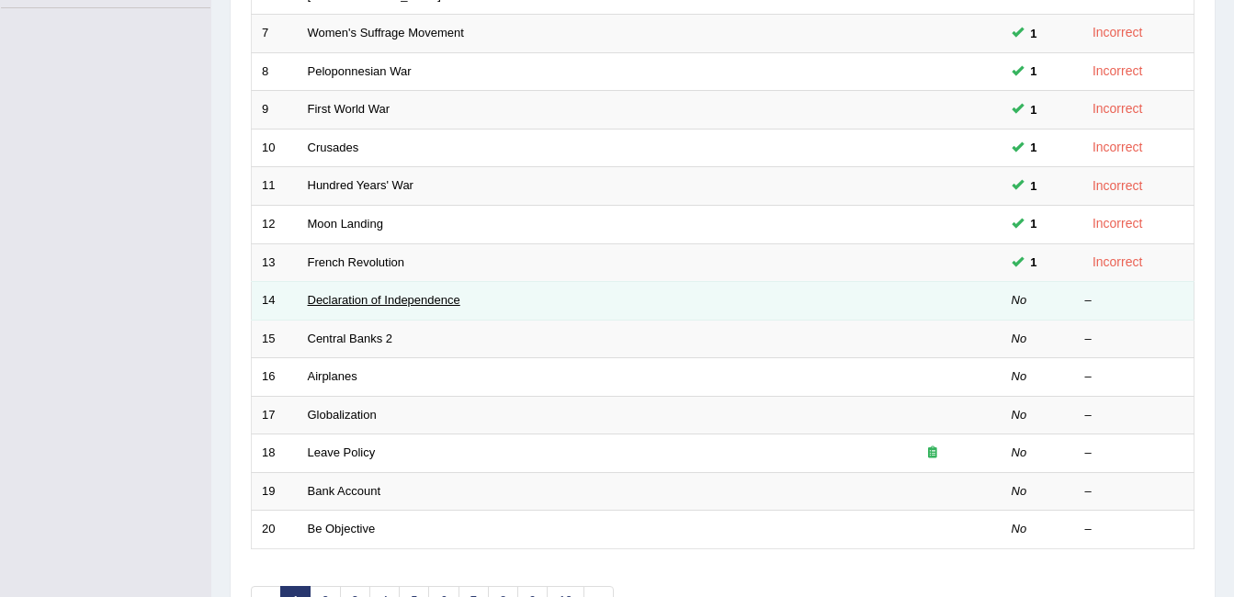
scroll to position [551, 0]
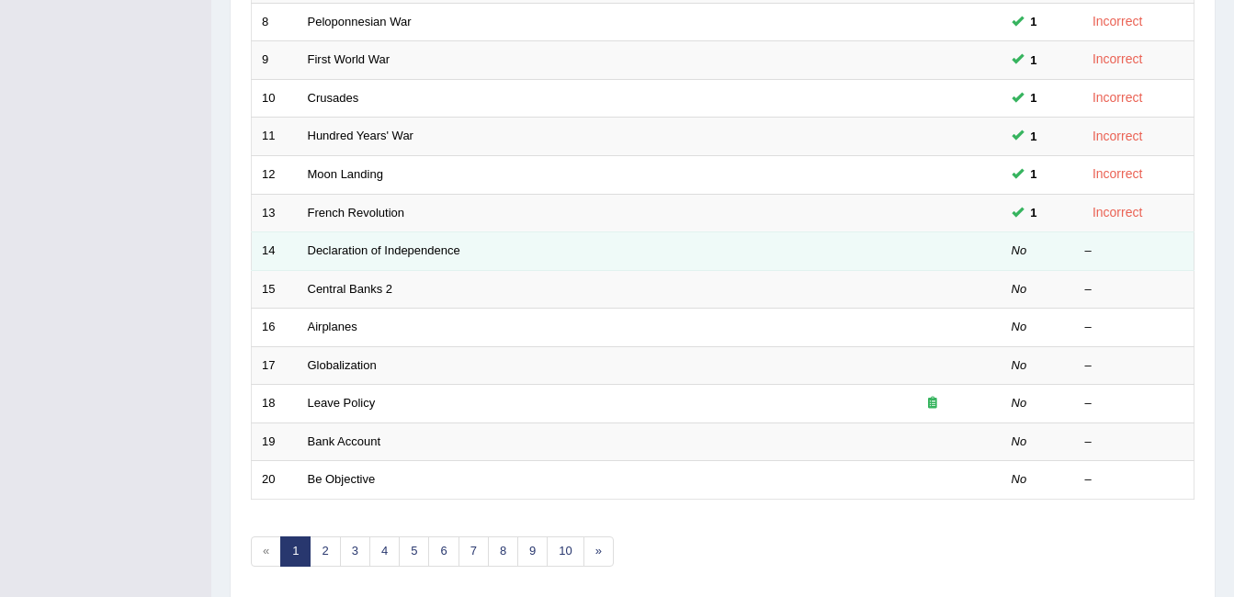
click at [385, 264] on td "Declaration of Independence" at bounding box center [581, 251] width 566 height 39
click at [392, 256] on link "Declaration of Independence" at bounding box center [384, 250] width 153 height 14
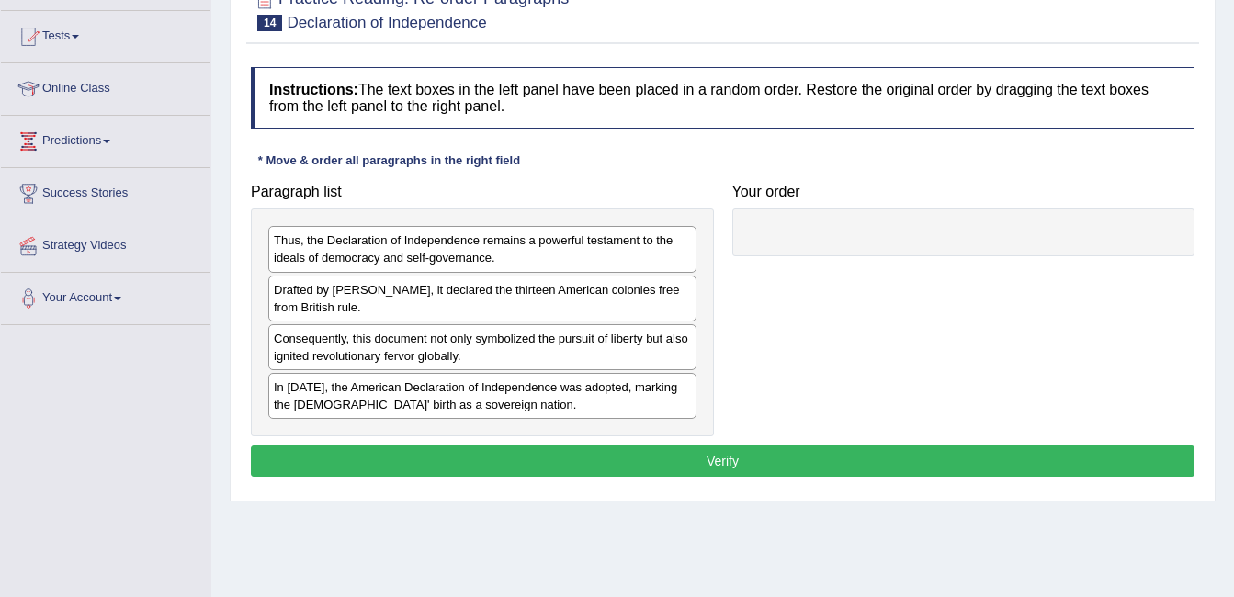
scroll to position [184, 0]
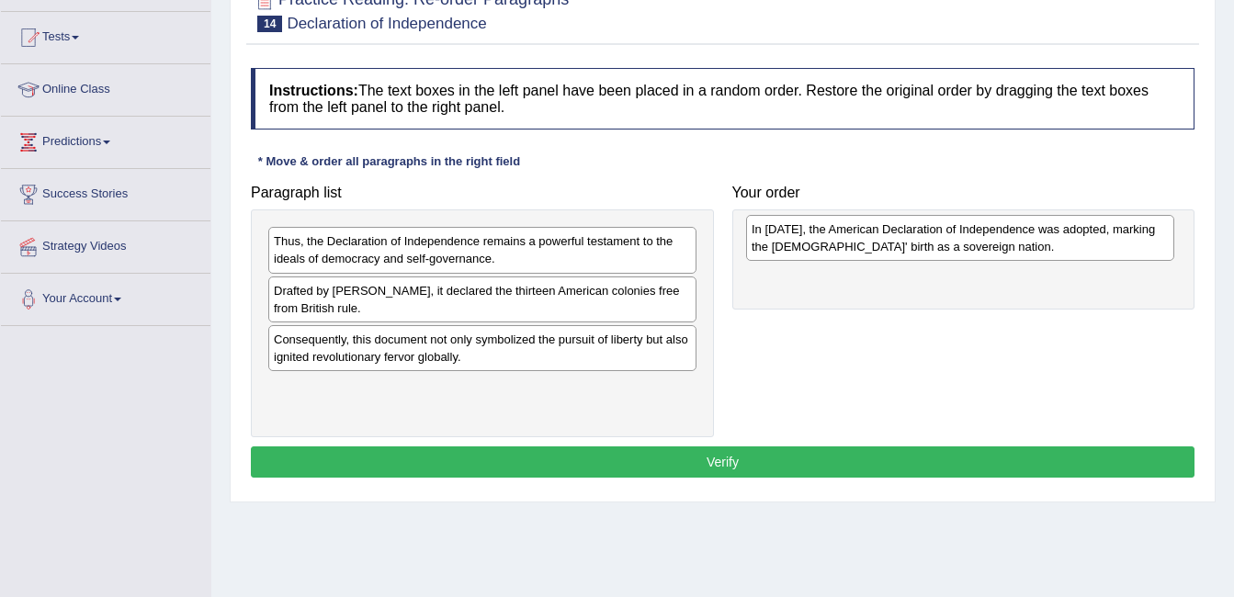
drag, startPoint x: 474, startPoint y: 416, endPoint x: 952, endPoint y: 257, distance: 503.6
click at [952, 257] on div "In 1776, the American Declaration of Independence was adopted, marking the Unit…" at bounding box center [960, 238] width 428 height 46
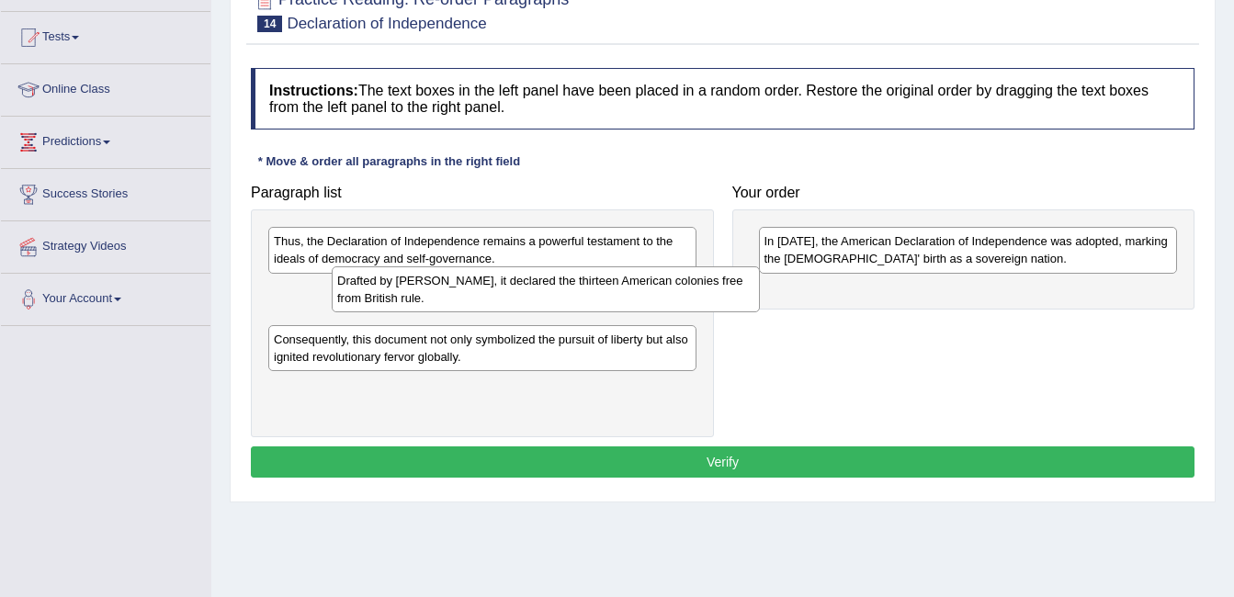
drag, startPoint x: 567, startPoint y: 310, endPoint x: 630, endPoint y: 300, distance: 64.2
click at [630, 300] on div "Drafted by Thomas Jefferson, it declared the thirteen American colonies free fr…" at bounding box center [546, 289] width 428 height 46
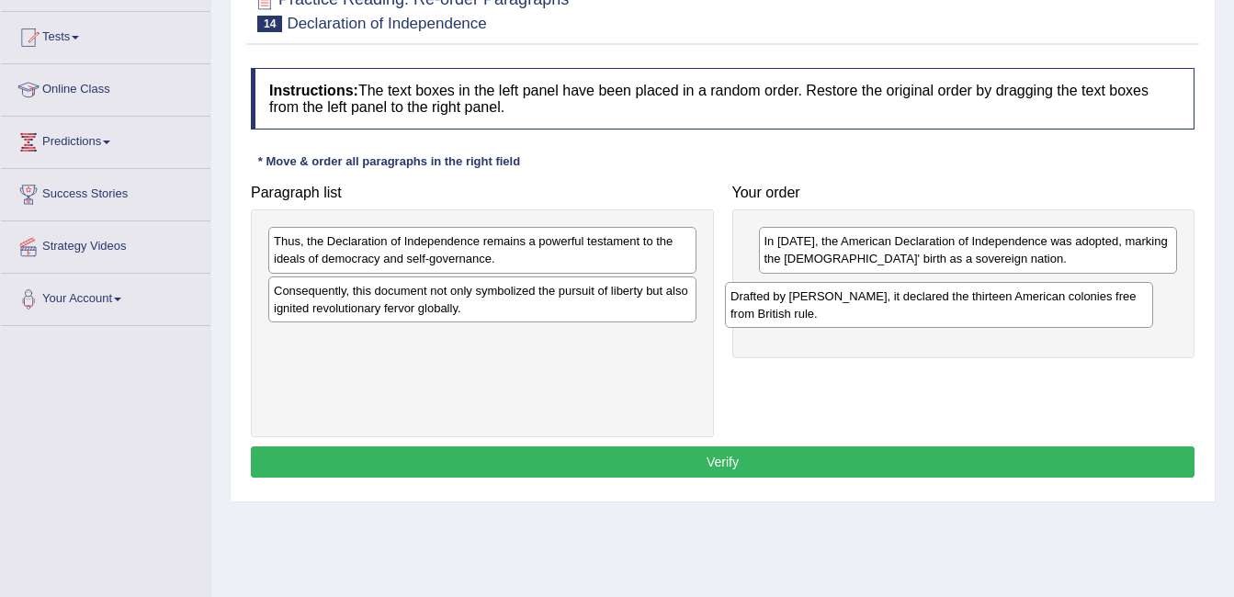
drag, startPoint x: 630, startPoint y: 300, endPoint x: 1087, endPoint y: 305, distance: 456.7
click at [1087, 305] on div "Drafted by Thomas Jefferson, it declared the thirteen American colonies free fr…" at bounding box center [939, 305] width 428 height 46
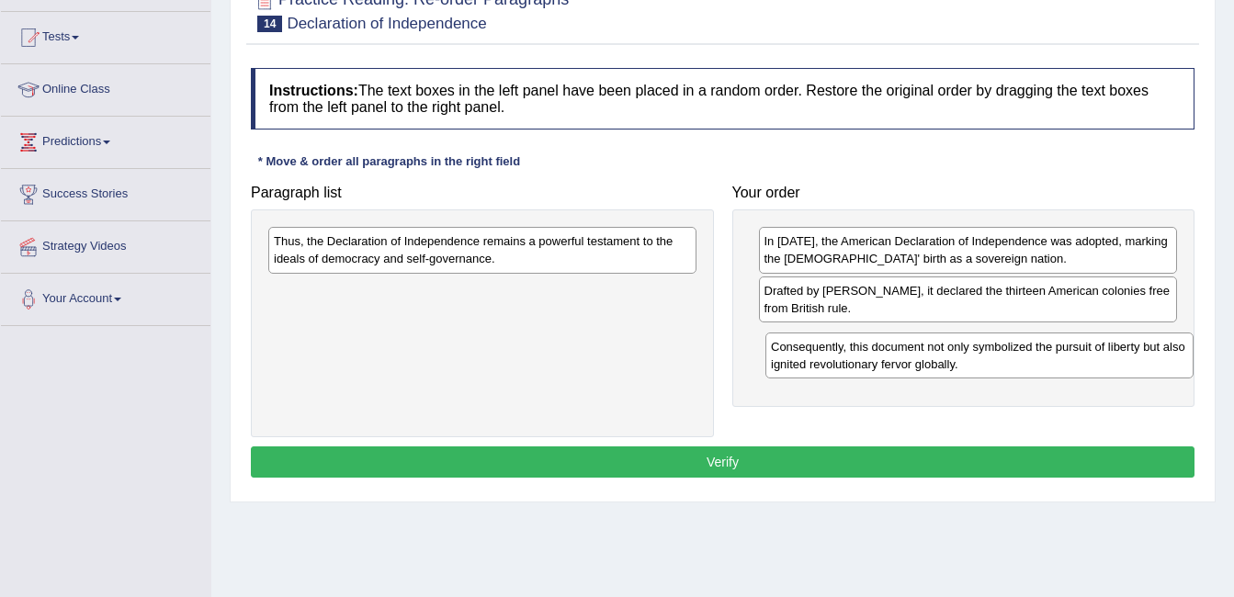
drag, startPoint x: 546, startPoint y: 312, endPoint x: 1043, endPoint y: 368, distance: 500.3
click at [1043, 368] on div "Consequently, this document not only symbolized the pursuit of liberty but also…" at bounding box center [979, 356] width 428 height 46
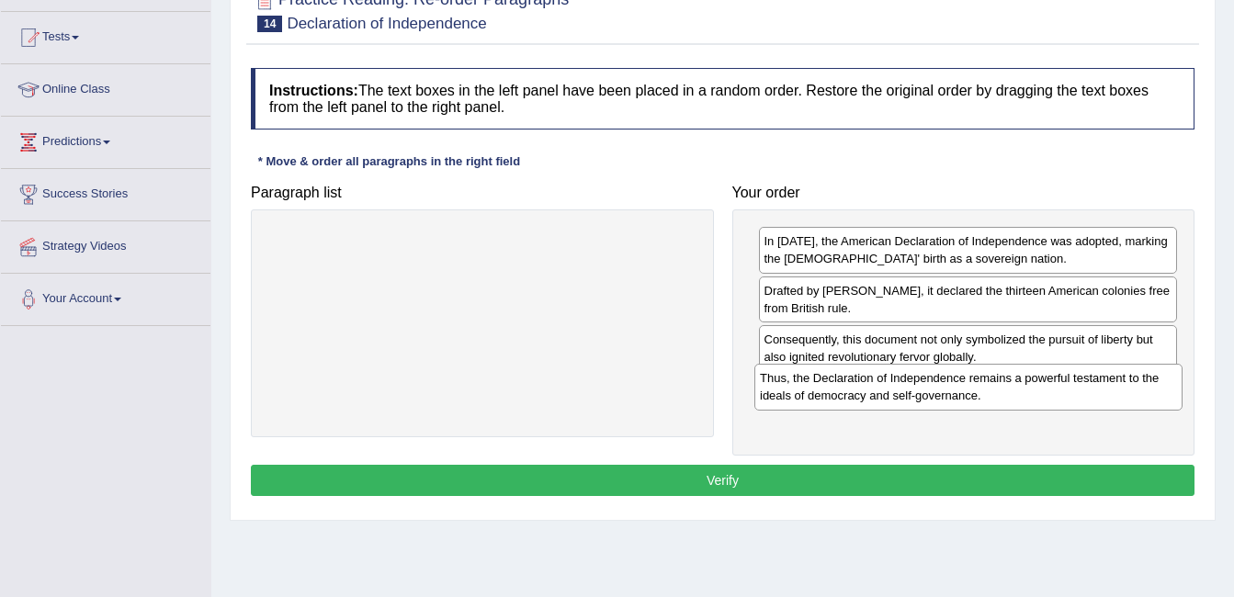
drag, startPoint x: 536, startPoint y: 246, endPoint x: 1022, endPoint y: 387, distance: 506.0
click at [1022, 387] on div "Thus, the Declaration of Independence remains a powerful testament to the ideal…" at bounding box center [968, 387] width 428 height 46
click at [767, 477] on button "Verify" at bounding box center [723, 480] width 944 height 31
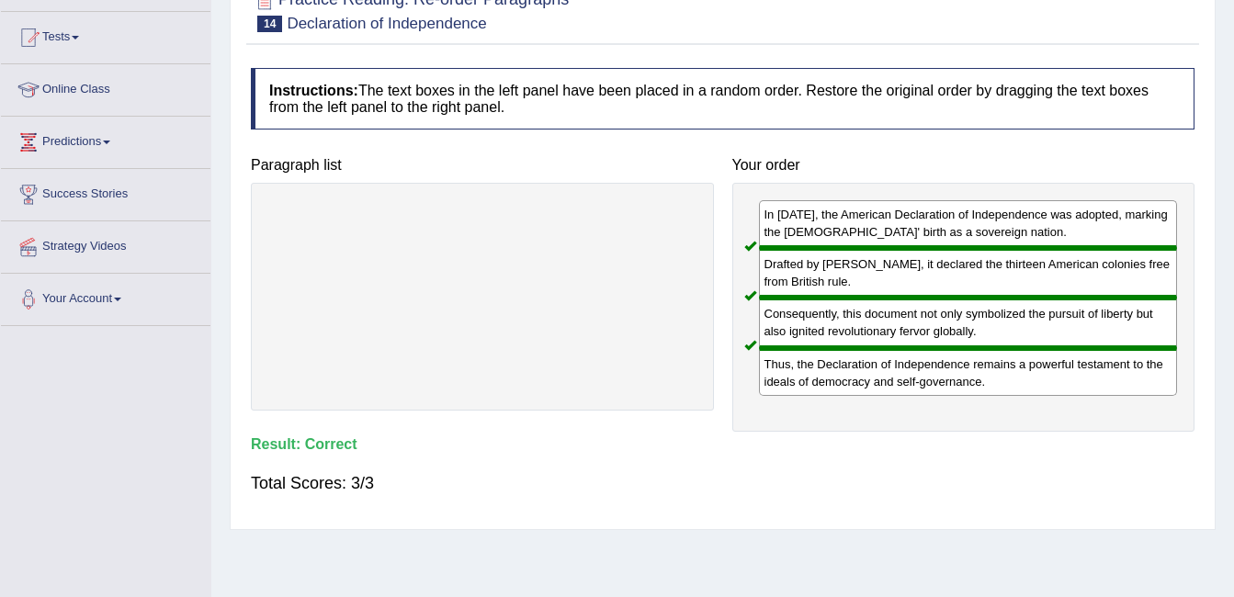
scroll to position [0, 0]
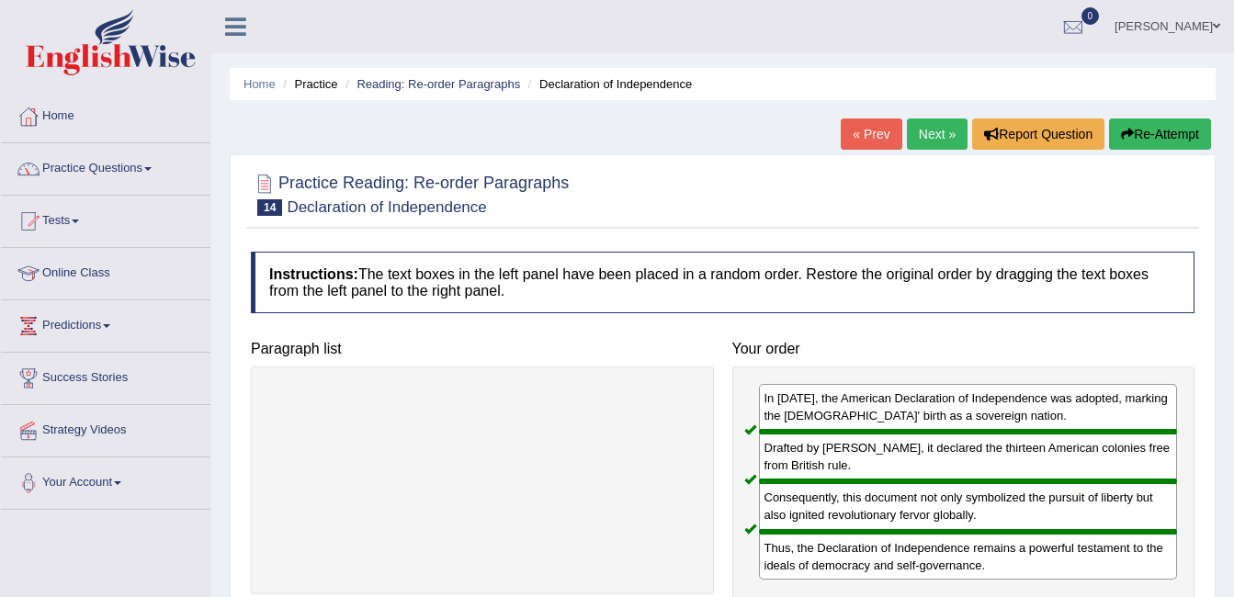
click at [931, 133] on link "Next »" at bounding box center [937, 134] width 61 height 31
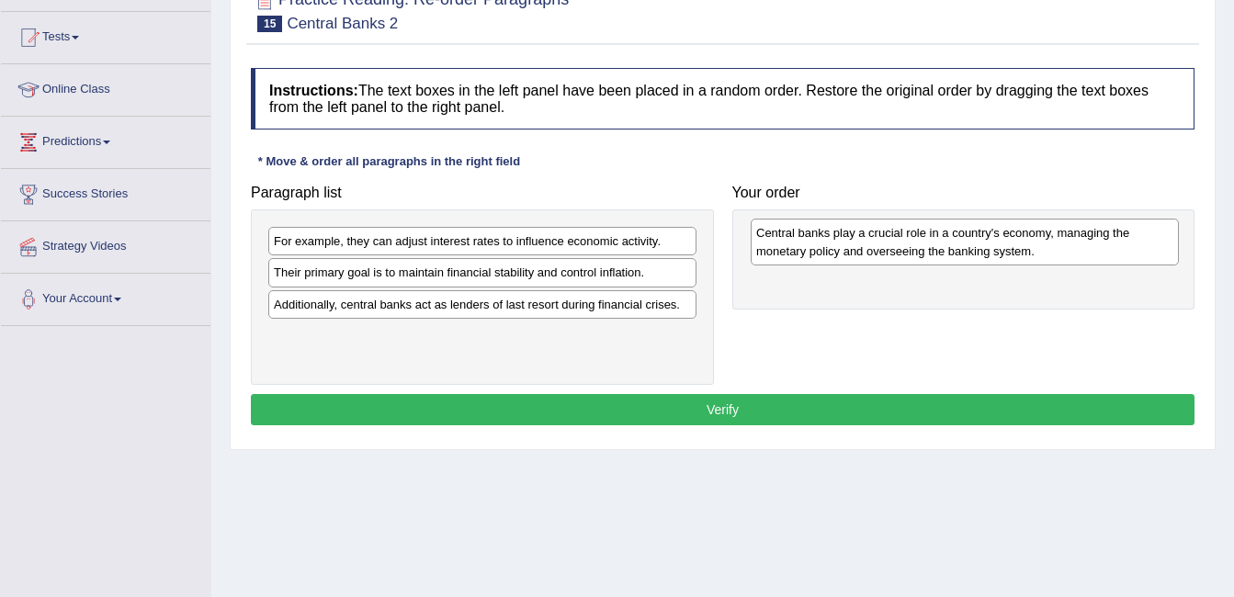
drag, startPoint x: 498, startPoint y: 290, endPoint x: 980, endPoint y: 251, distance: 484.0
click at [980, 251] on div "Central banks play a crucial role in a country's economy, managing the monetary…" at bounding box center [965, 242] width 428 height 46
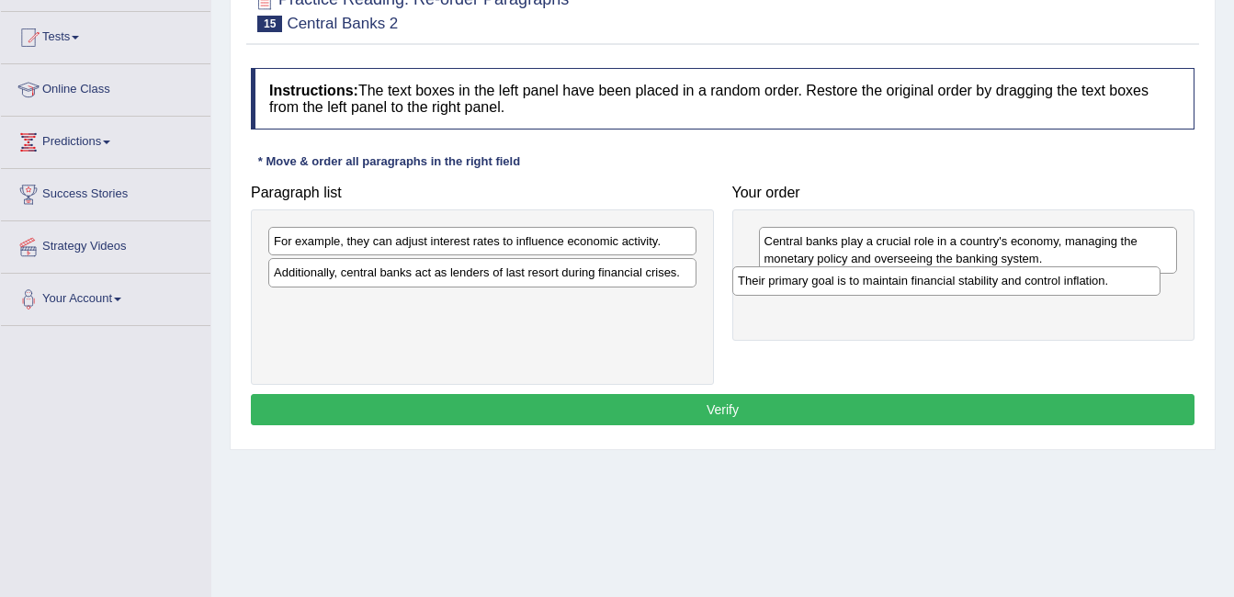
drag, startPoint x: 656, startPoint y: 279, endPoint x: 1131, endPoint y: 288, distance: 475.1
click at [1131, 288] on div "Their primary goal is to maintain financial stability and control inflation." at bounding box center [946, 280] width 428 height 28
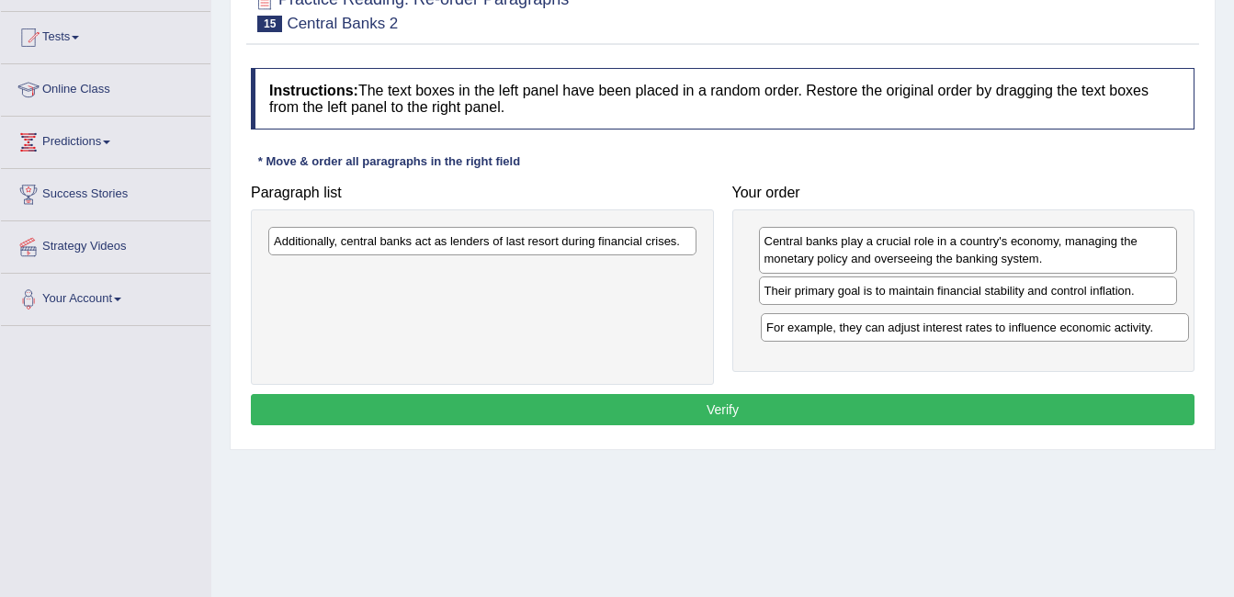
drag, startPoint x: 593, startPoint y: 241, endPoint x: 1085, endPoint y: 327, distance: 500.0
click at [1085, 327] on div "For example, they can adjust interest rates to influence economic activity." at bounding box center [975, 327] width 428 height 28
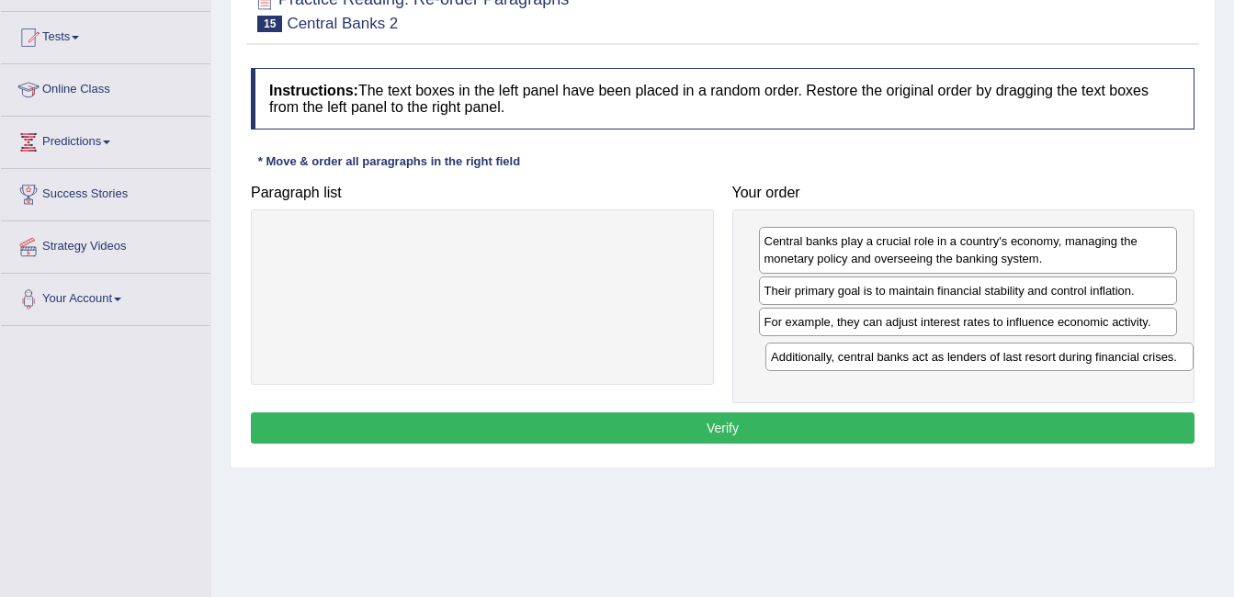
drag, startPoint x: 504, startPoint y: 238, endPoint x: 1002, endPoint y: 354, distance: 510.4
click at [1002, 354] on div "Additionally, central banks act as lenders of last resort during financial cris…" at bounding box center [979, 357] width 428 height 28
click at [832, 435] on button "Verify" at bounding box center [723, 428] width 944 height 31
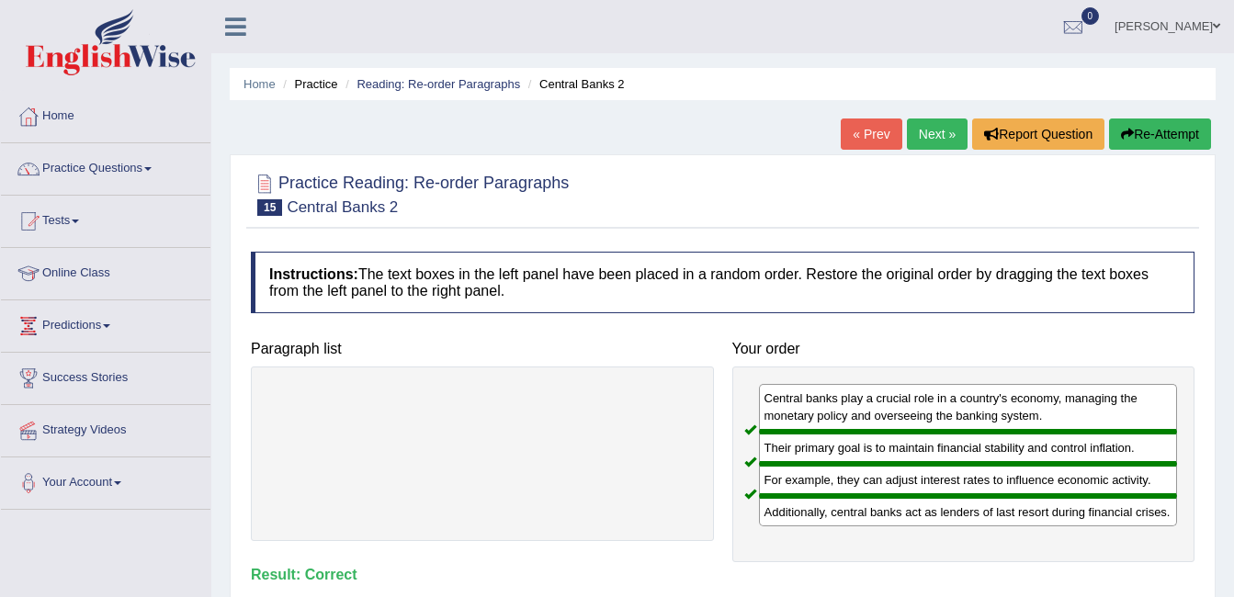
click at [927, 129] on link "Next »" at bounding box center [937, 134] width 61 height 31
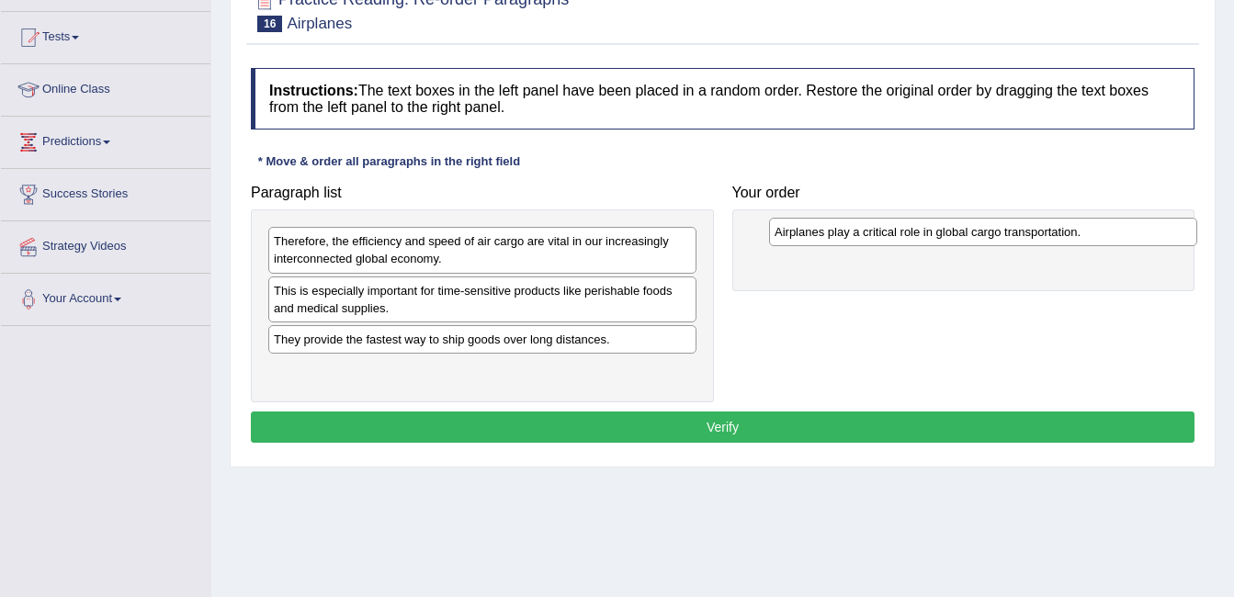
drag, startPoint x: 464, startPoint y: 378, endPoint x: 965, endPoint y: 239, distance: 519.6
click at [965, 239] on div "Airplanes play a critical role in global cargo transportation." at bounding box center [983, 232] width 428 height 28
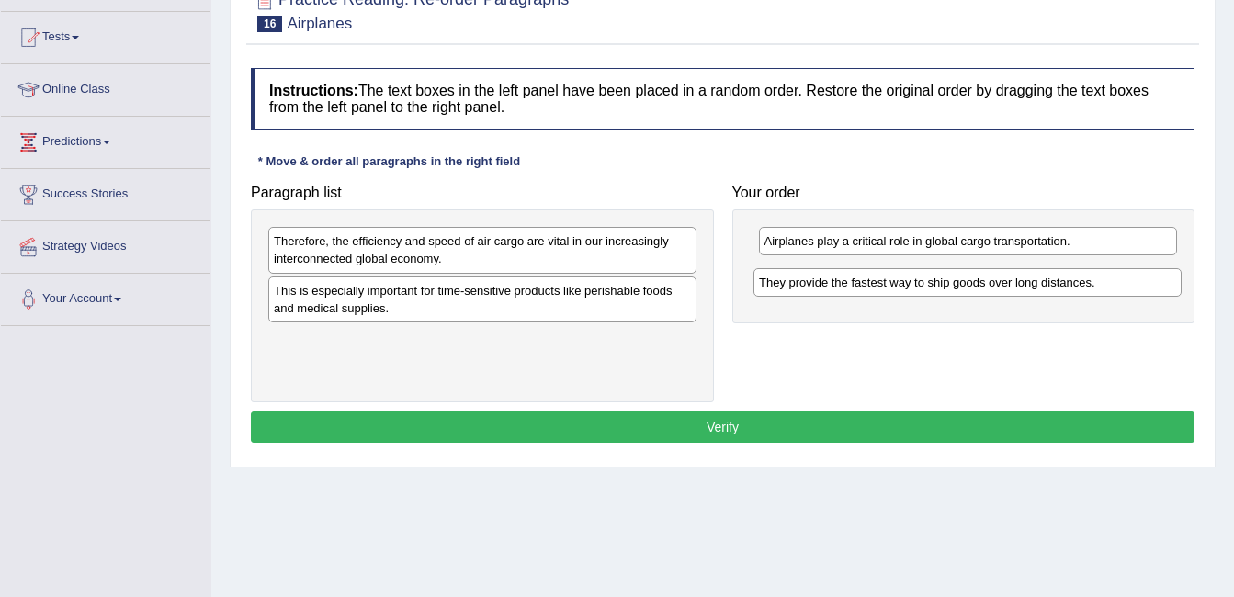
drag, startPoint x: 478, startPoint y: 345, endPoint x: 963, endPoint y: 289, distance: 488.5
click at [963, 289] on div "They provide the fastest way to ship goods over long distances." at bounding box center [967, 282] width 428 height 28
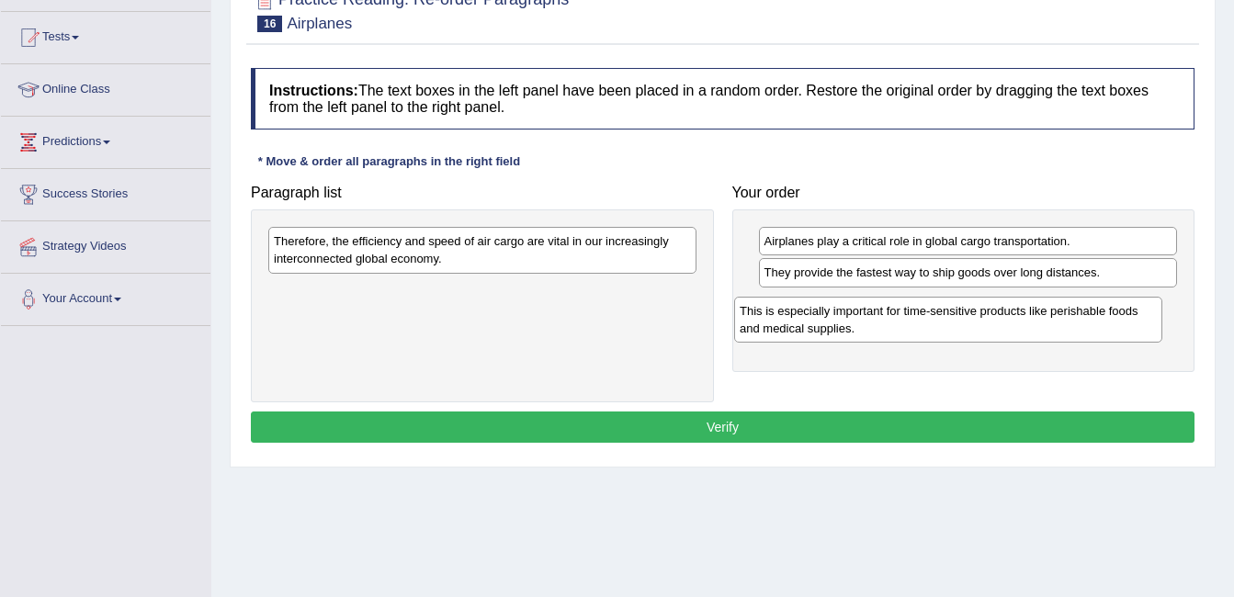
drag, startPoint x: 606, startPoint y: 290, endPoint x: 1072, endPoint y: 311, distance: 466.3
click at [1072, 311] on div "This is especially important for time-sensitive products like perishable foods …" at bounding box center [948, 320] width 428 height 46
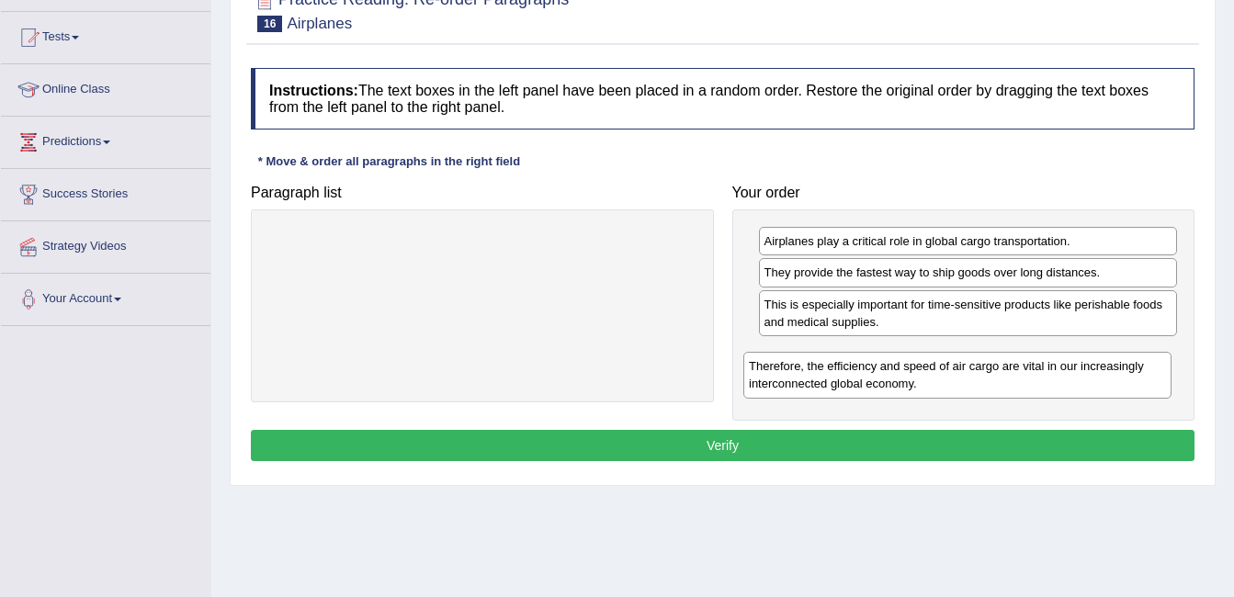
drag, startPoint x: 622, startPoint y: 258, endPoint x: 1097, endPoint y: 383, distance: 491.2
click at [1097, 383] on div "Therefore, the efficiency and speed of air cargo are vital in our increasingly …" at bounding box center [957, 375] width 428 height 46
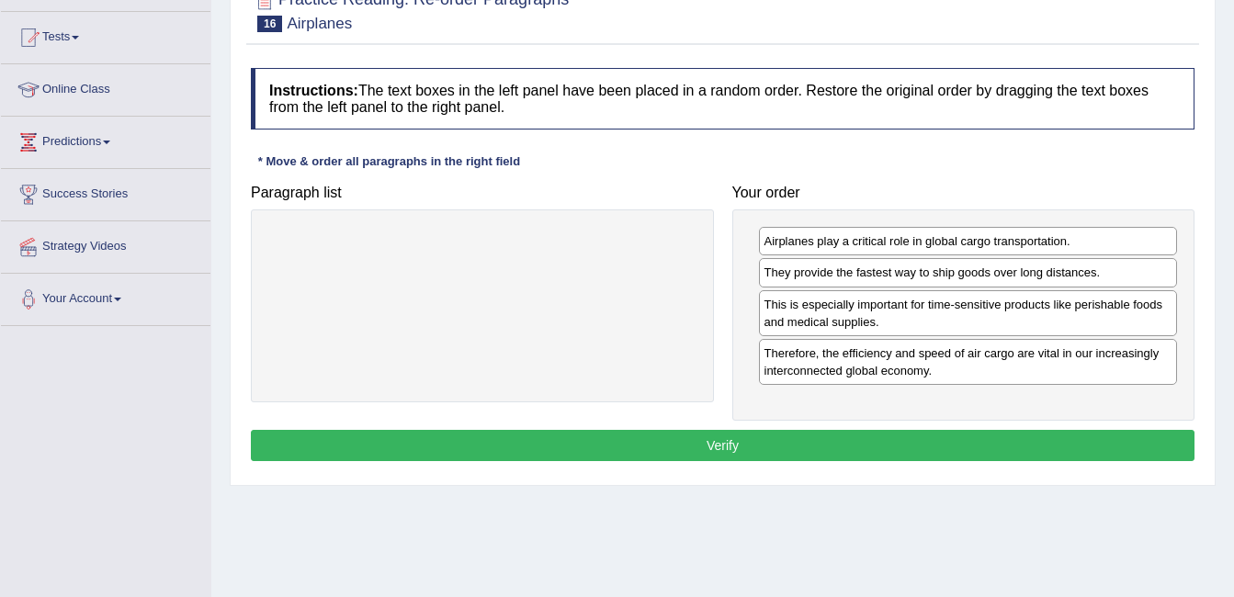
click at [928, 436] on button "Verify" at bounding box center [723, 445] width 944 height 31
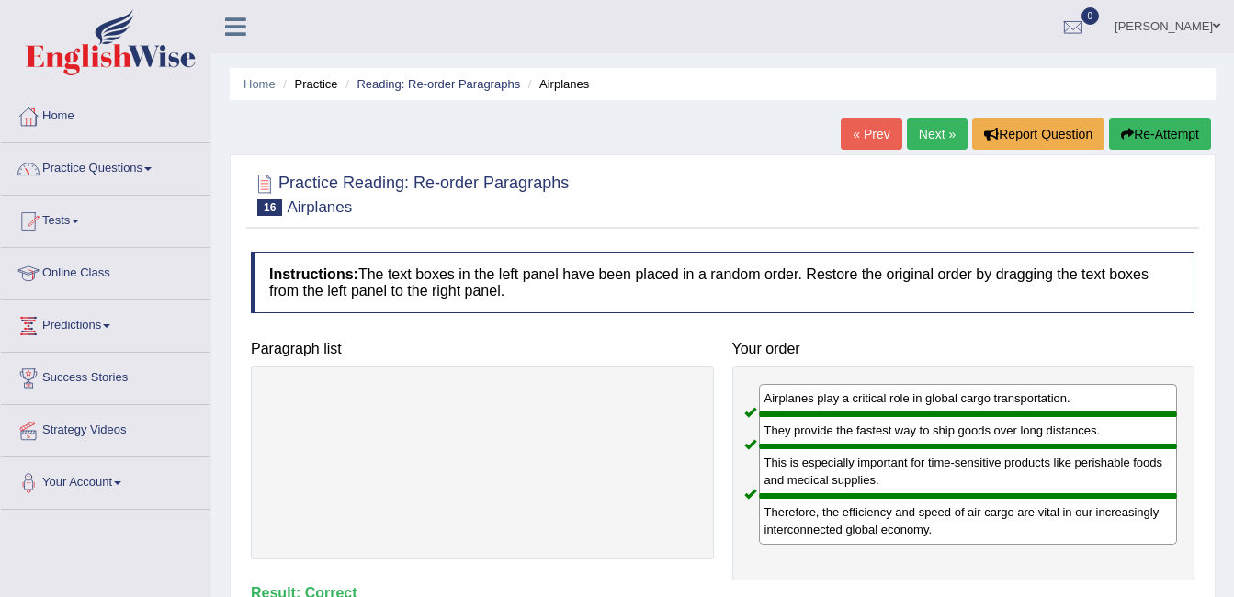
click at [934, 130] on link "Next »" at bounding box center [937, 134] width 61 height 31
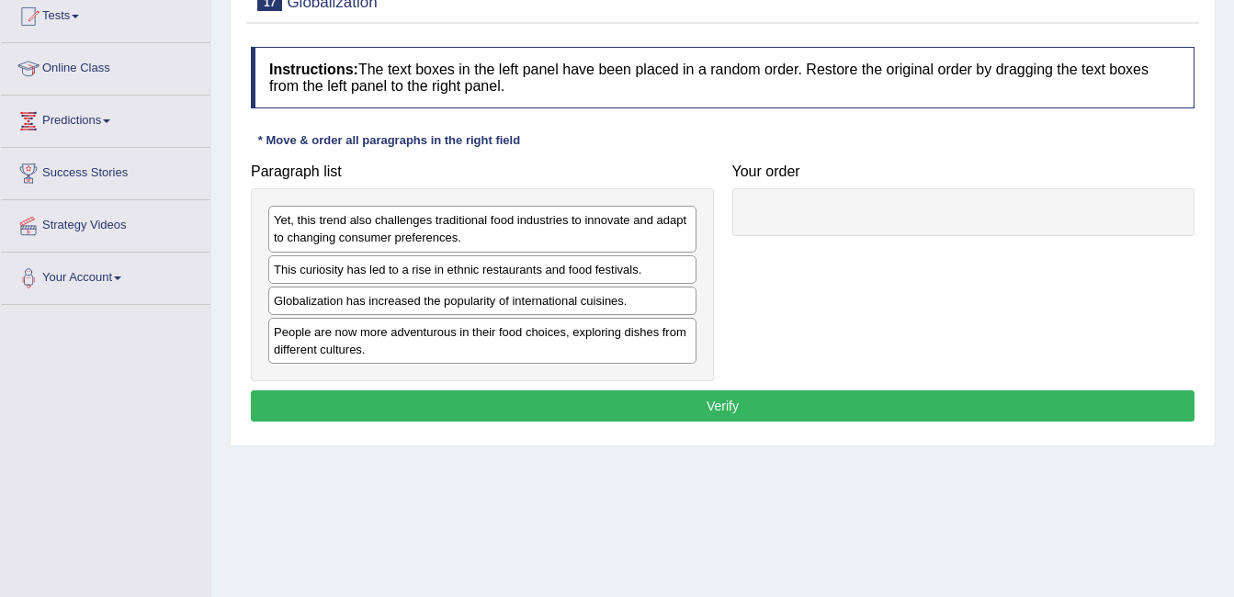
scroll to position [184, 0]
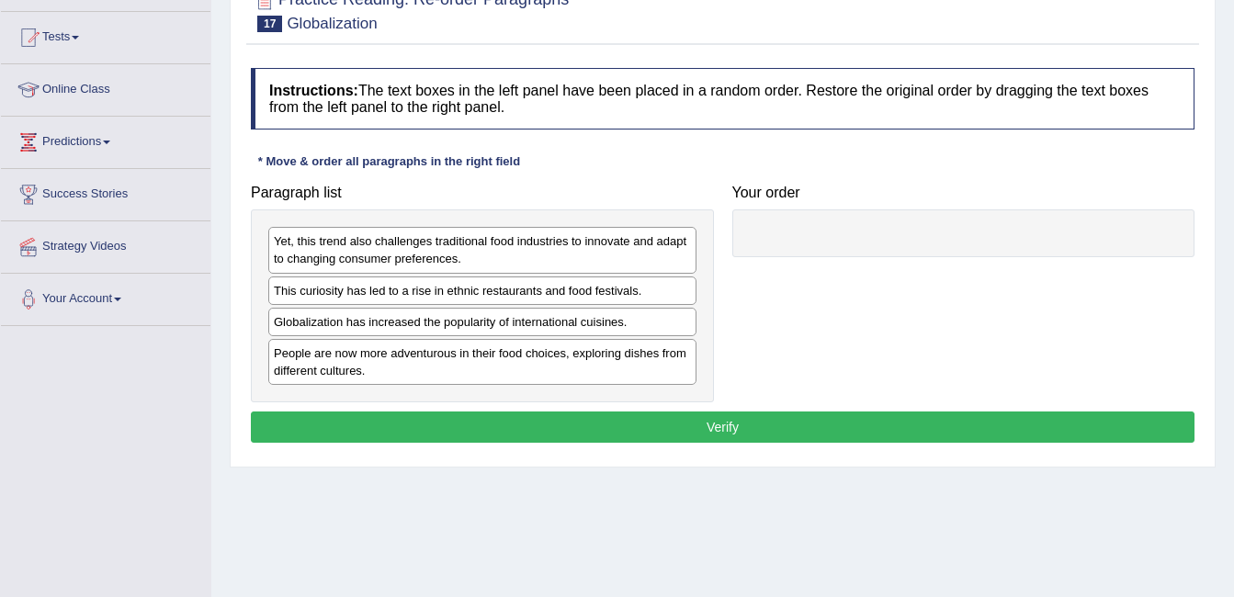
drag, startPoint x: 505, startPoint y: 336, endPoint x: 706, endPoint y: 296, distance: 204.4
click at [706, 296] on div "Yet, this trend also challenges traditional food industries to innovate and ada…" at bounding box center [482, 306] width 463 height 193
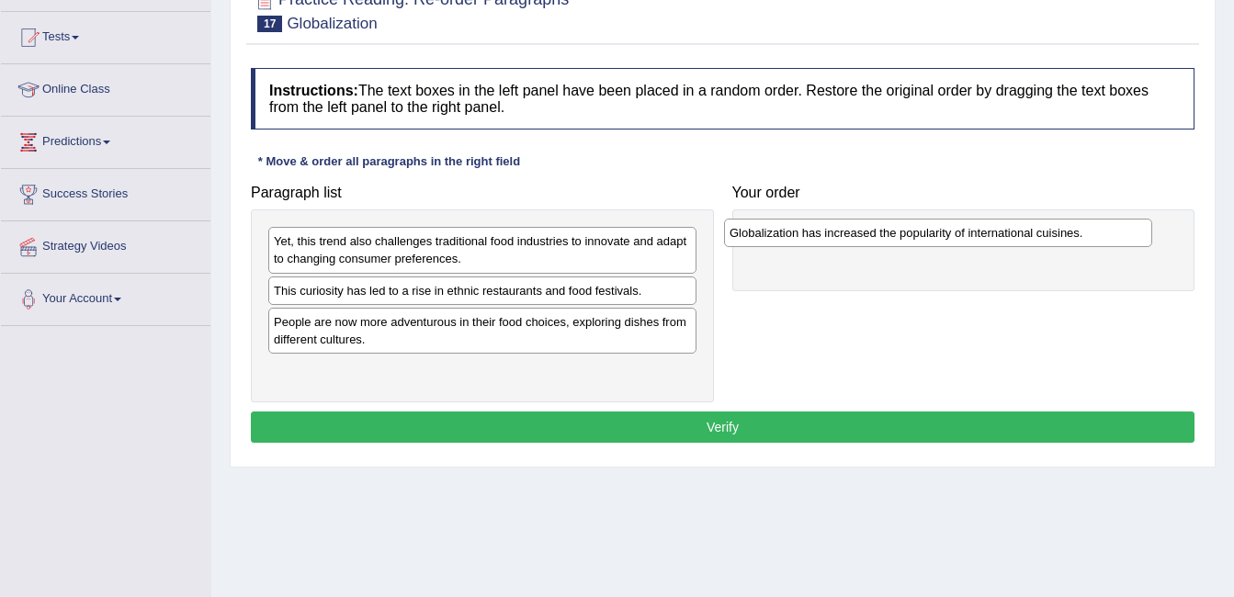
drag, startPoint x: 599, startPoint y: 328, endPoint x: 1056, endPoint y: 238, distance: 465.5
click at [1056, 238] on div "Globalization has increased the popularity of international cuisines." at bounding box center [938, 233] width 428 height 28
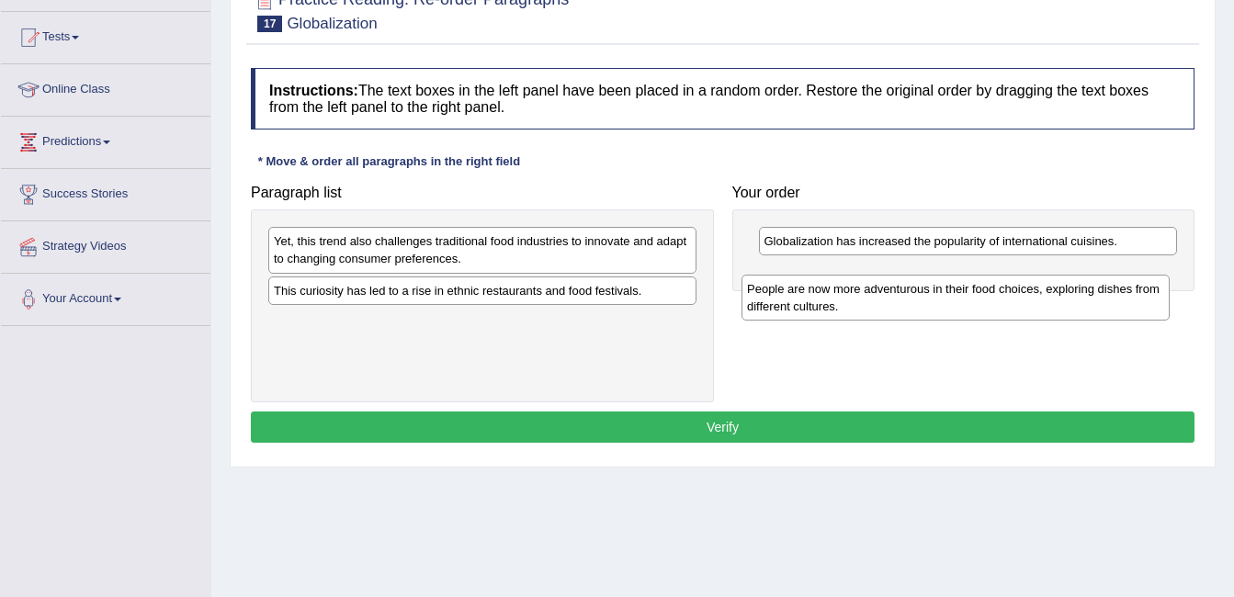
drag, startPoint x: 395, startPoint y: 338, endPoint x: 868, endPoint y: 305, distance: 474.4
click at [868, 305] on div "People are now more adventurous in their food choices, exploring dishes from di…" at bounding box center [956, 298] width 428 height 46
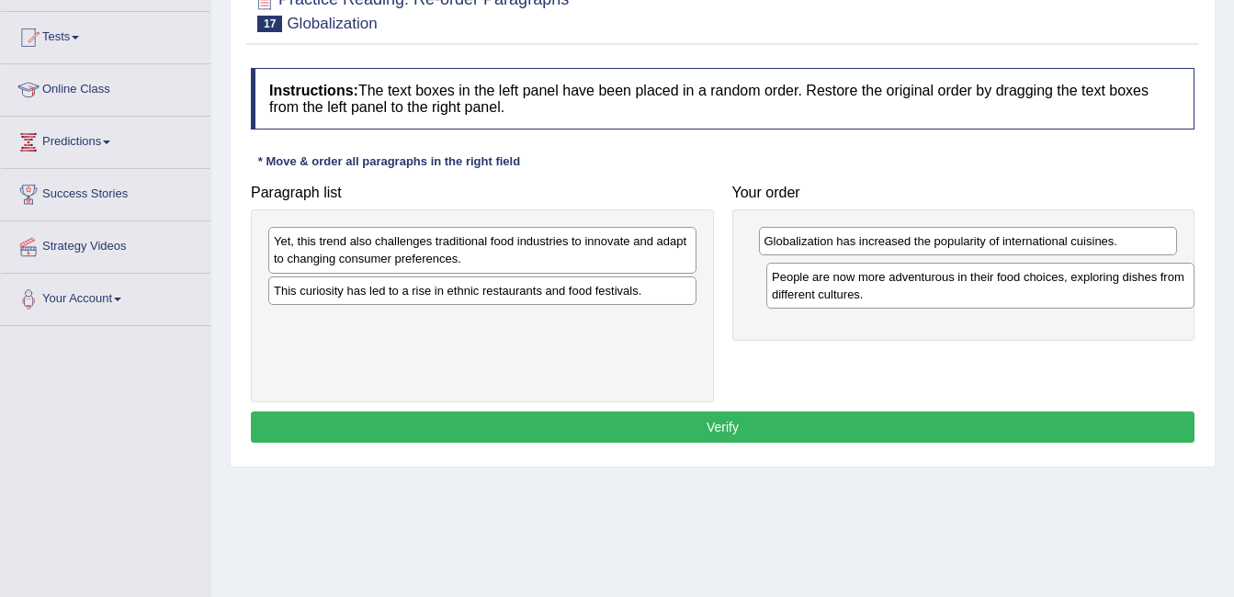
drag, startPoint x: 613, startPoint y: 339, endPoint x: 1111, endPoint y: 294, distance: 500.1
click at [1111, 294] on div "People are now more adventurous in their food choices, exploring dishes from di…" at bounding box center [980, 286] width 428 height 46
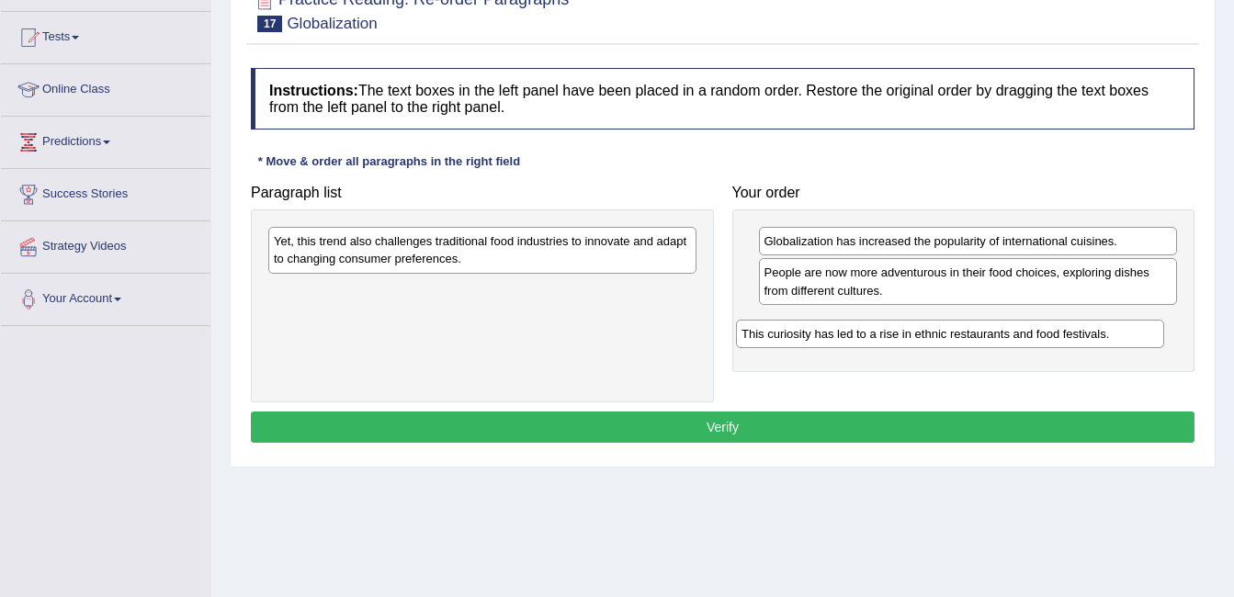
drag, startPoint x: 621, startPoint y: 298, endPoint x: 1094, endPoint y: 335, distance: 474.7
click at [1094, 335] on div "This curiosity has led to a rise in ethnic restaurants and food festivals." at bounding box center [950, 334] width 428 height 28
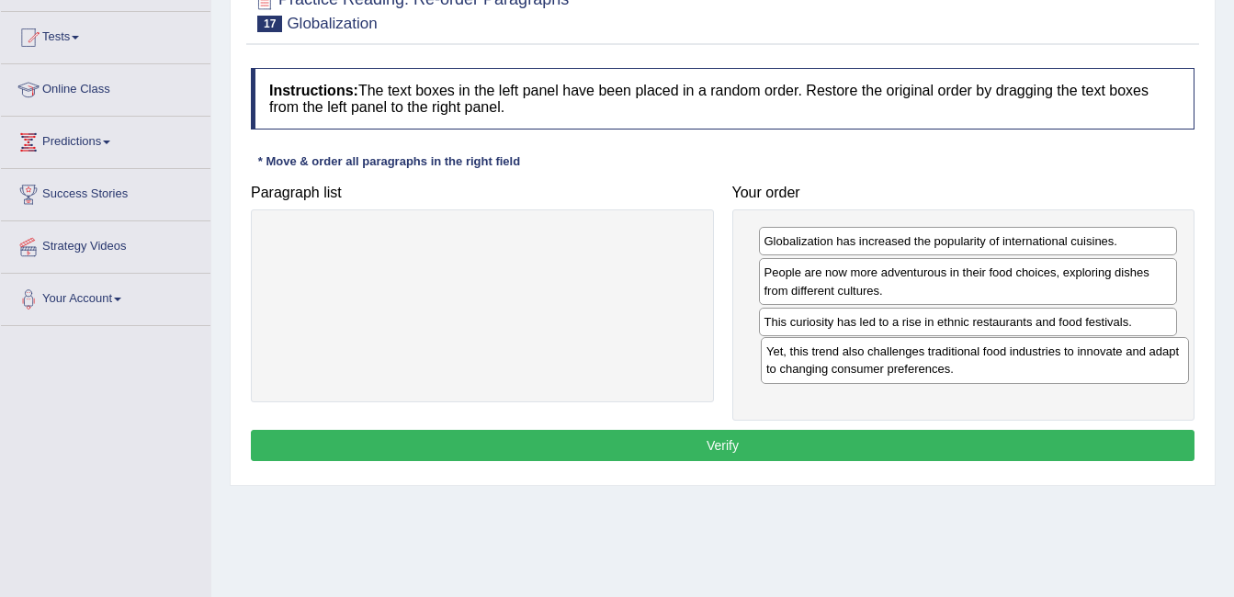
drag, startPoint x: 486, startPoint y: 263, endPoint x: 979, endPoint y: 373, distance: 504.7
click at [979, 373] on div "Yet, this trend also challenges traditional food industries to innovate and ada…" at bounding box center [975, 360] width 428 height 46
click at [819, 442] on button "Verify" at bounding box center [723, 445] width 944 height 31
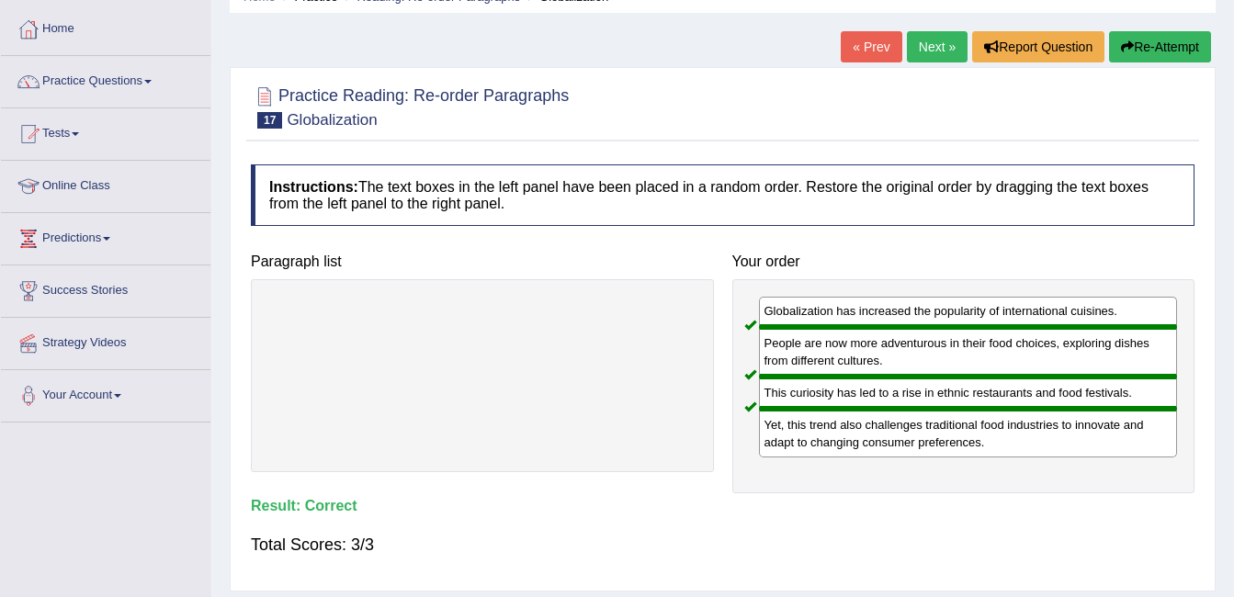
scroll to position [0, 0]
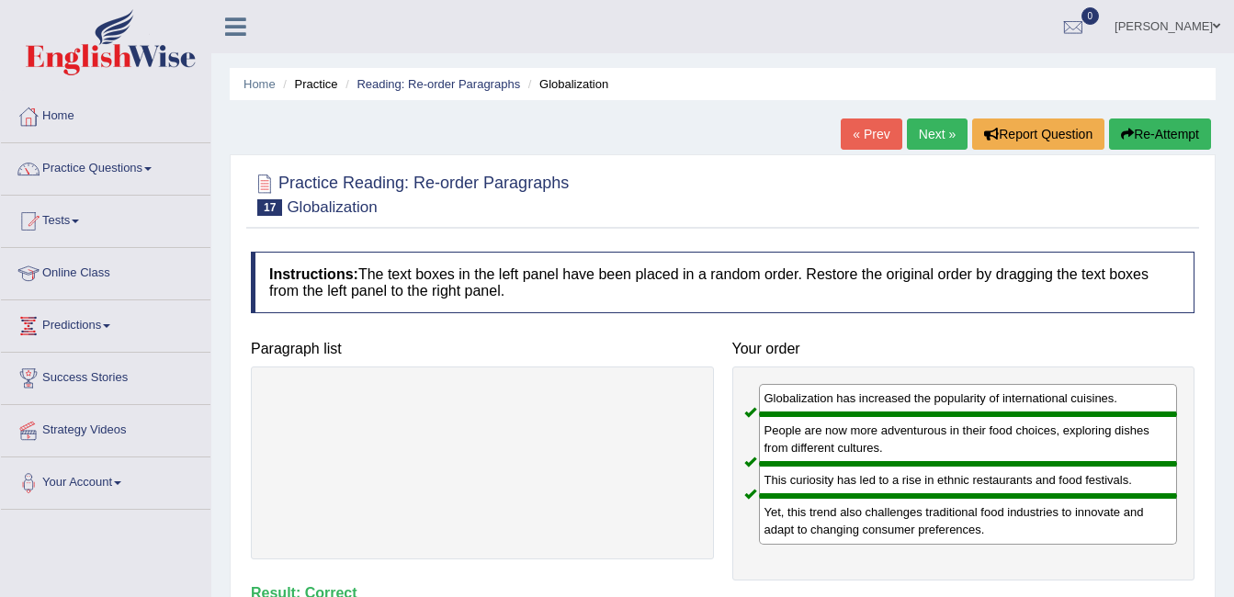
click at [940, 129] on link "Next »" at bounding box center [937, 134] width 61 height 31
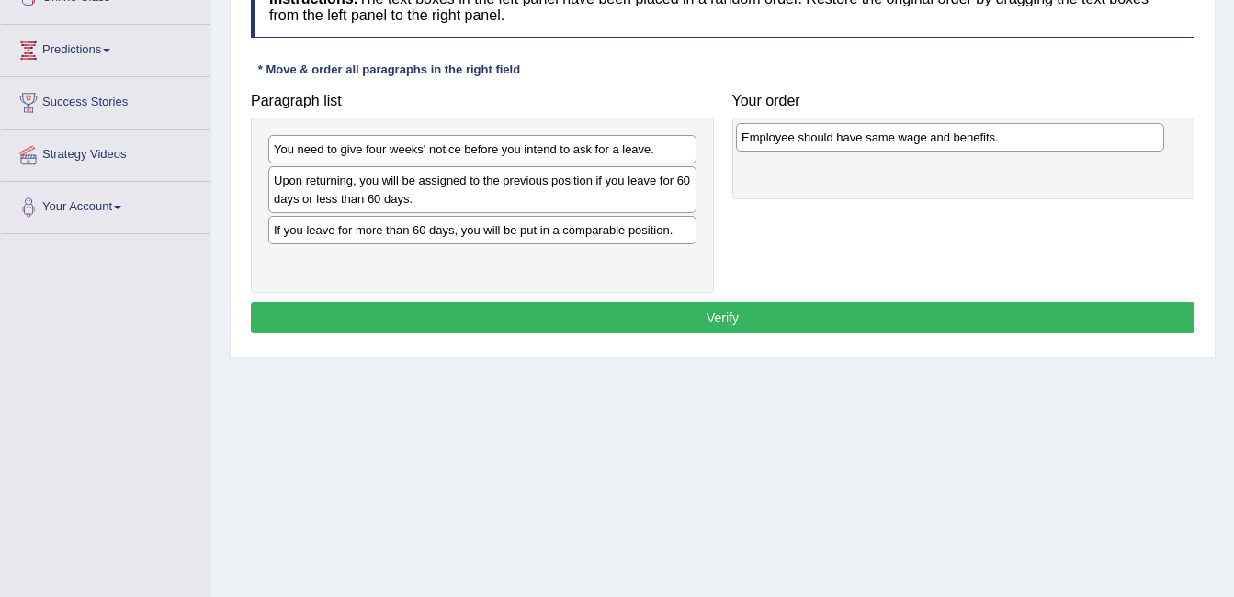
drag, startPoint x: 559, startPoint y: 235, endPoint x: 1026, endPoint y: 142, distance: 476.8
click at [1026, 142] on div "Employee should have same wage and benefits." at bounding box center [950, 137] width 428 height 28
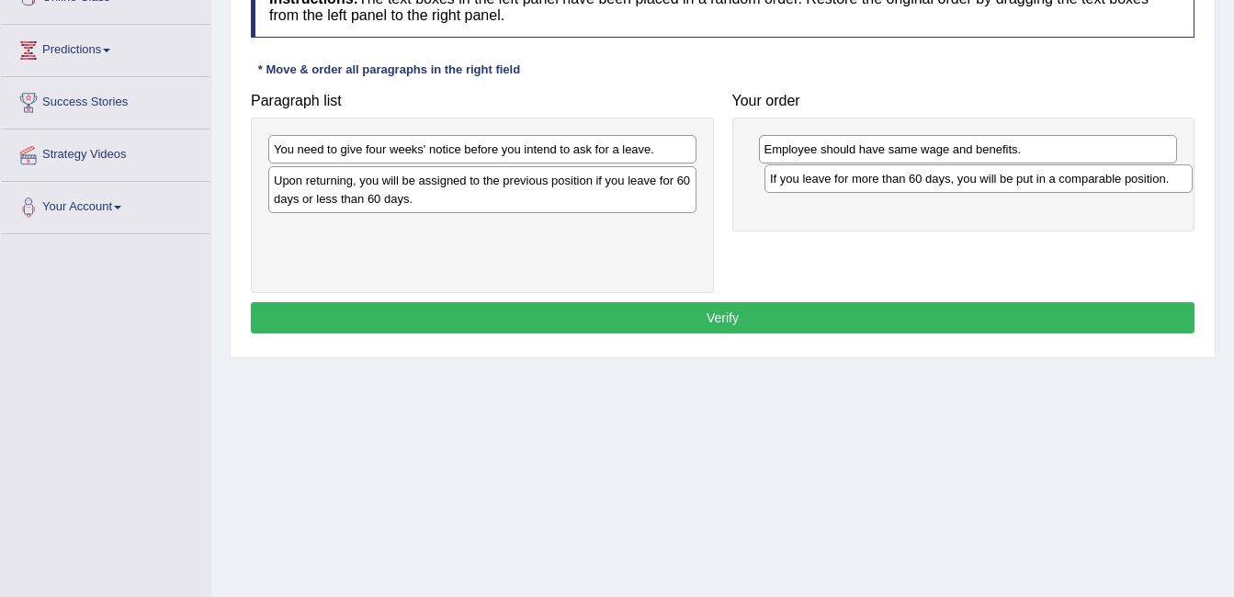
drag, startPoint x: 534, startPoint y: 243, endPoint x: 1030, endPoint y: 191, distance: 498.8
click at [1030, 191] on div "If you leave for more than 60 days, you will be put in a comparable position." at bounding box center [978, 178] width 428 height 28
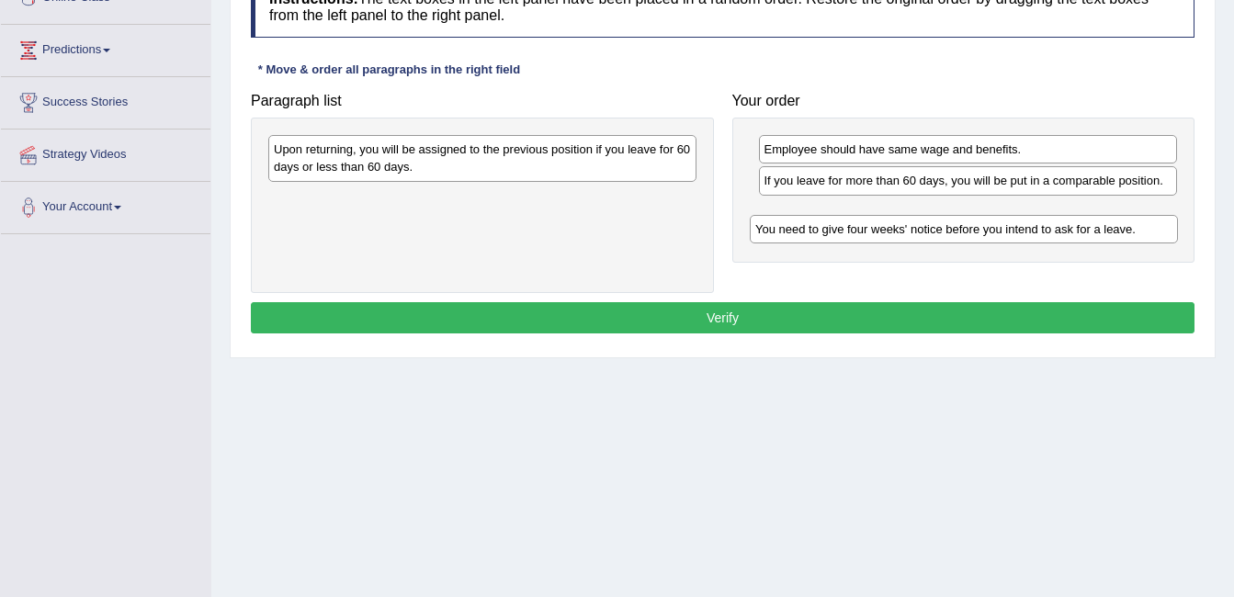
drag, startPoint x: 597, startPoint y: 157, endPoint x: 1079, endPoint y: 237, distance: 488.1
click at [1079, 237] on div "You need to give four weeks' notice before you intend to ask for a leave." at bounding box center [964, 229] width 428 height 28
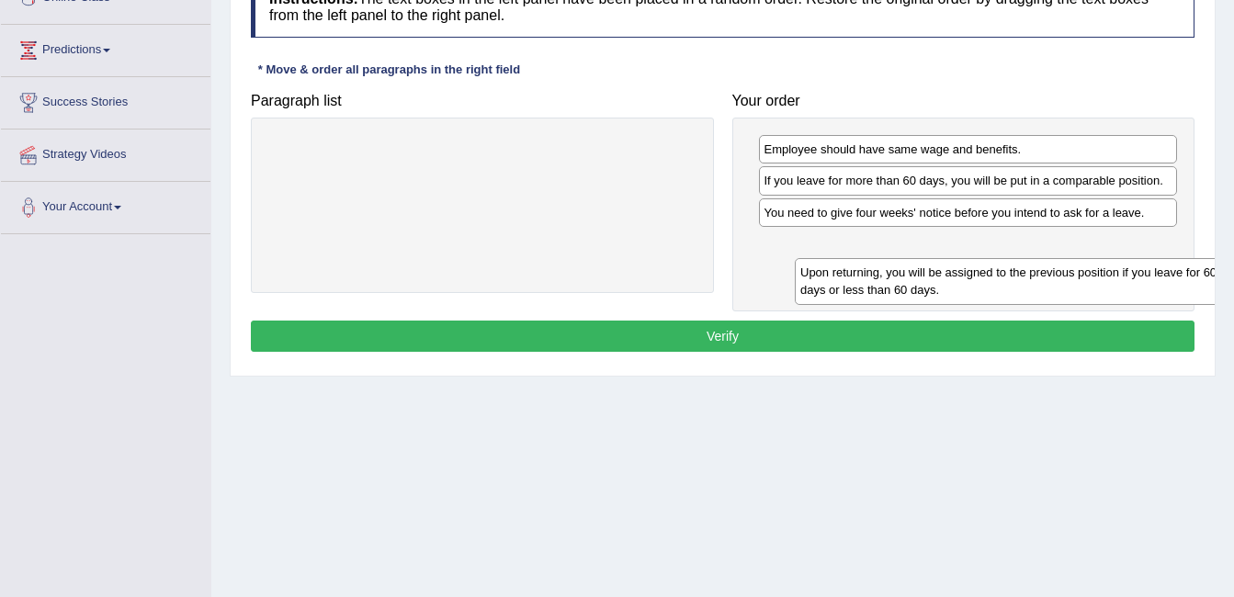
drag, startPoint x: 651, startPoint y: 152, endPoint x: 1181, endPoint y: 272, distance: 542.8
click at [1180, 274] on div "Upon returning, you will be assigned to the previous position if you leave for …" at bounding box center [1009, 281] width 428 height 46
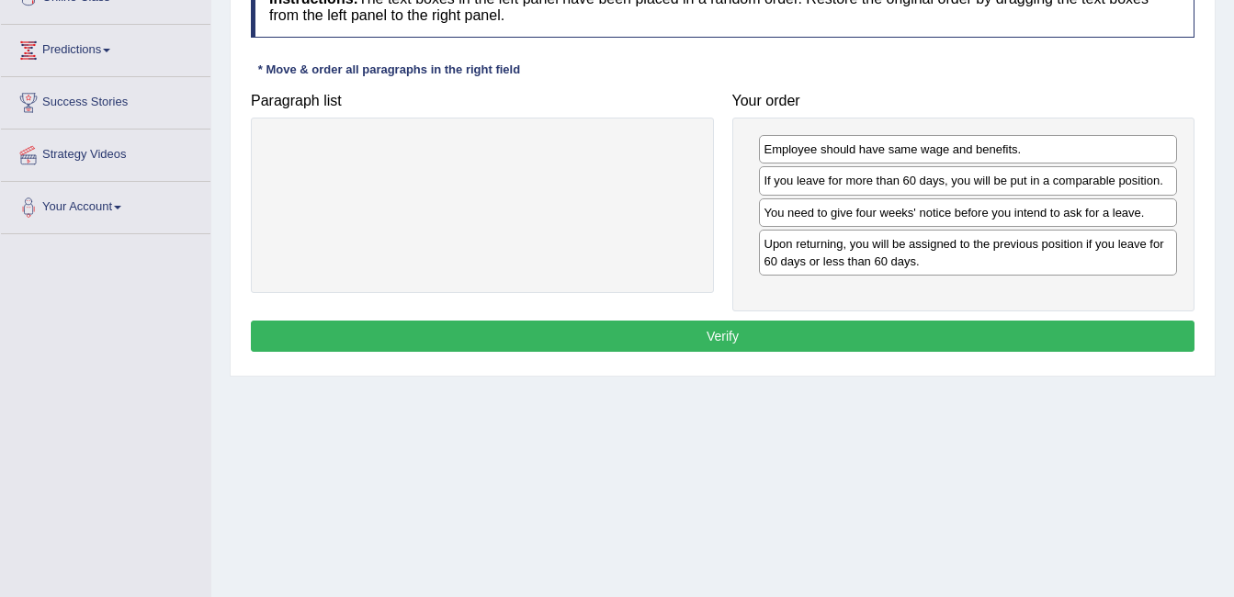
click at [934, 325] on button "Verify" at bounding box center [723, 336] width 944 height 31
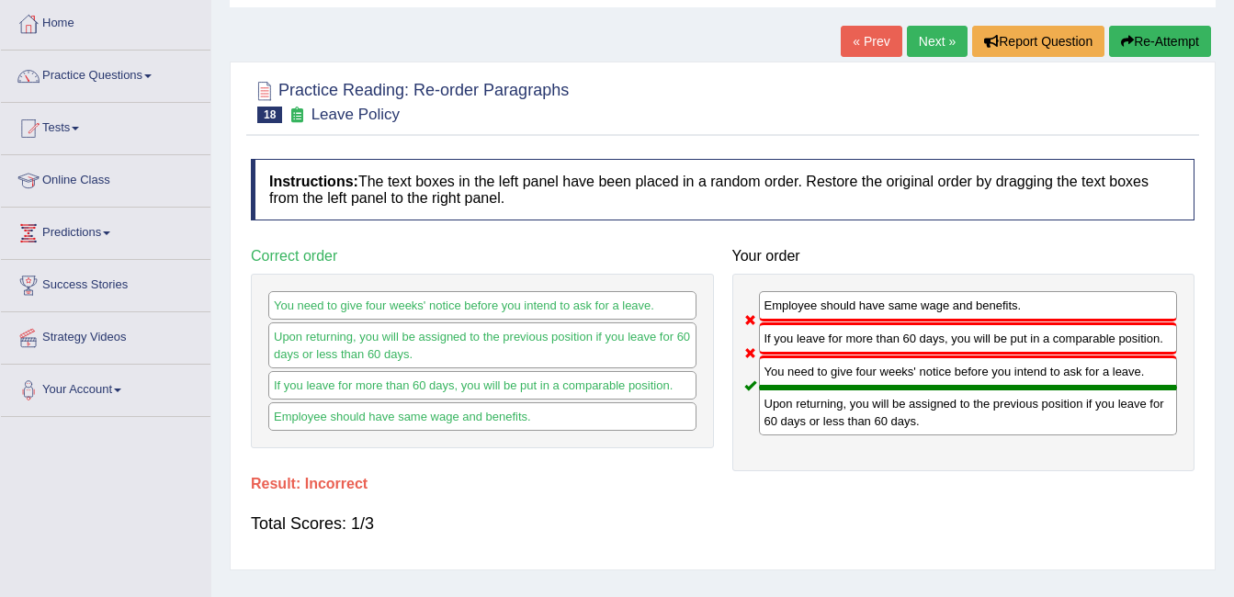
scroll to position [92, 0]
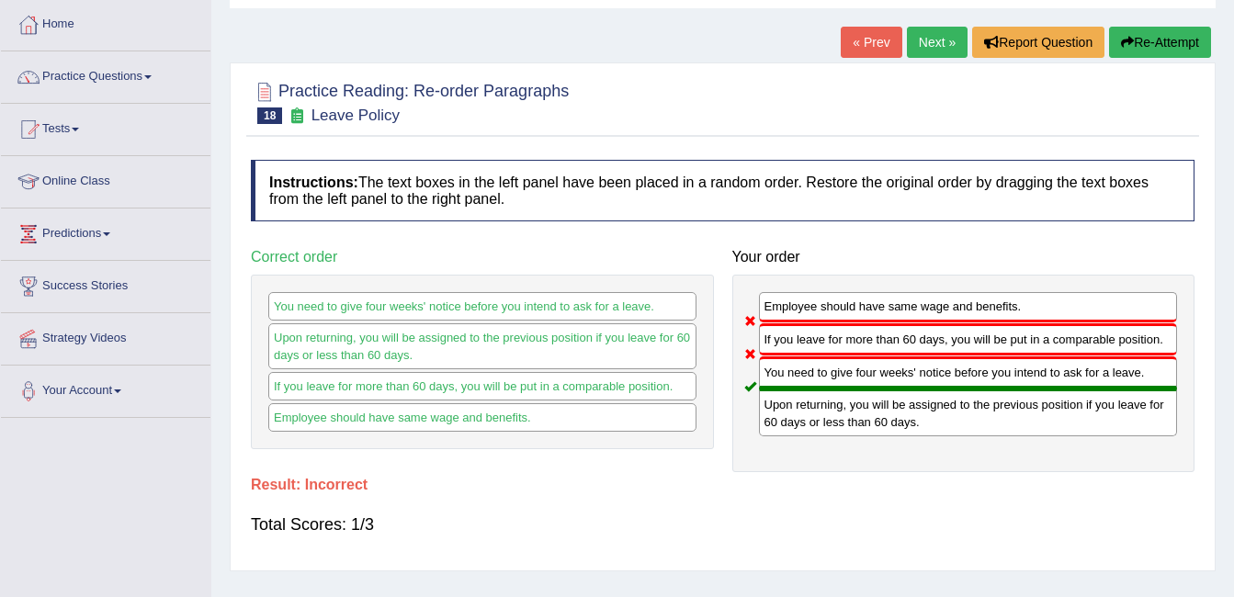
click at [1183, 37] on button "Re-Attempt" at bounding box center [1160, 42] width 102 height 31
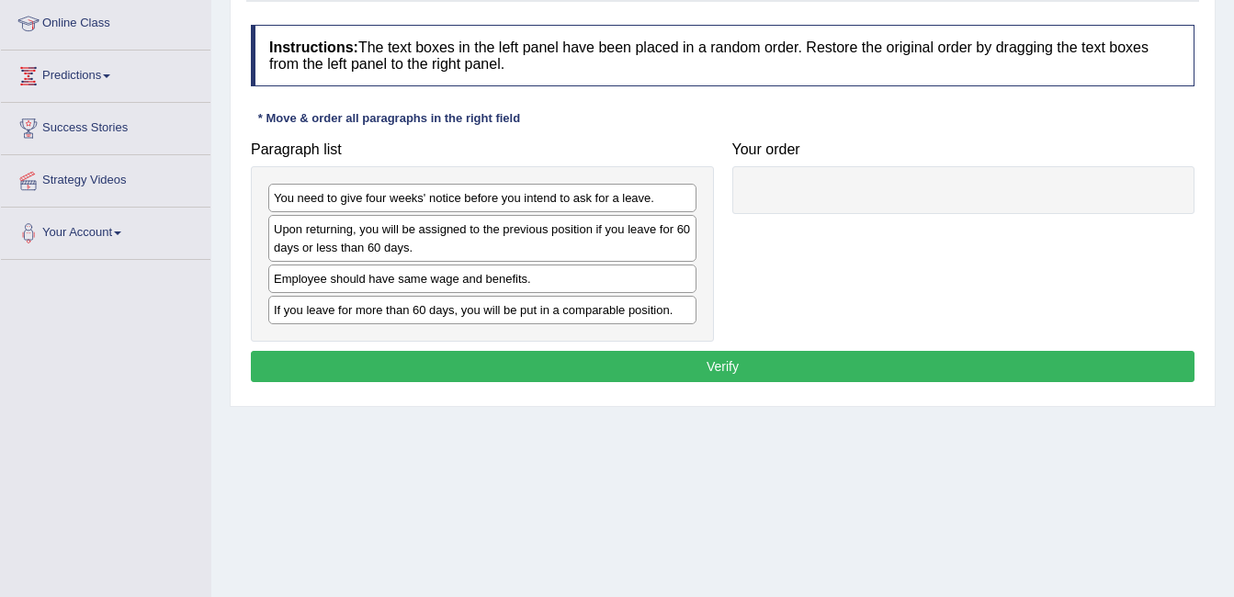
scroll to position [276, 0]
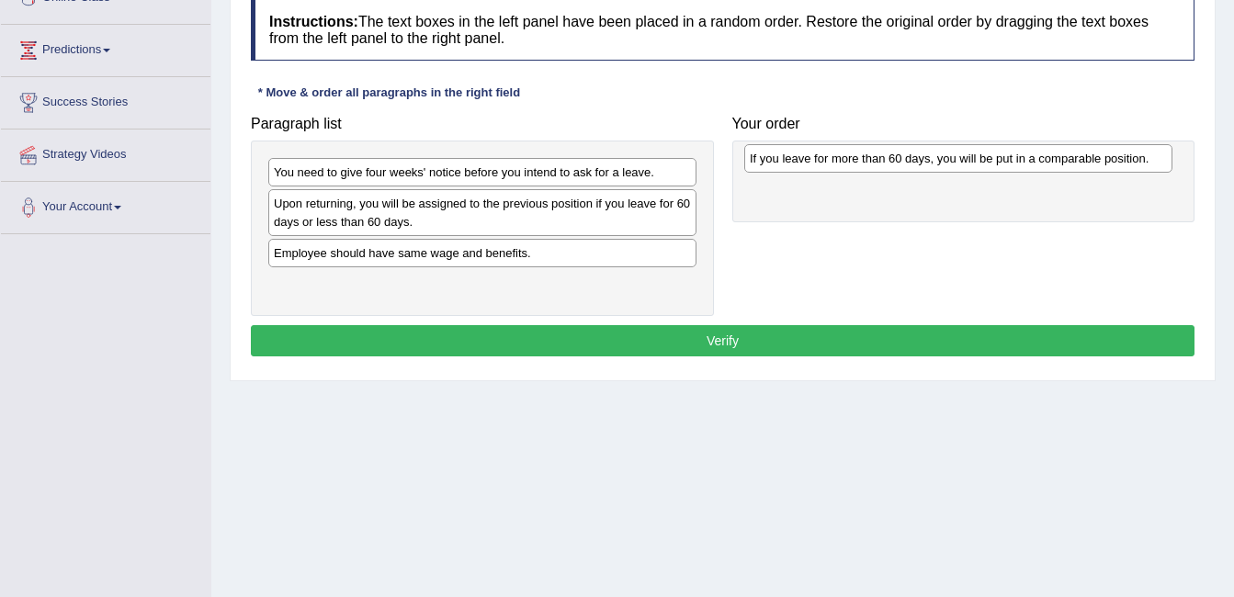
drag, startPoint x: 476, startPoint y: 291, endPoint x: 952, endPoint y: 165, distance: 492.3
click at [952, 165] on div "If you leave for more than 60 days, you will be put in a comparable position." at bounding box center [958, 158] width 428 height 28
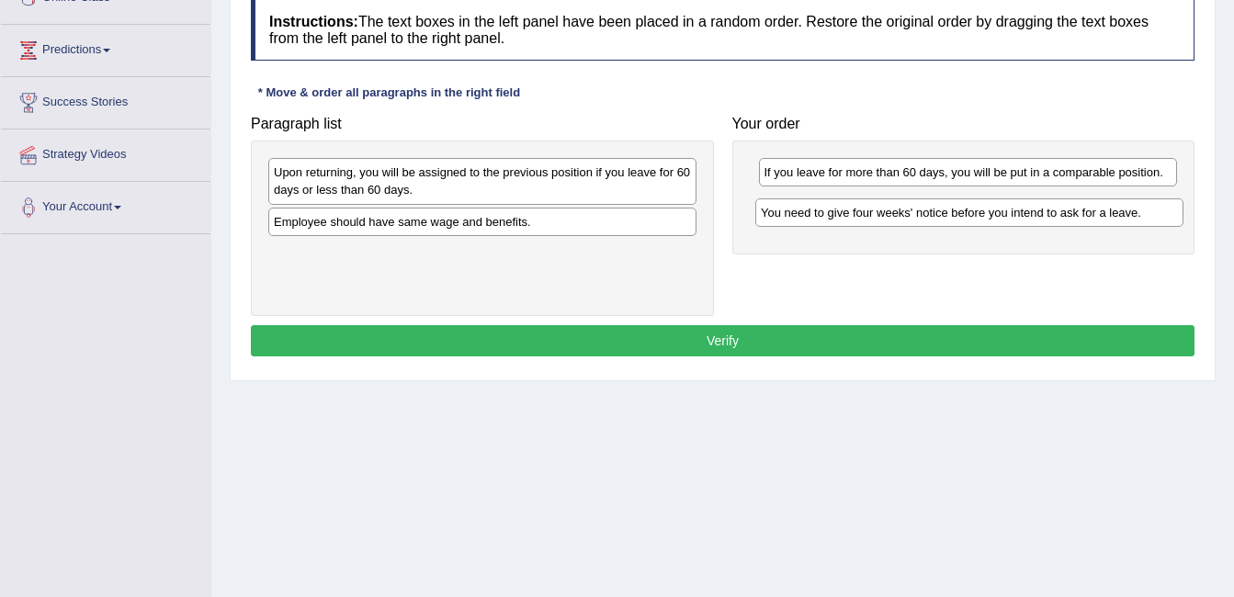
drag, startPoint x: 635, startPoint y: 187, endPoint x: 1124, endPoint y: 226, distance: 490.4
click at [1124, 226] on div "You need to give four weeks' notice before you intend to ask for a leave." at bounding box center [969, 212] width 428 height 28
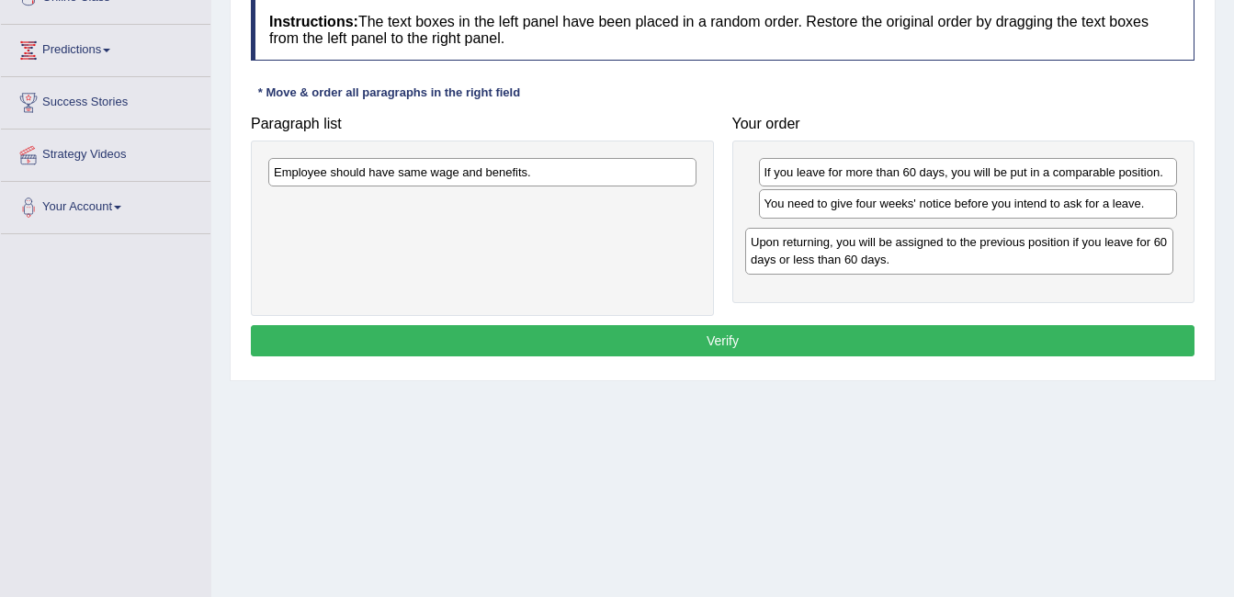
drag, startPoint x: 646, startPoint y: 176, endPoint x: 1105, endPoint y: 244, distance: 464.6
click at [1122, 243] on div "Upon returning, you will be assigned to the previous position if you leave for …" at bounding box center [959, 251] width 428 height 46
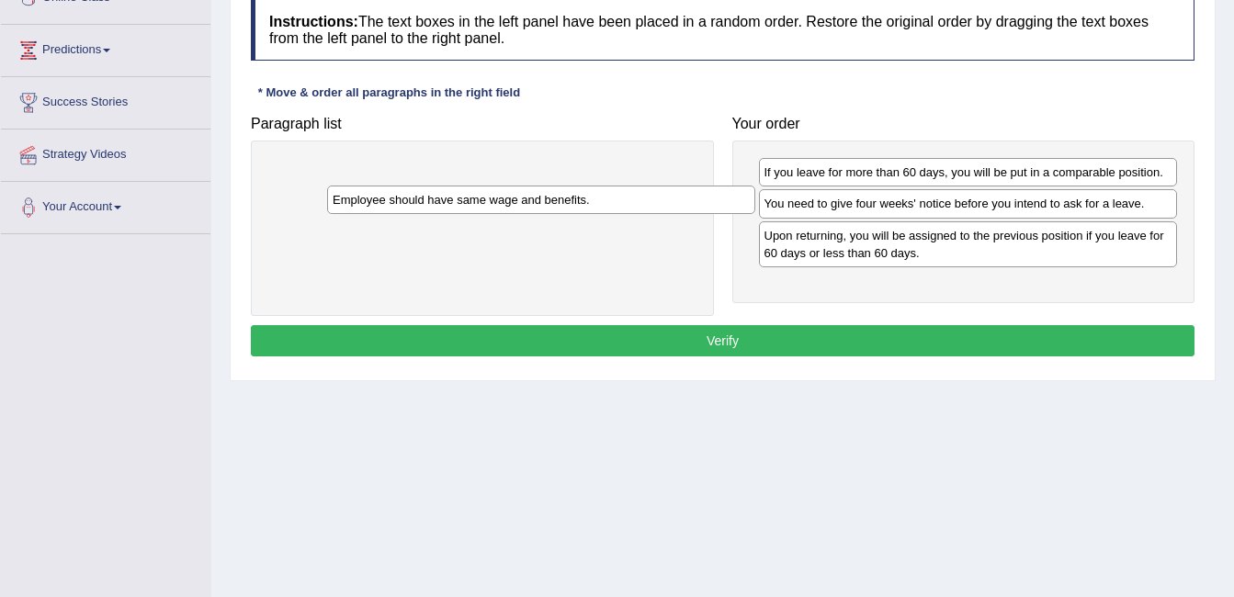
drag, startPoint x: 632, startPoint y: 180, endPoint x: 955, endPoint y: 300, distance: 343.9
click at [714, 214] on div "Employee should have same wage and benefits." at bounding box center [541, 200] width 428 height 28
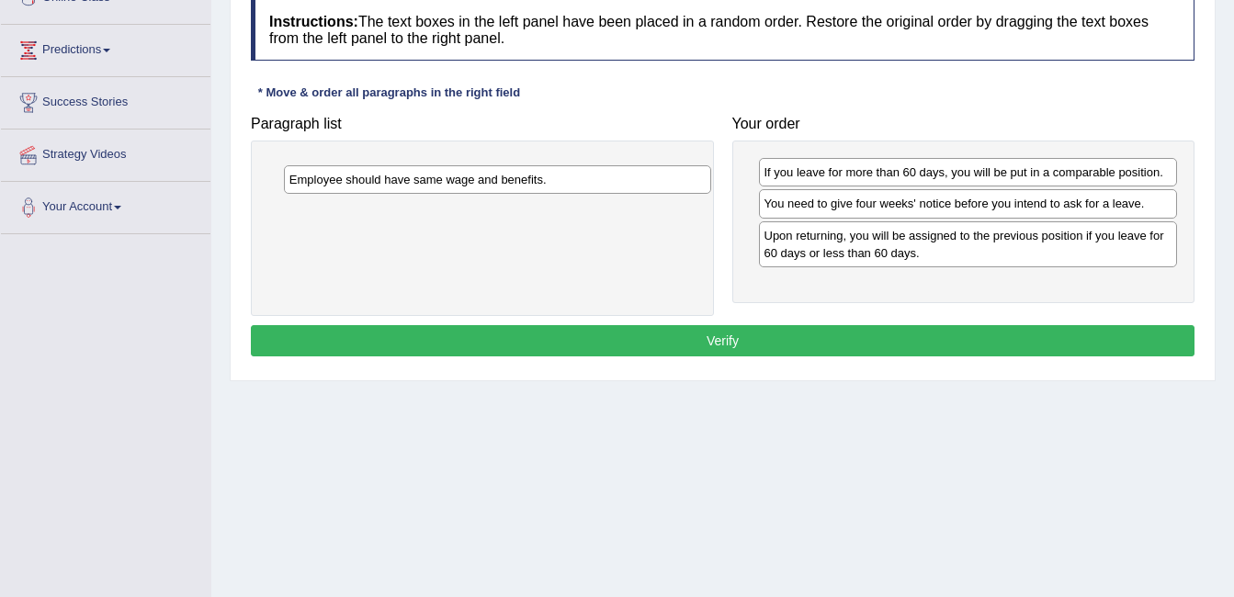
click at [1096, 334] on button "Verify" at bounding box center [723, 340] width 944 height 31
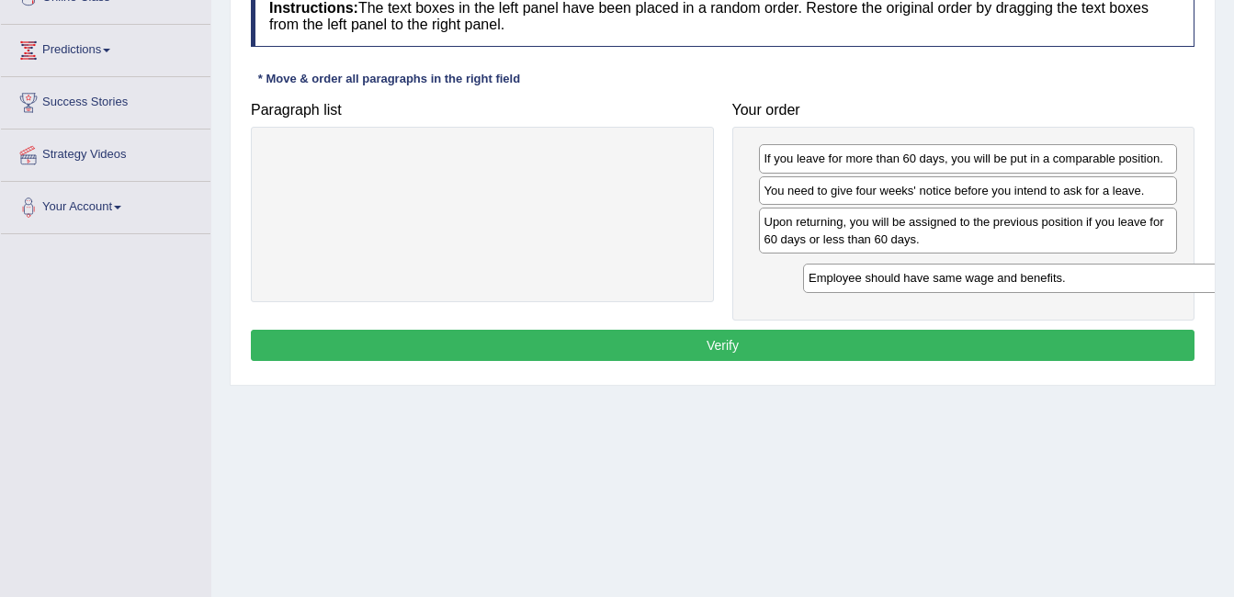
drag, startPoint x: 469, startPoint y: 166, endPoint x: 1003, endPoint y: 286, distance: 548.0
click at [1003, 286] on div "Employee should have same wage and benefits." at bounding box center [1017, 278] width 428 height 28
click at [904, 345] on button "Verify" at bounding box center [723, 345] width 944 height 31
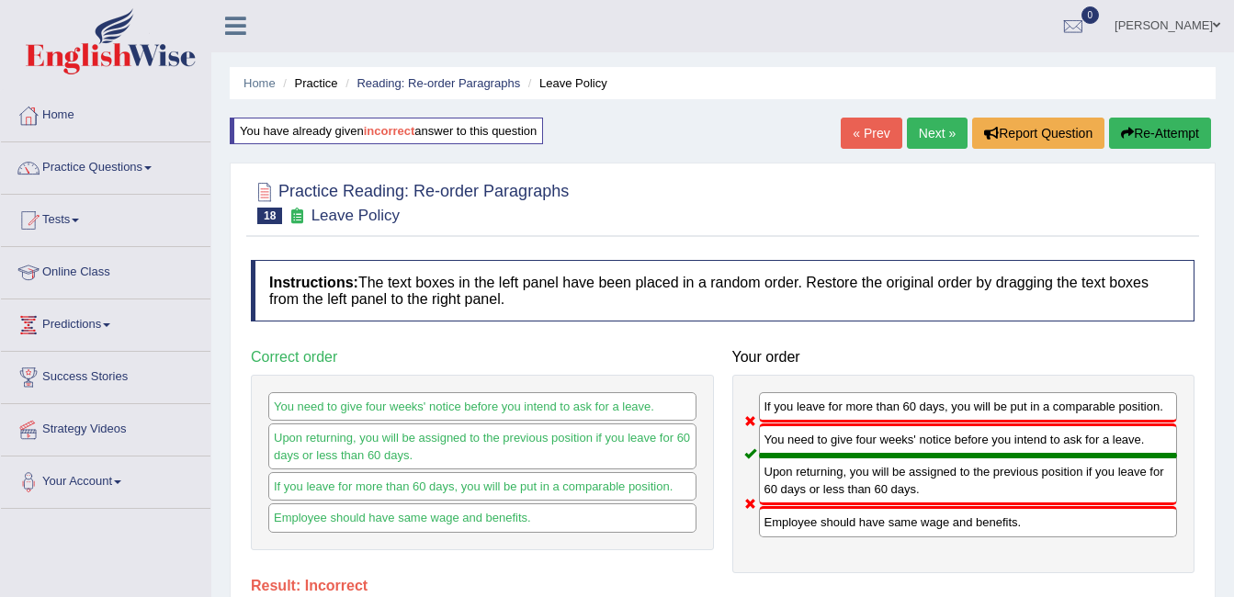
scroll to position [0, 0]
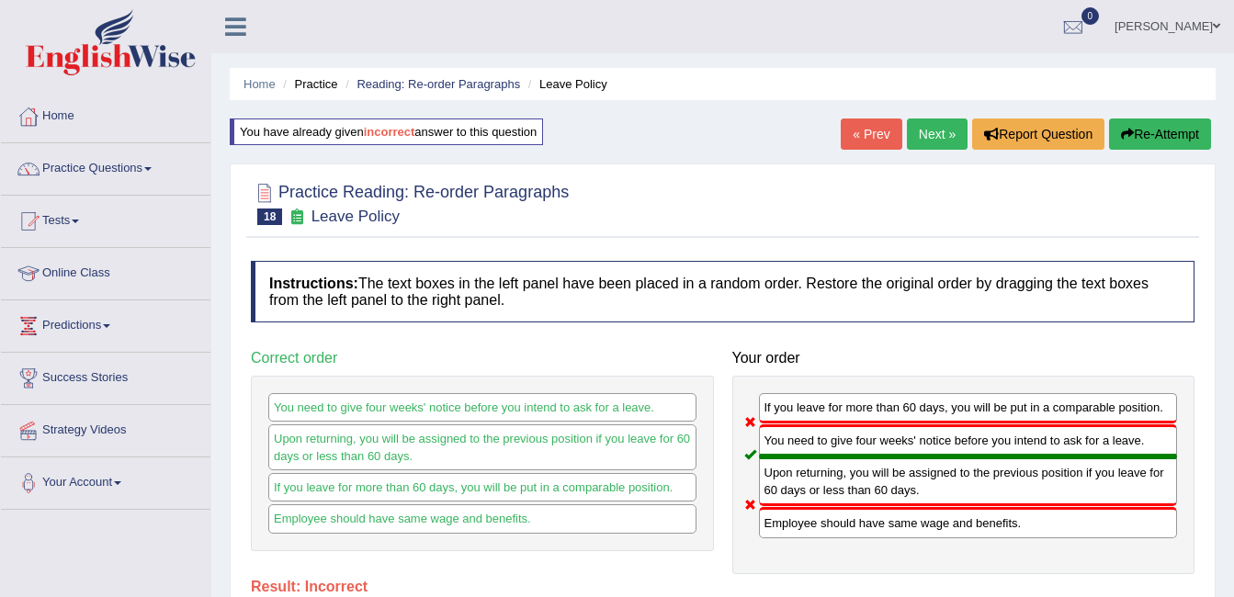
click at [930, 139] on link "Next »" at bounding box center [937, 134] width 61 height 31
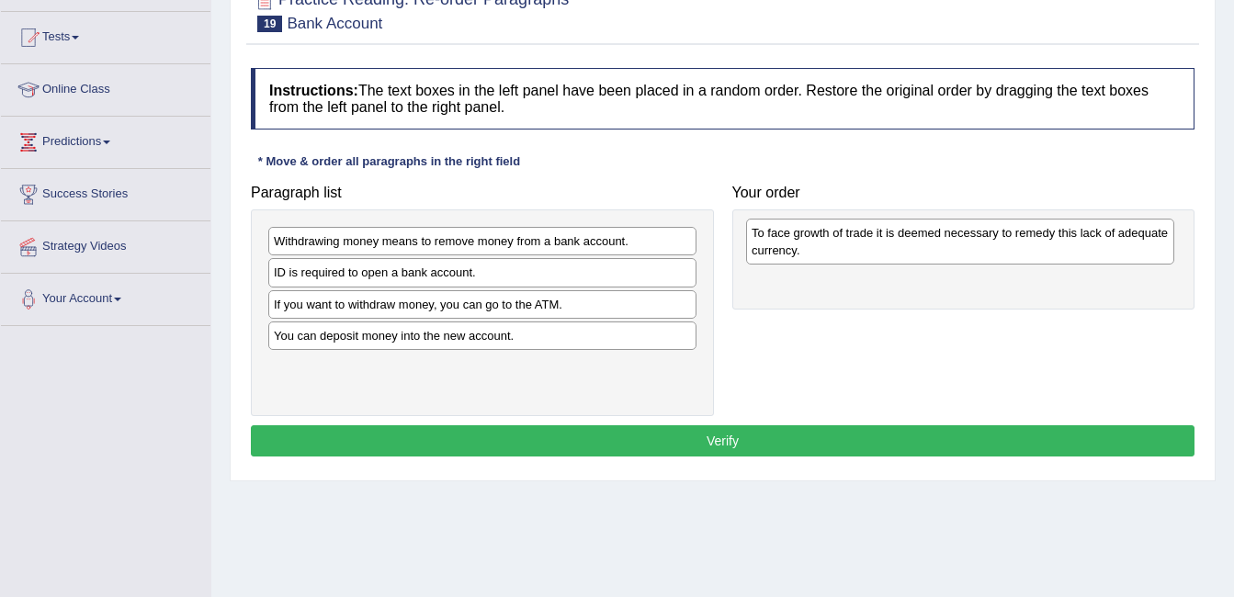
drag, startPoint x: 480, startPoint y: 359, endPoint x: 957, endPoint y: 256, distance: 488.8
click at [957, 256] on div "To face growth of trade it is deemed necessary to remedy this lack of adequate …" at bounding box center [960, 242] width 428 height 46
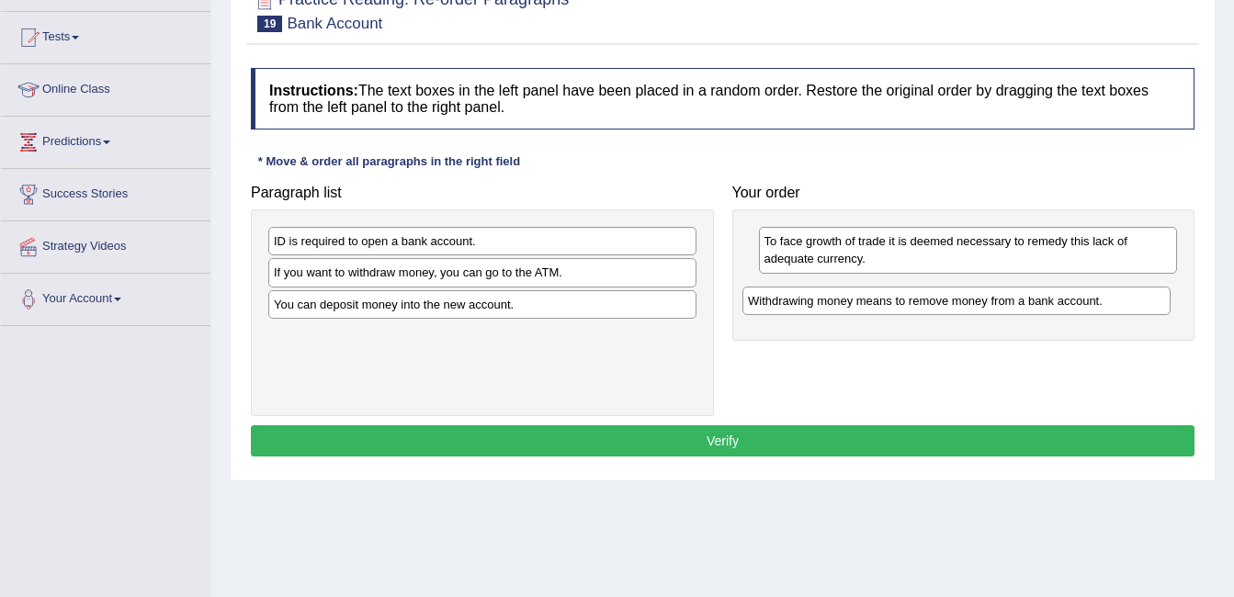
drag, startPoint x: 500, startPoint y: 243, endPoint x: 977, endPoint y: 303, distance: 480.6
click at [977, 303] on div "Withdrawing money means to remove money from a bank account." at bounding box center [956, 301] width 428 height 28
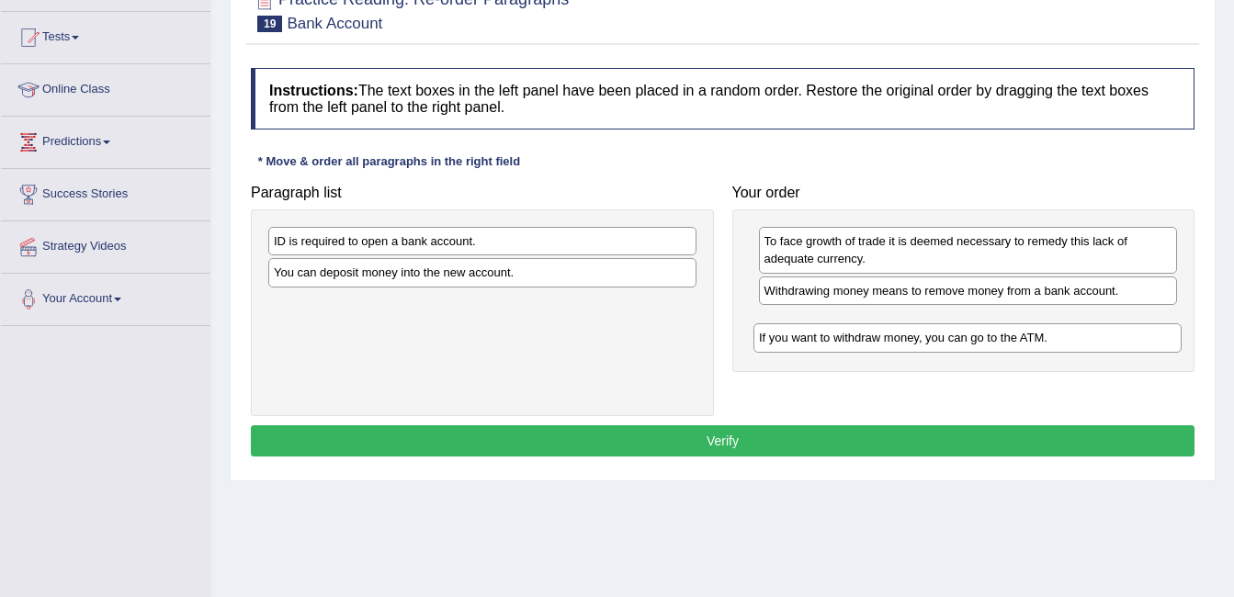
drag, startPoint x: 583, startPoint y: 279, endPoint x: 1068, endPoint y: 345, distance: 489.5
click at [1068, 345] on div "If you want to withdraw money, you can go to the ATM." at bounding box center [967, 337] width 428 height 28
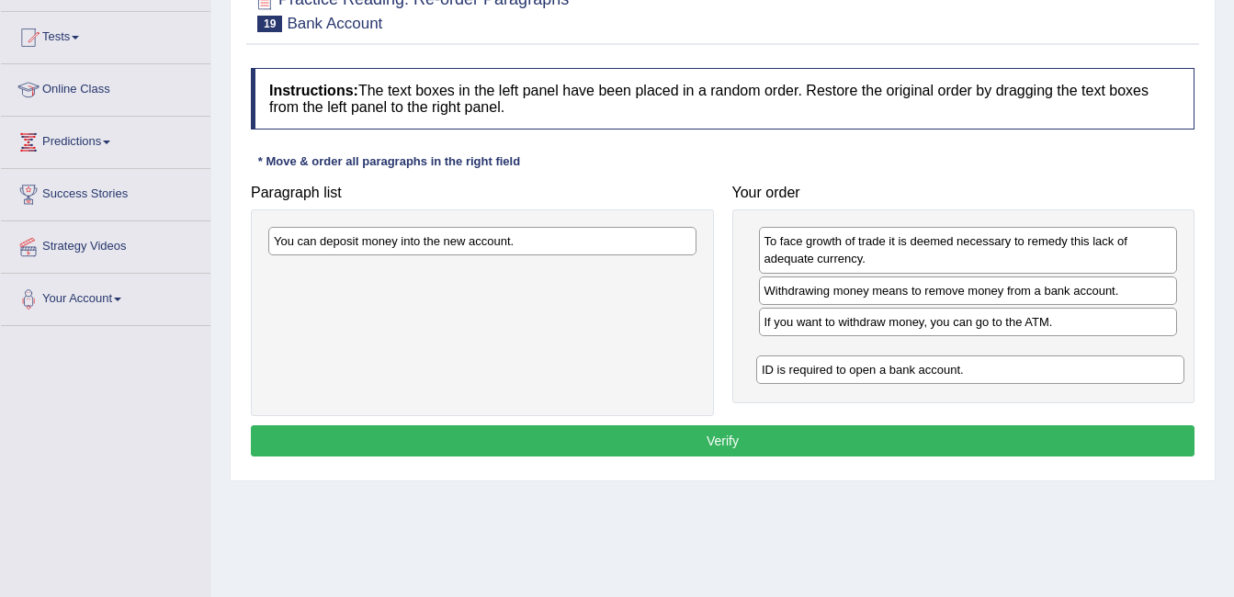
drag, startPoint x: 568, startPoint y: 248, endPoint x: 1057, endPoint y: 377, distance: 505.5
click at [1057, 377] on div "ID is required to open a bank account." at bounding box center [970, 370] width 428 height 28
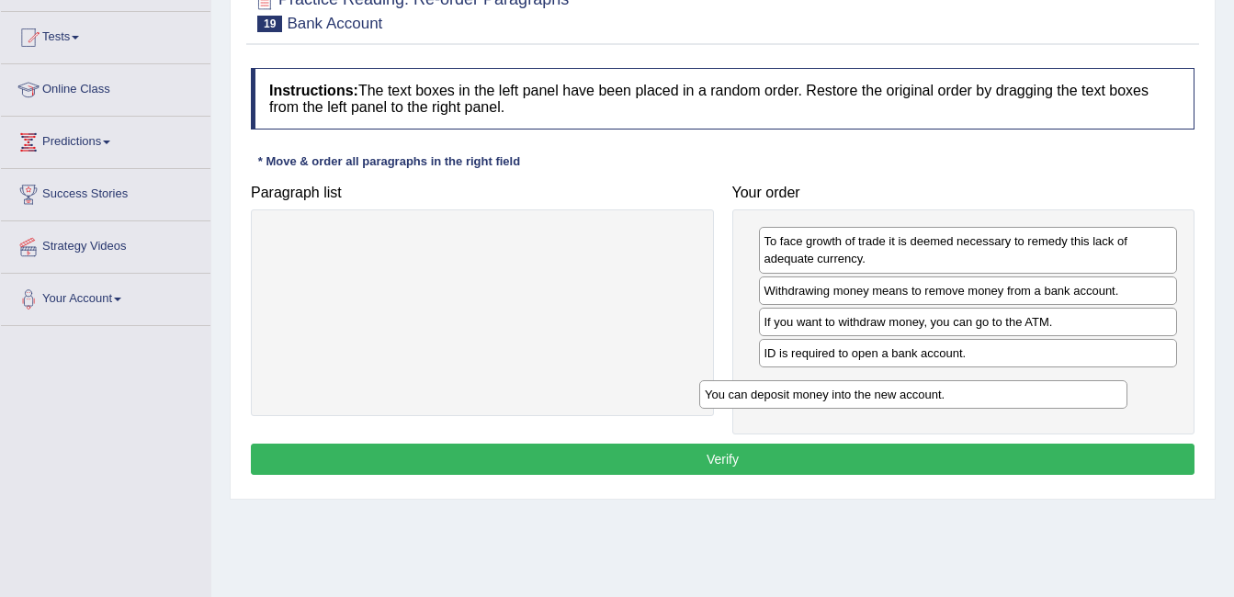
drag, startPoint x: 481, startPoint y: 246, endPoint x: 912, endPoint y: 400, distance: 456.6
click at [912, 400] on div "You can deposit money into the new account." at bounding box center [913, 394] width 428 height 28
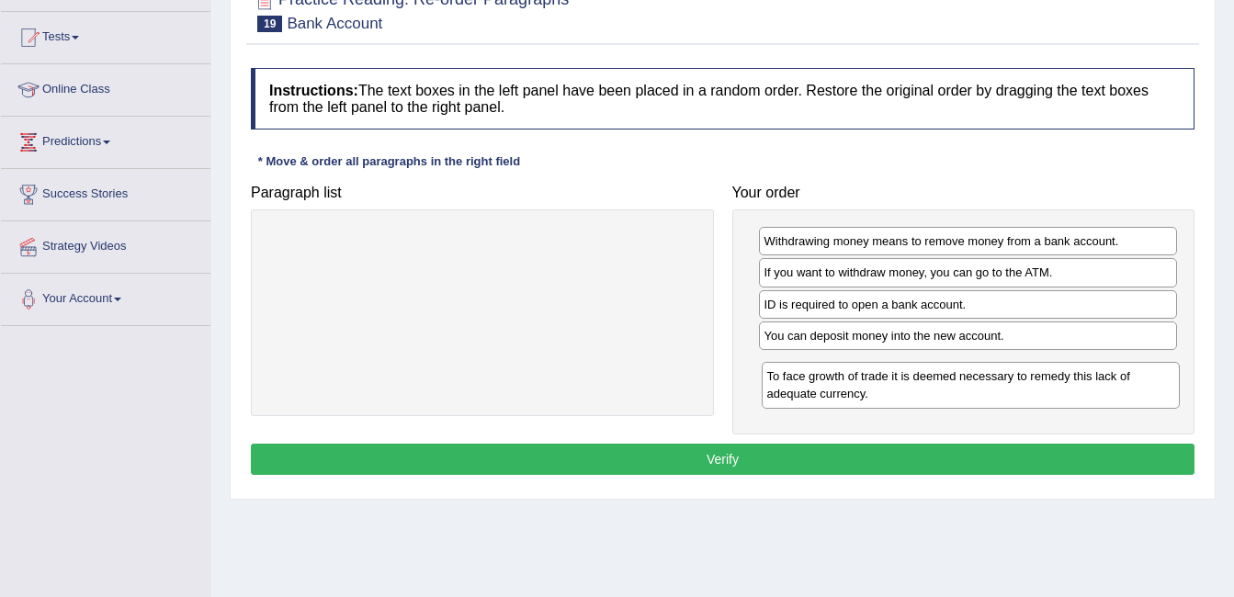
drag, startPoint x: 877, startPoint y: 265, endPoint x: 879, endPoint y: 400, distance: 135.1
click at [879, 400] on div "To face growth of trade it is deemed necessary to remedy this lack of adequate …" at bounding box center [971, 385] width 419 height 46
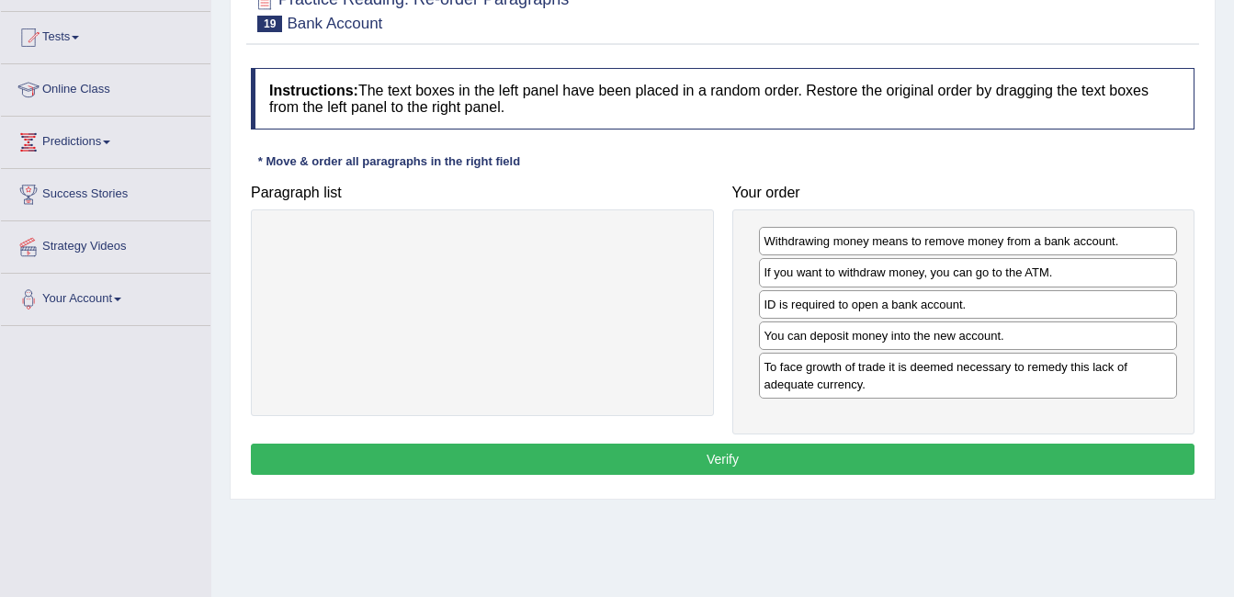
click at [837, 455] on button "Verify" at bounding box center [723, 459] width 944 height 31
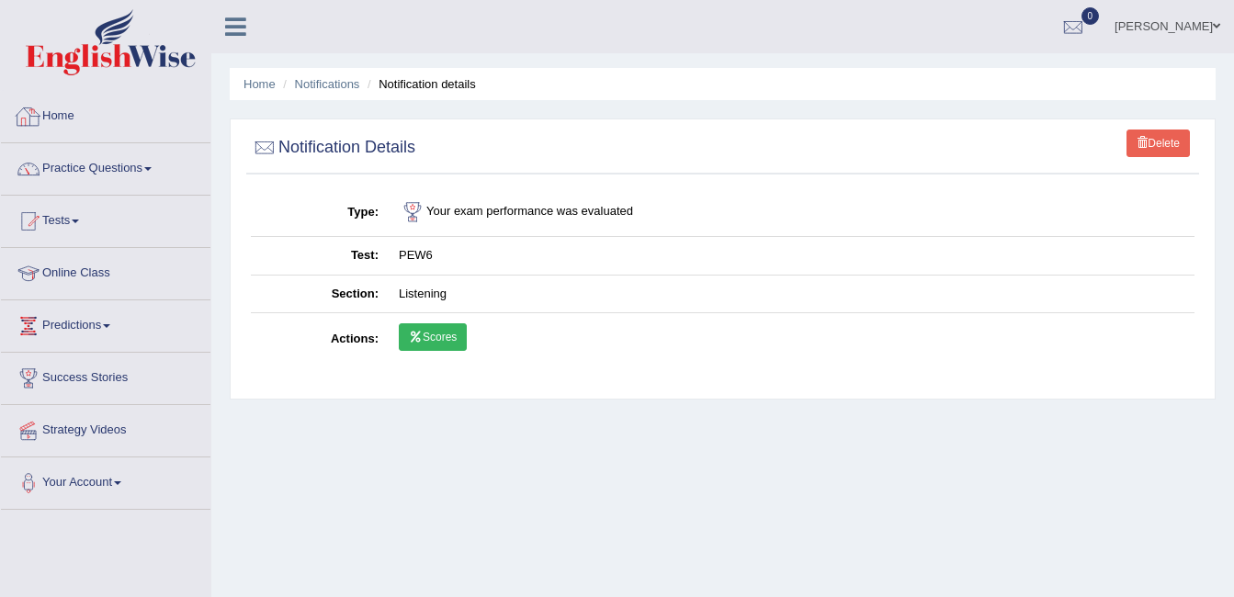
click at [45, 124] on link "Home" at bounding box center [106, 114] width 210 height 46
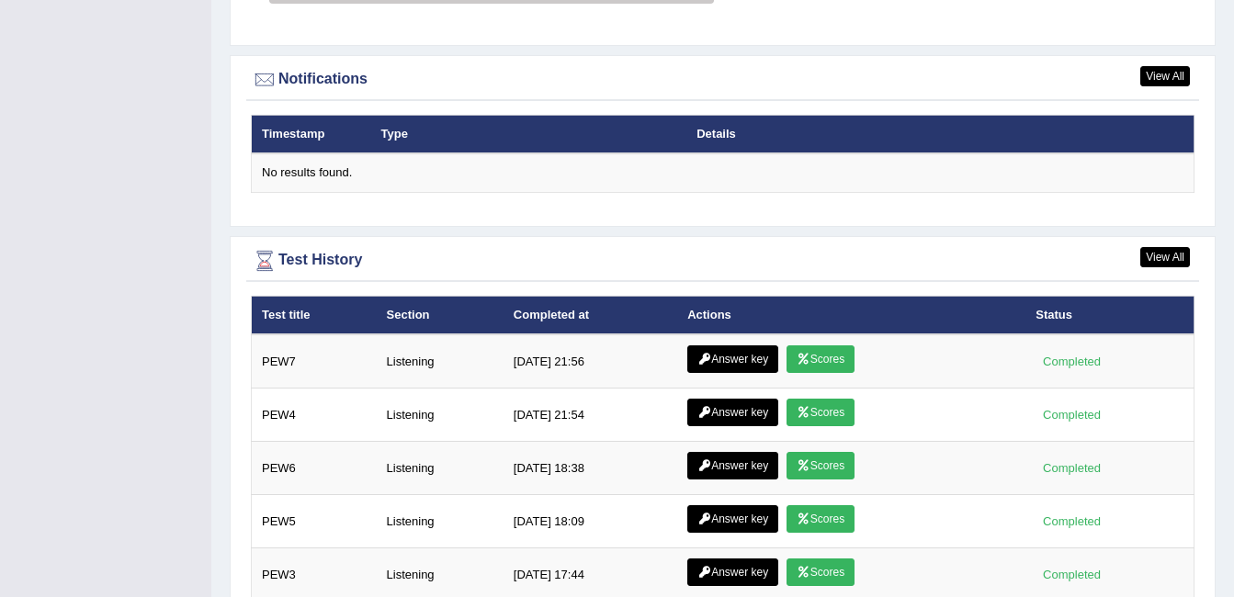
scroll to position [1886, 0]
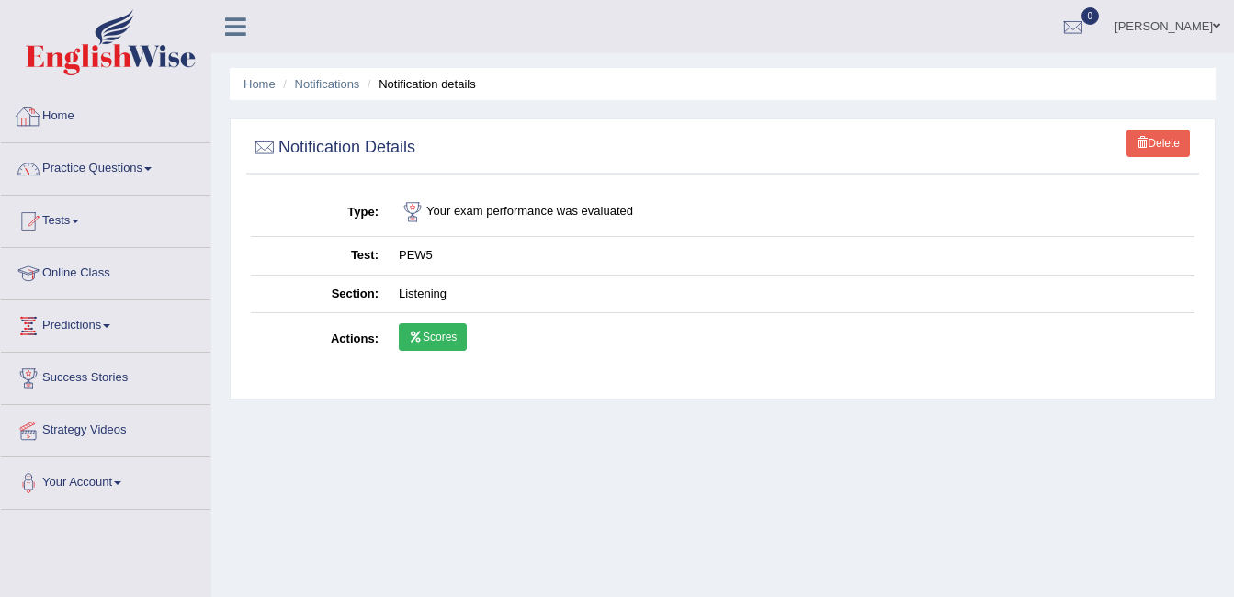
click at [51, 119] on link "Home" at bounding box center [106, 114] width 210 height 46
